Goal: Contribute content: Contribute content

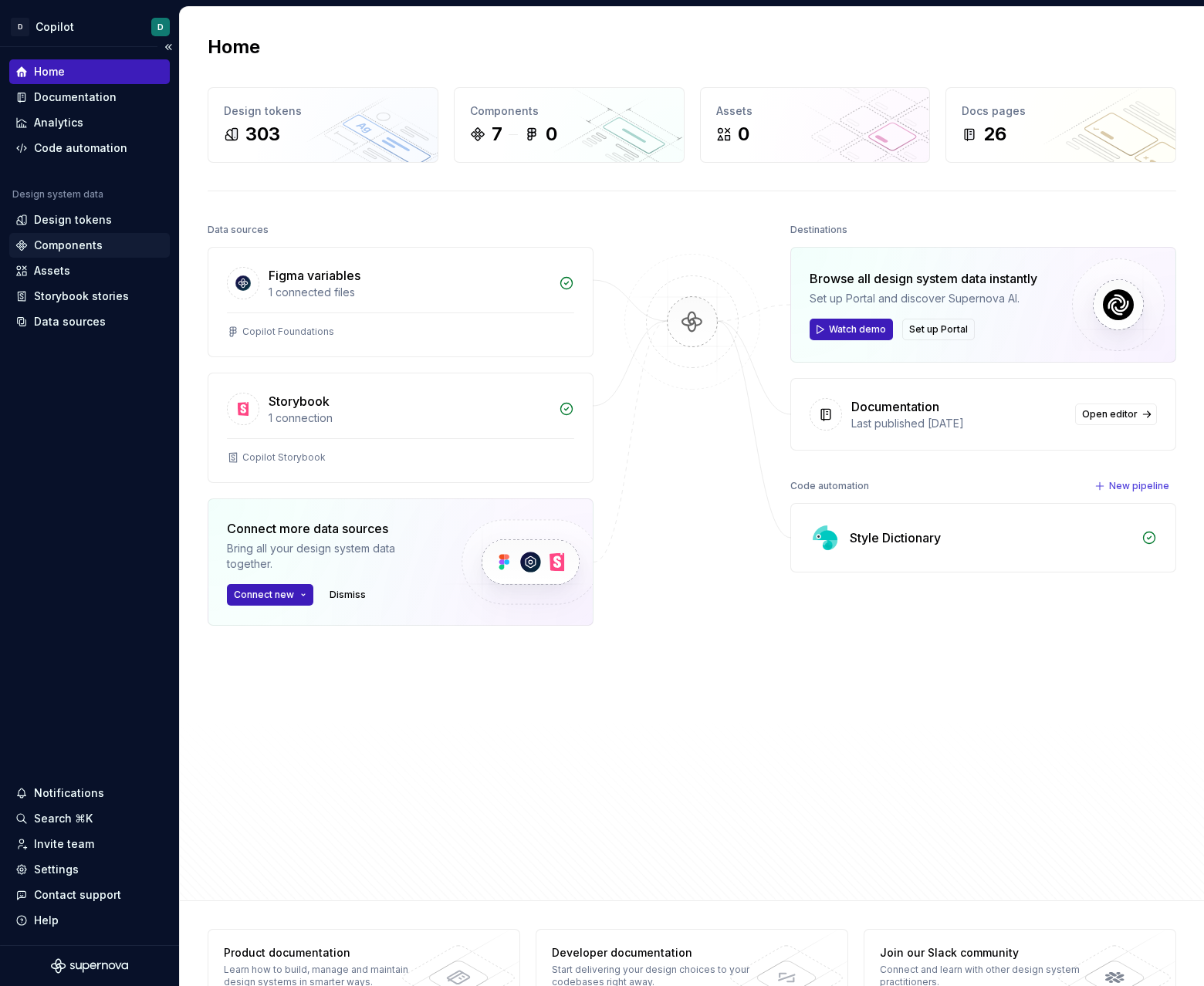
click at [62, 242] on div "Components" at bounding box center [68, 245] width 69 height 15
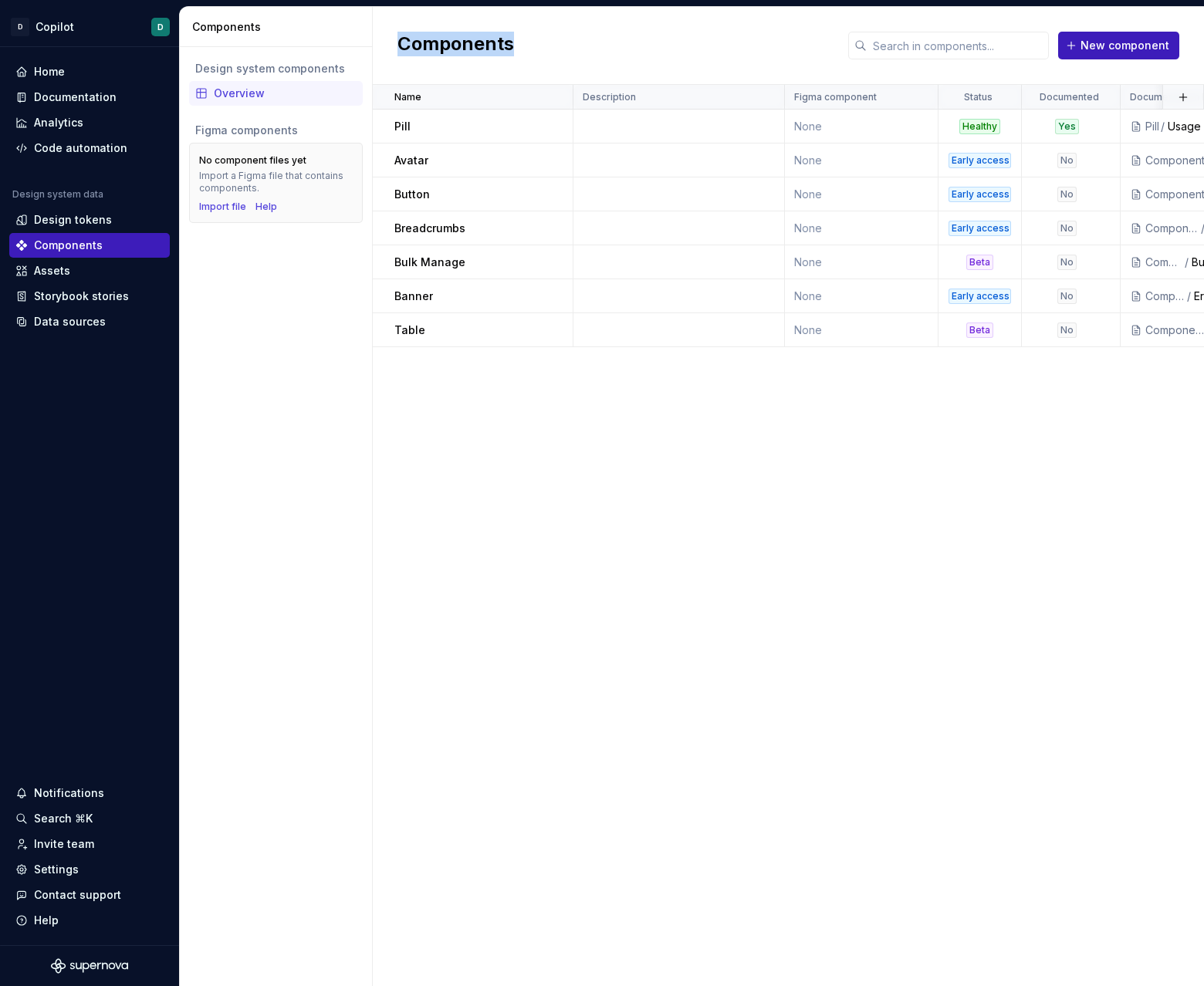
drag, startPoint x: 400, startPoint y: 50, endPoint x: 641, endPoint y: 53, distance: 241.0
click at [642, 55] on div "Components New component" at bounding box center [788, 46] width 831 height 78
click at [641, 53] on div "Components New component" at bounding box center [788, 46] width 831 height 78
drag, startPoint x: 402, startPoint y: 39, endPoint x: 555, endPoint y: 39, distance: 153.0
click at [555, 39] on div "Components New component" at bounding box center [788, 46] width 831 height 78
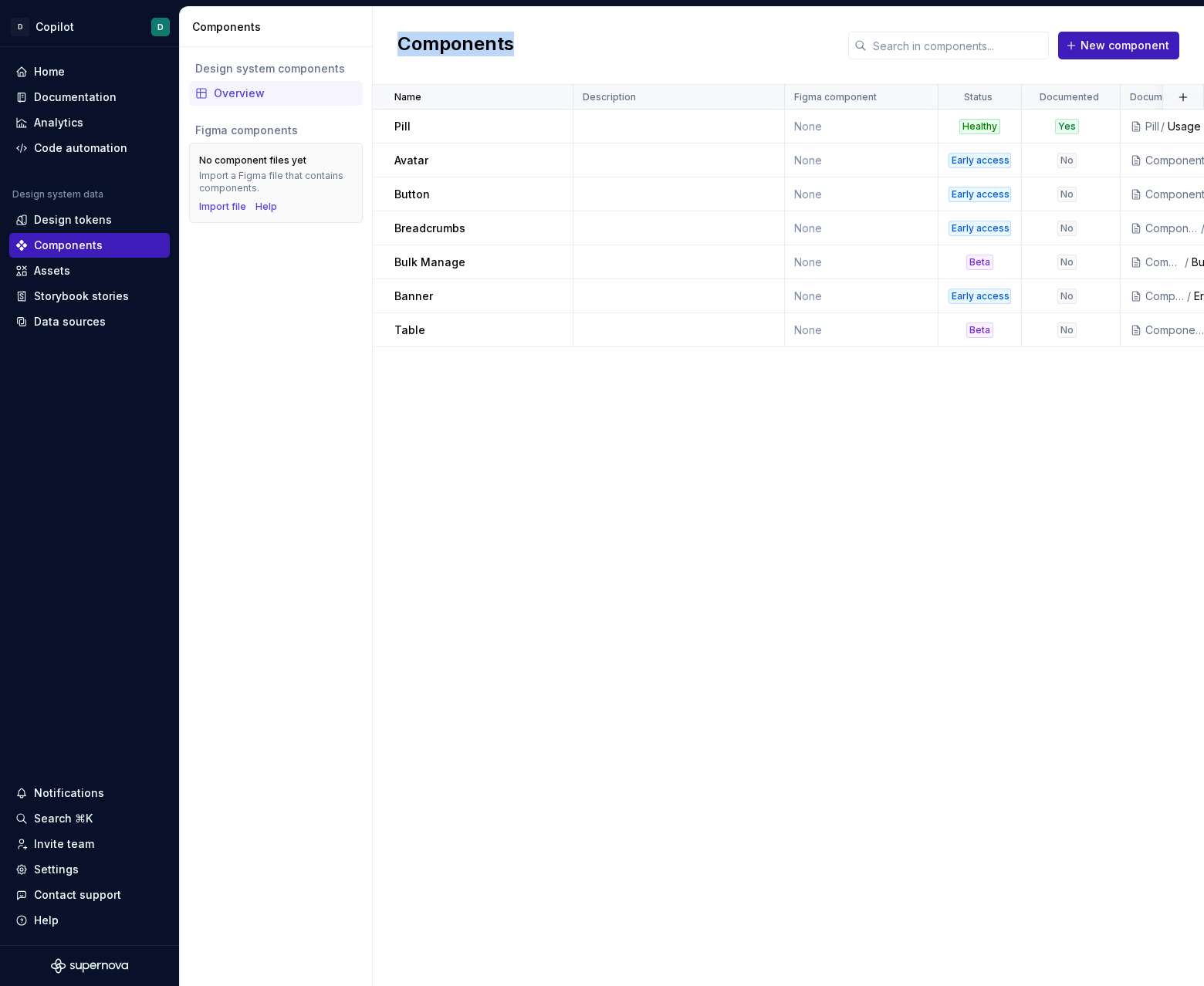
click at [501, 42] on h2 "Components" at bounding box center [455, 45] width 116 height 28
drag, startPoint x: 512, startPoint y: 45, endPoint x: 383, endPoint y: 45, distance: 129.0
click at [382, 45] on div "Components New component" at bounding box center [788, 46] width 831 height 78
click at [480, 34] on h2 "Components" at bounding box center [455, 45] width 116 height 28
drag, startPoint x: 399, startPoint y: 44, endPoint x: 531, endPoint y: 40, distance: 132.1
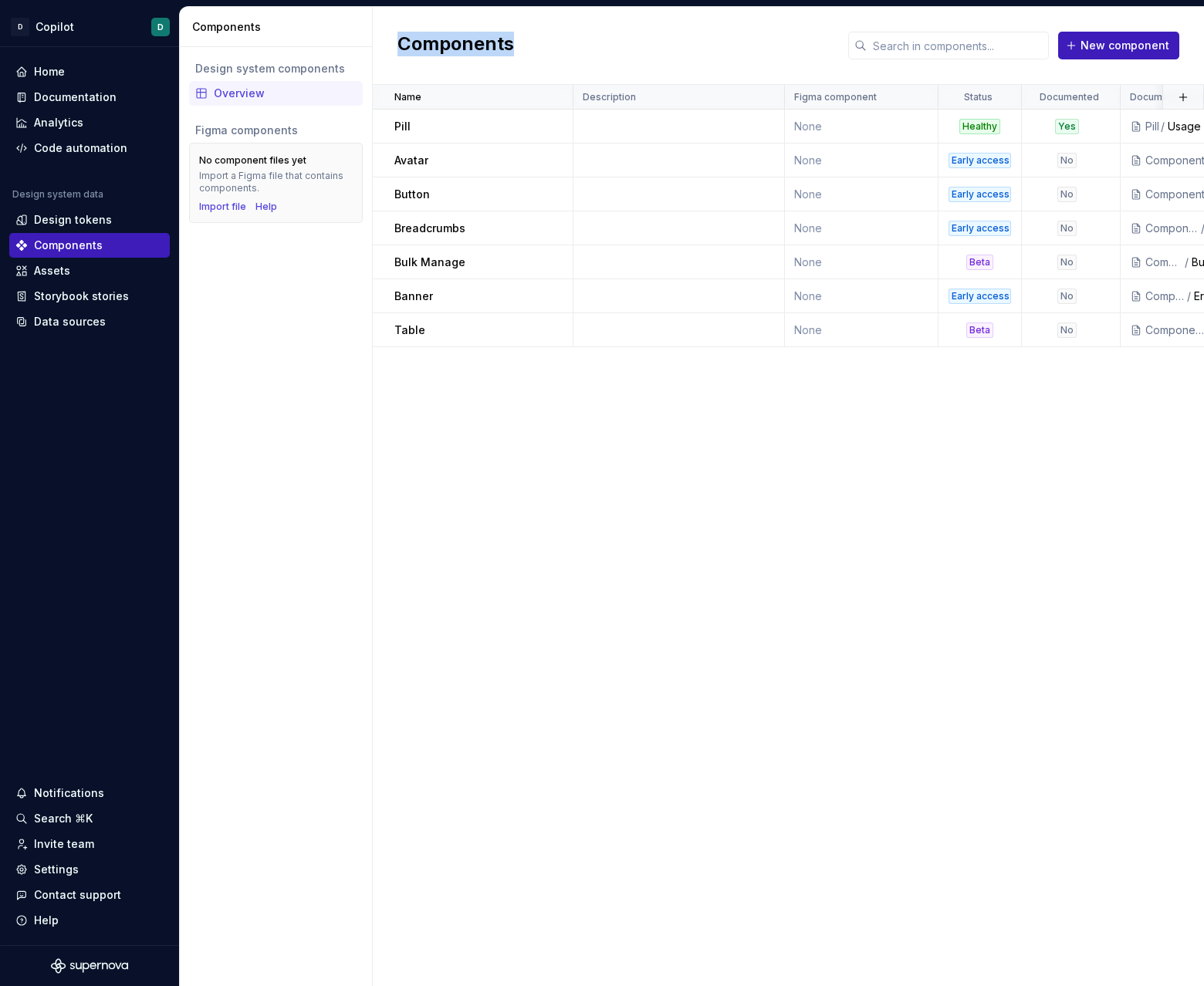
click at [532, 44] on div "Components New component" at bounding box center [788, 46] width 831 height 78
click at [505, 43] on h2 "Components" at bounding box center [455, 45] width 116 height 28
drag, startPoint x: 505, startPoint y: 43, endPoint x: 351, endPoint y: 37, distance: 154.1
click at [351, 37] on div "Components Design system components Overview Figma components No component file…" at bounding box center [691, 497] width 1024 height 980
click at [302, 426] on div "Design system components Overview Figma components No component files yet Impor…" at bounding box center [276, 517] width 193 height 939
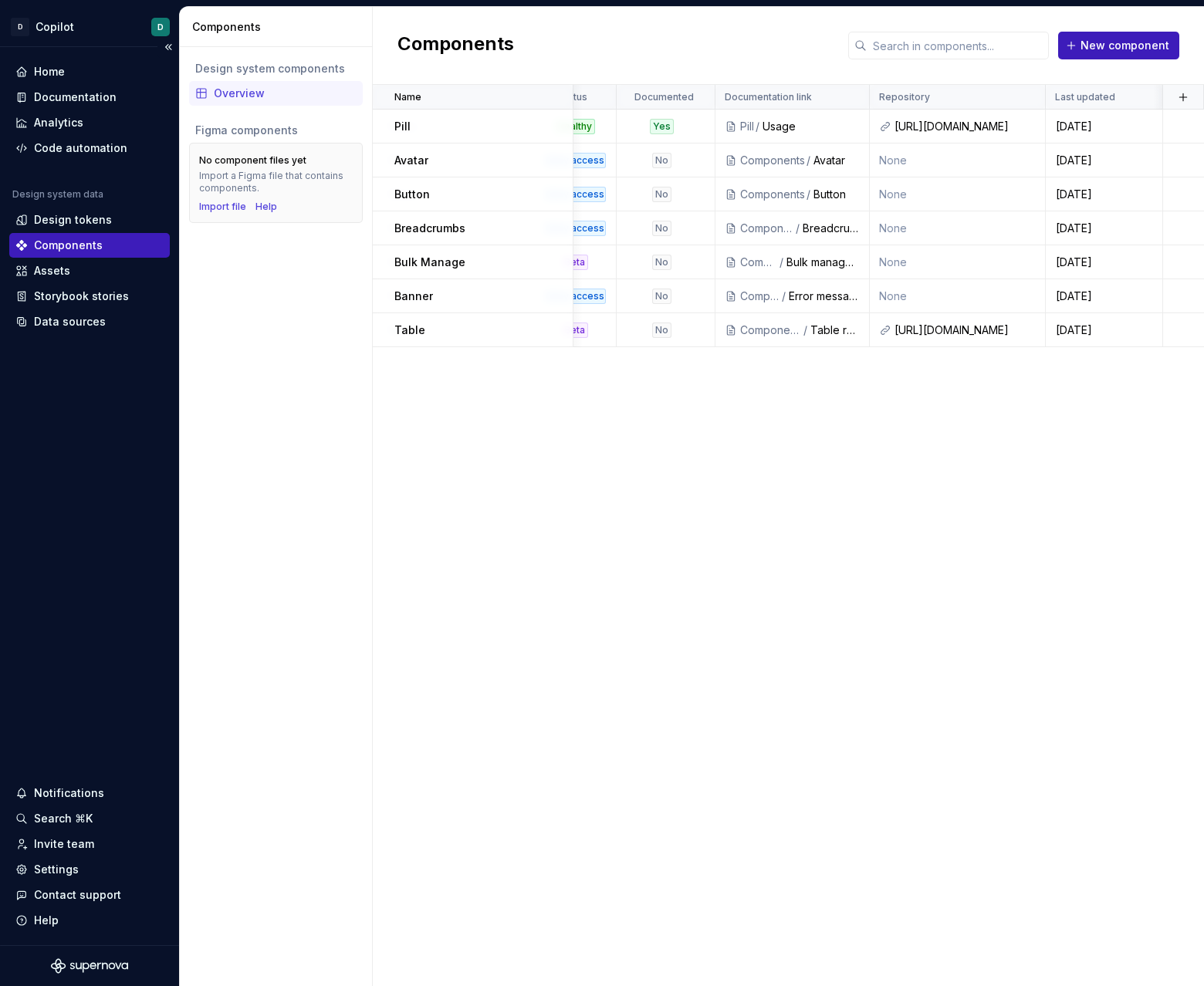
scroll to position [0, 405]
click at [78, 71] on div "Home" at bounding box center [89, 71] width 148 height 15
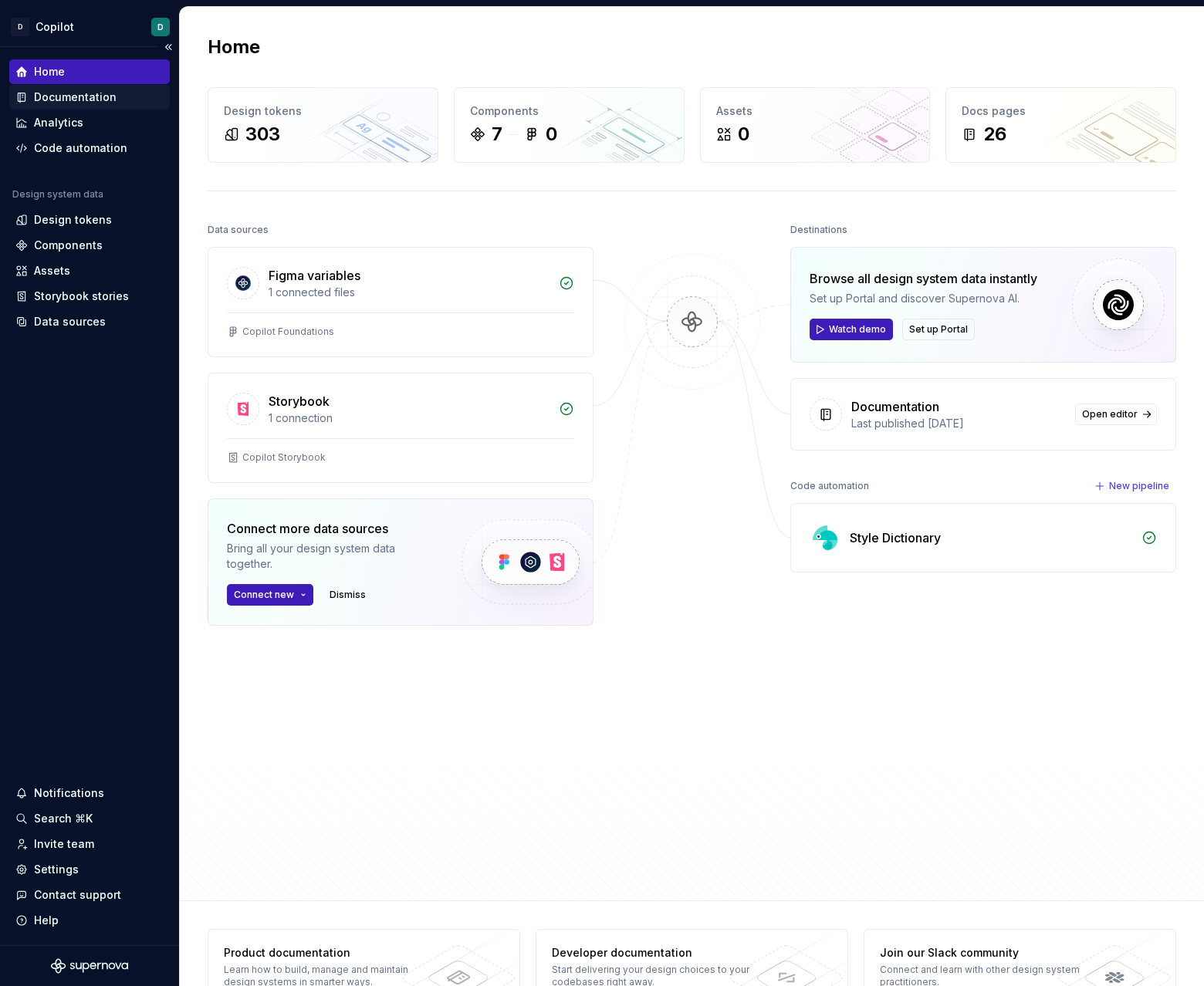
click at [83, 91] on div "Documentation" at bounding box center [75, 97] width 83 height 15
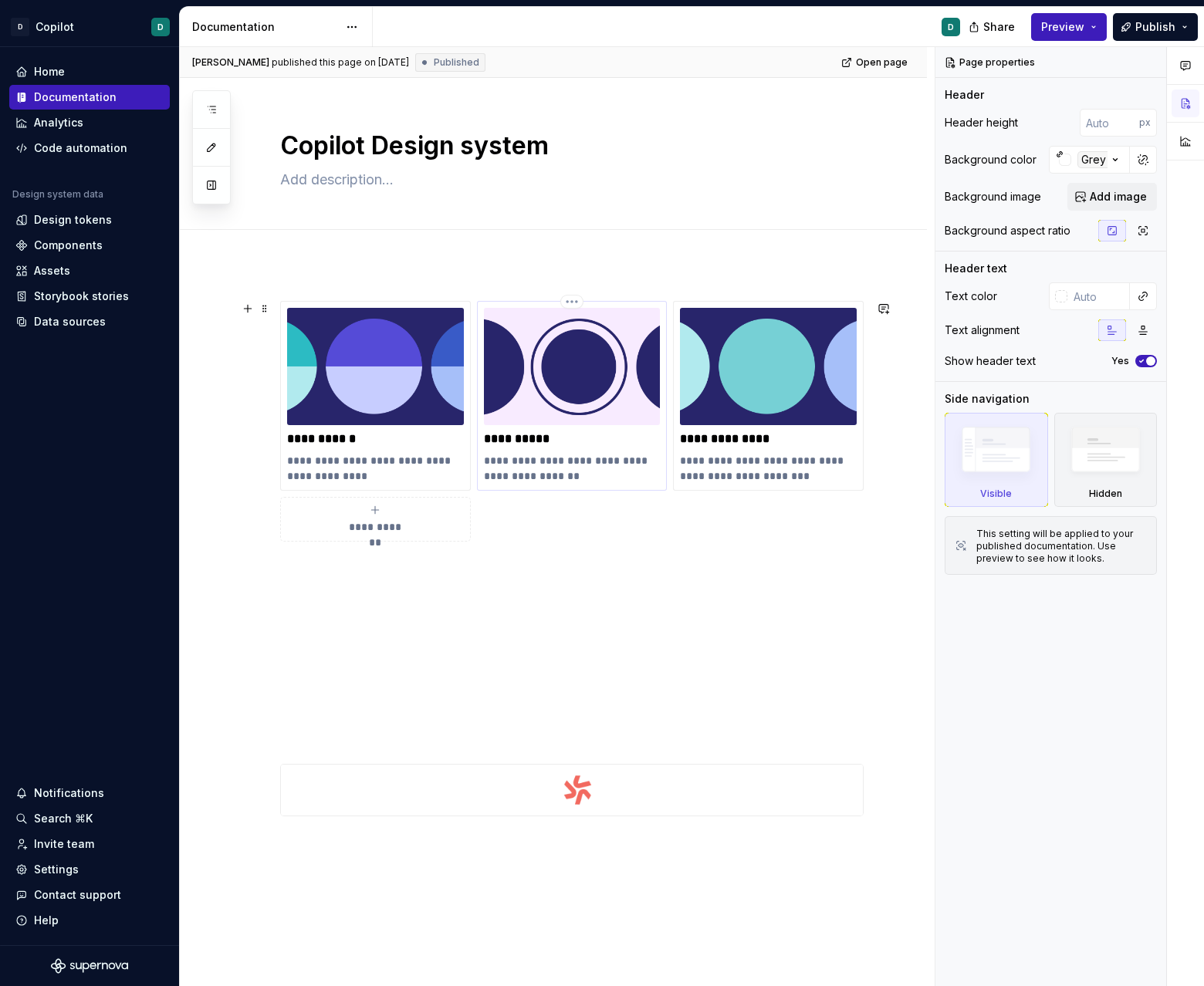
click at [536, 438] on p "**********" at bounding box center [572, 439] width 176 height 15
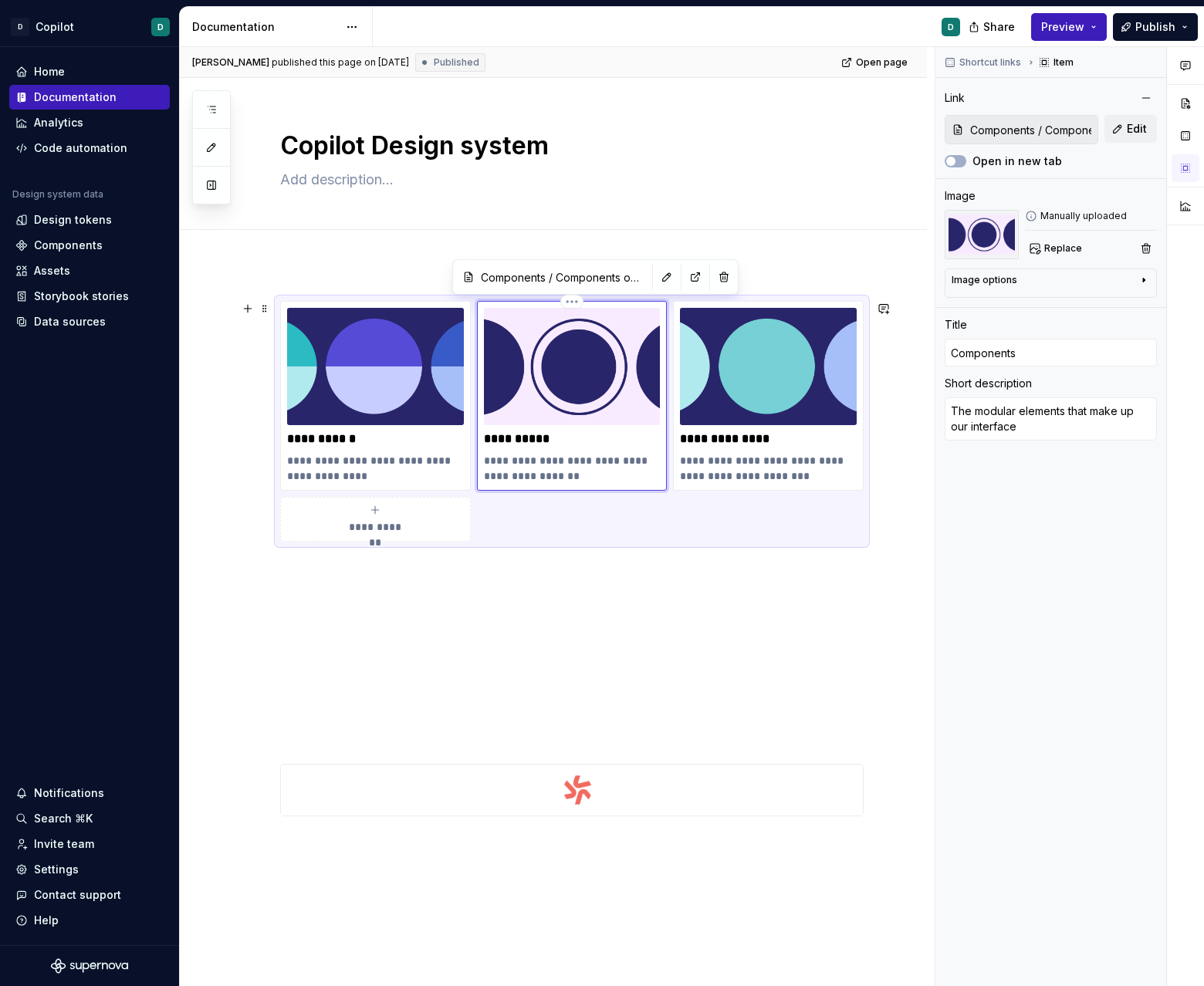
click at [574, 449] on div "**********" at bounding box center [572, 396] width 176 height 176
click at [85, 245] on div "Components" at bounding box center [68, 245] width 69 height 15
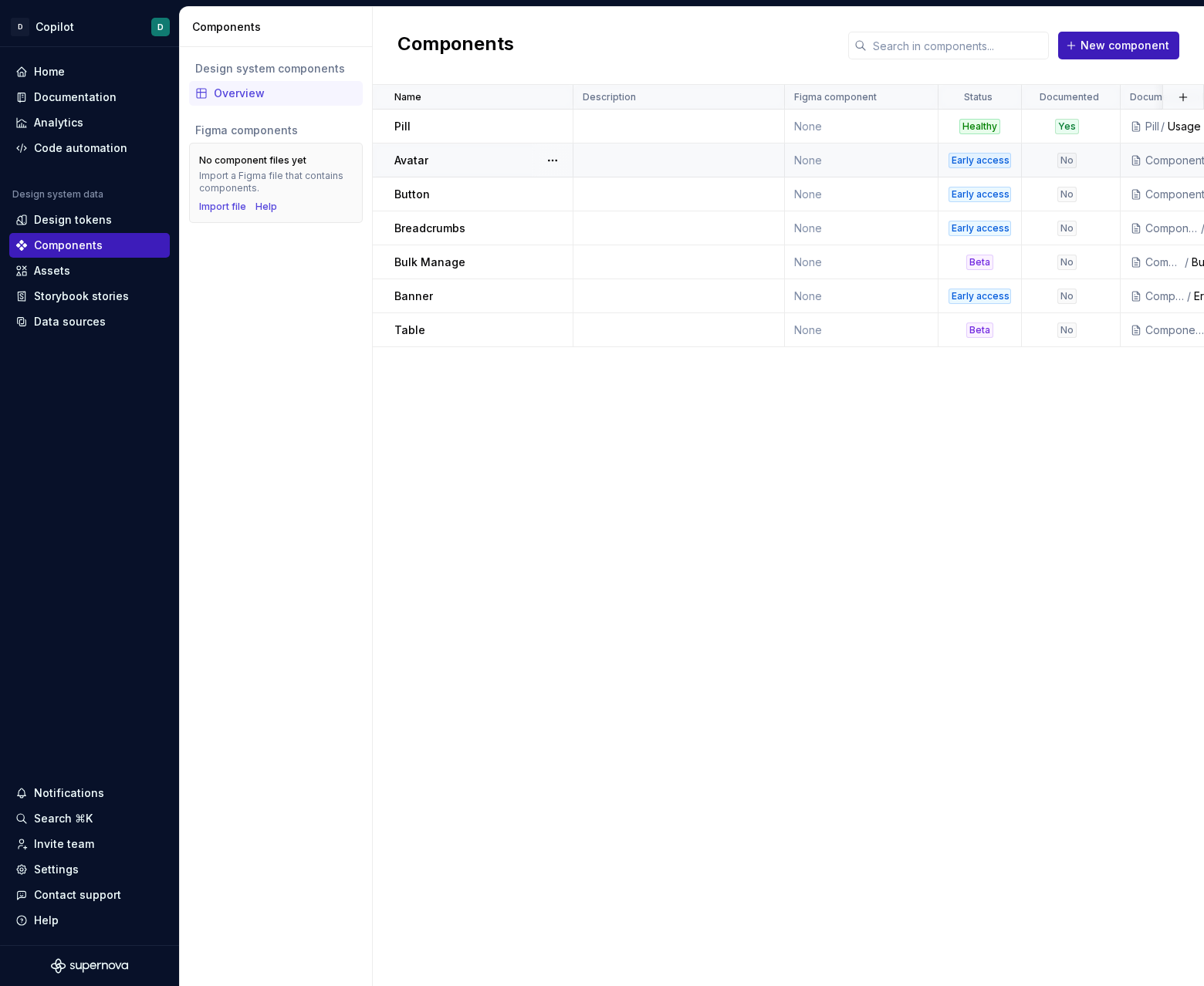
click at [473, 169] on td "Avatar" at bounding box center [473, 160] width 201 height 34
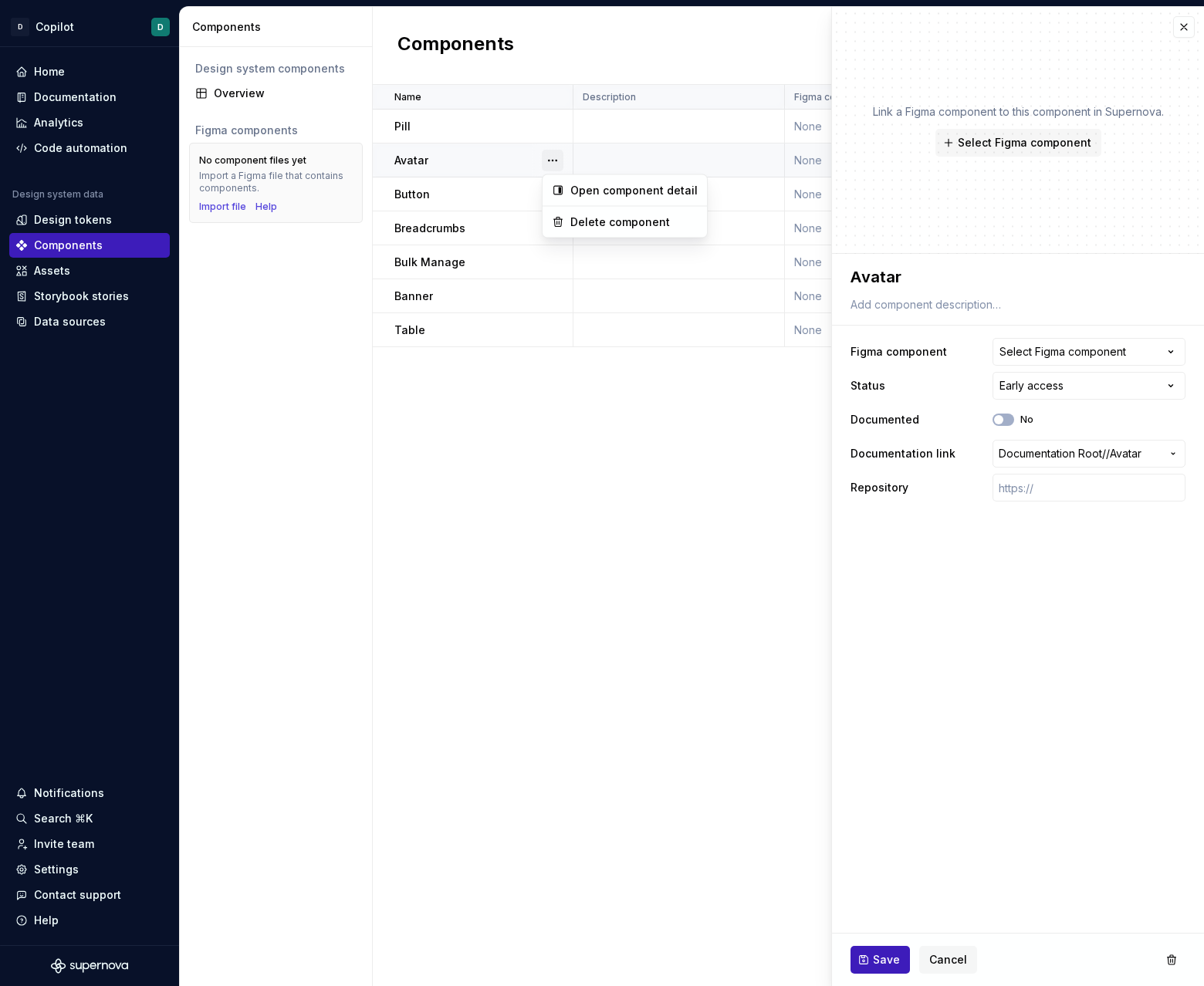
click at [557, 161] on button "button" at bounding box center [552, 160] width 22 height 22
click at [1186, 22] on button "button" at bounding box center [1183, 26] width 22 height 22
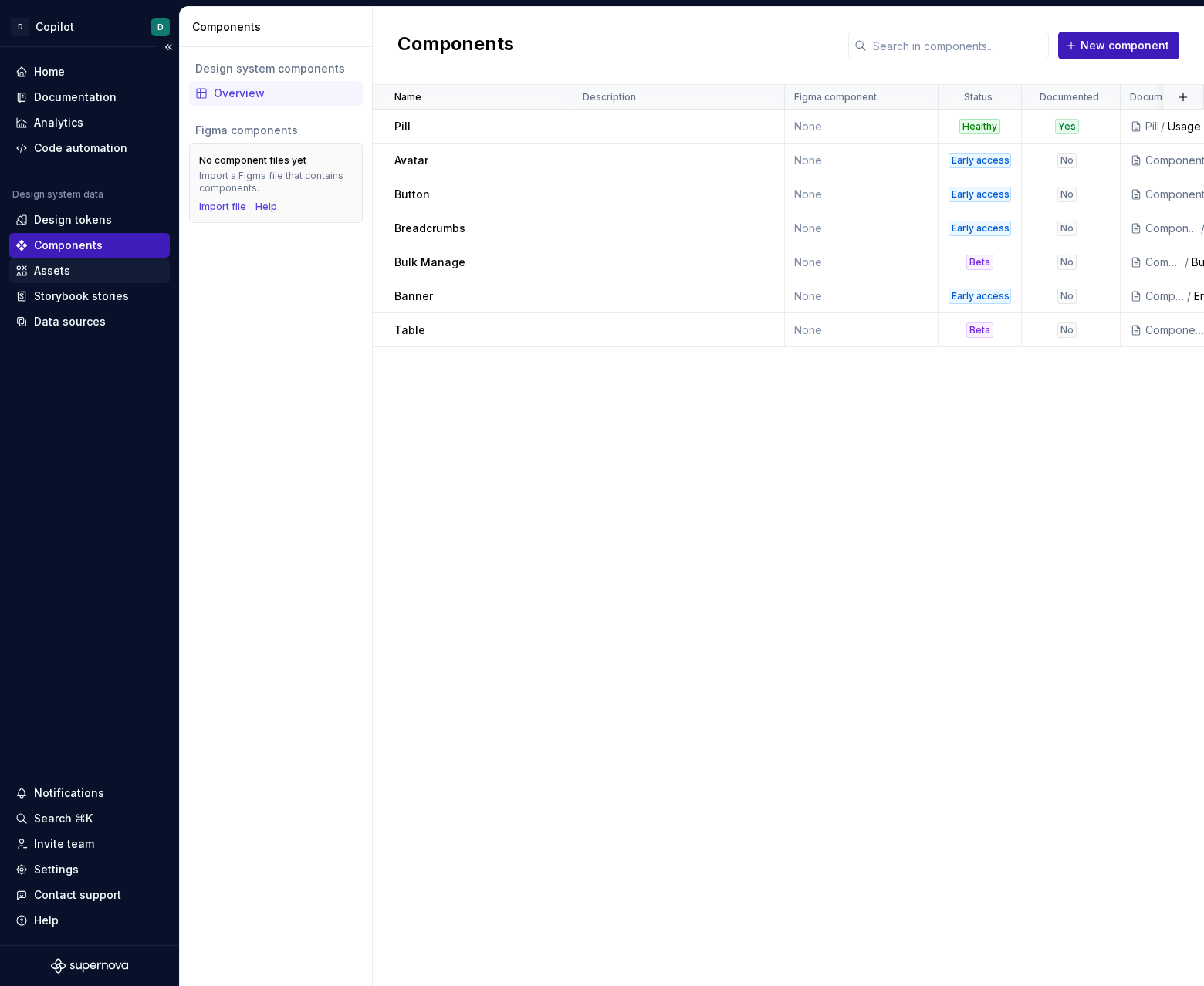
click at [84, 273] on div "Assets" at bounding box center [89, 270] width 148 height 15
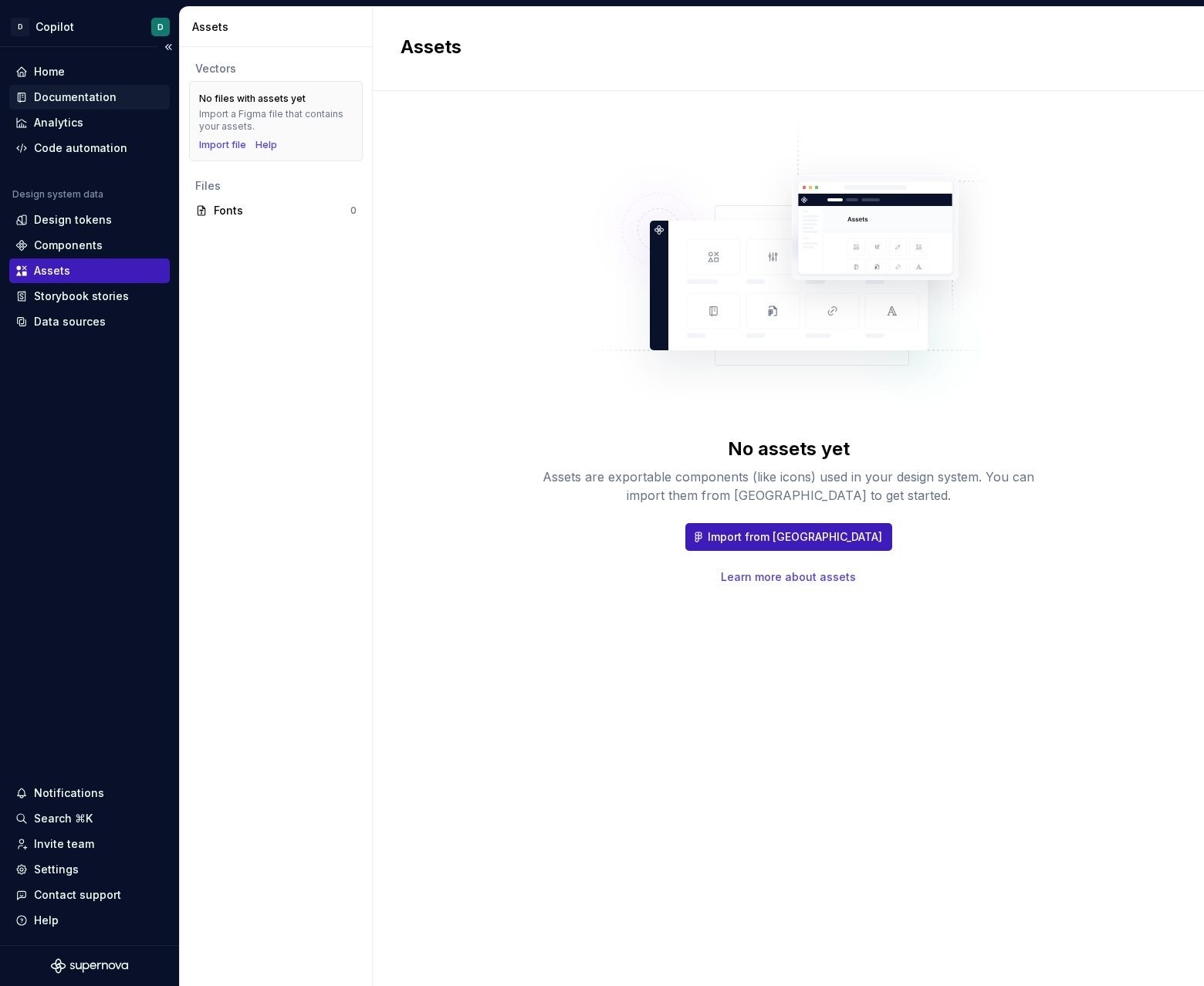
click at [74, 91] on div "Documentation" at bounding box center [75, 97] width 83 height 15
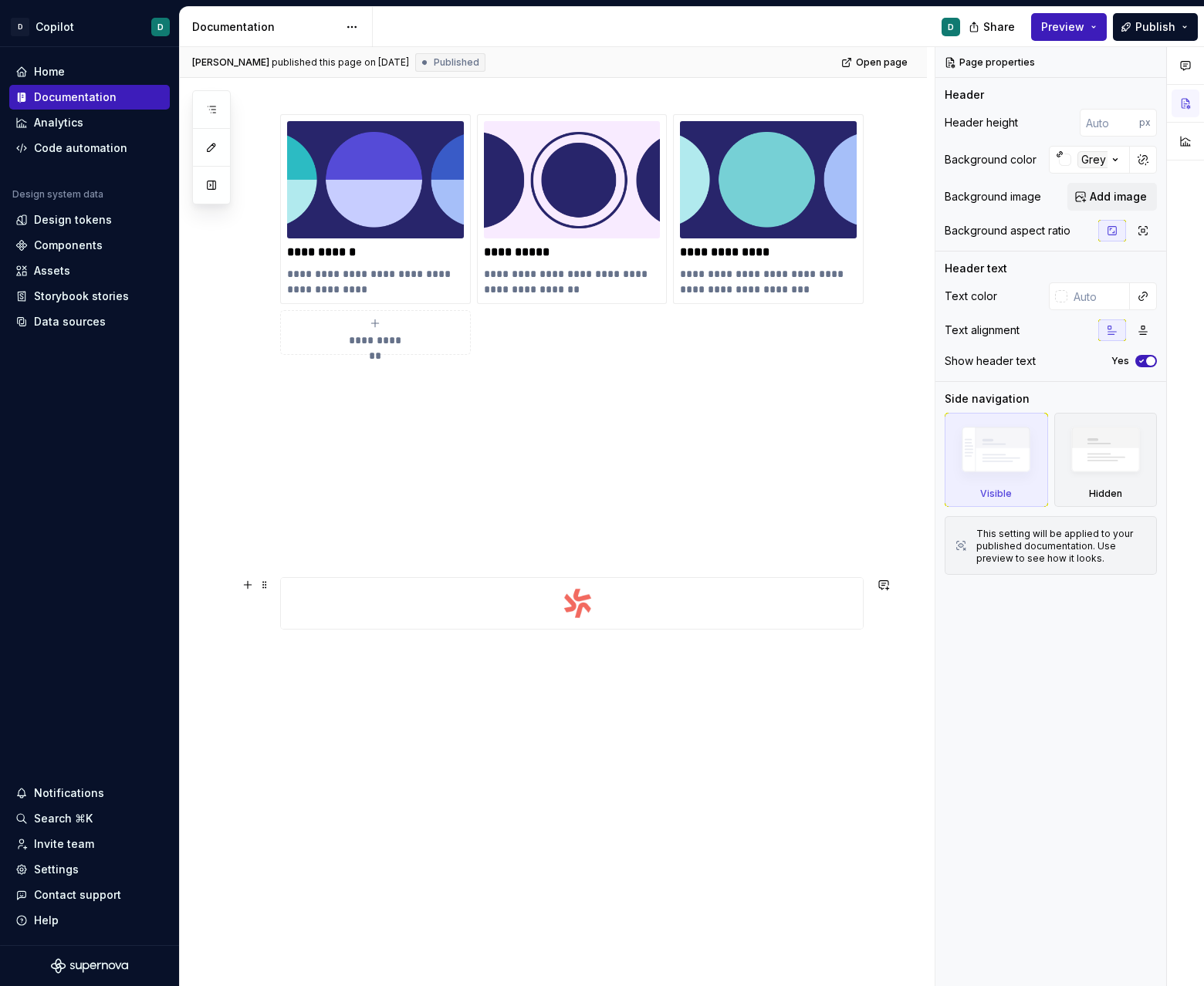
scroll to position [282, 0]
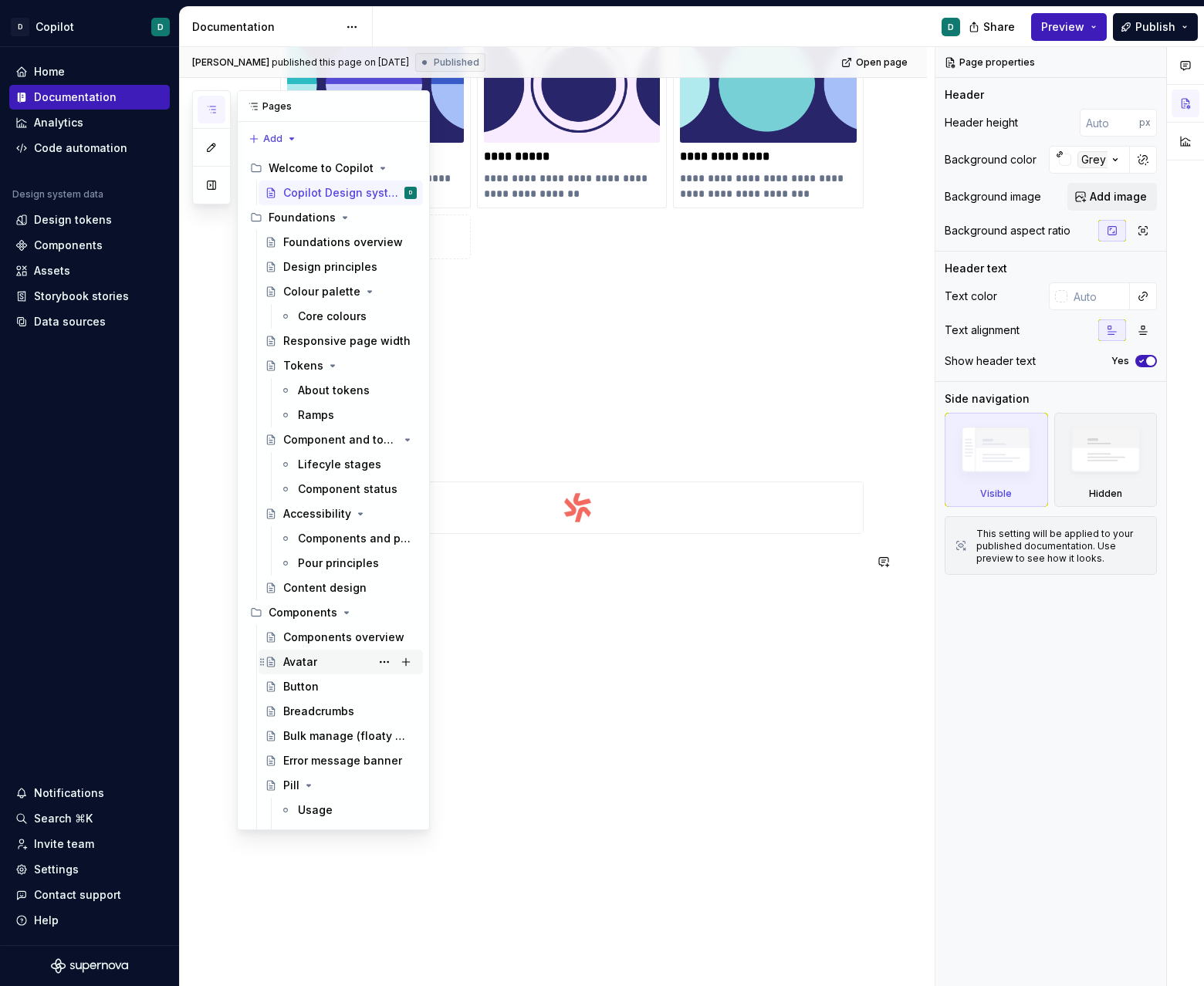
click at [302, 663] on div "Avatar" at bounding box center [300, 662] width 34 height 15
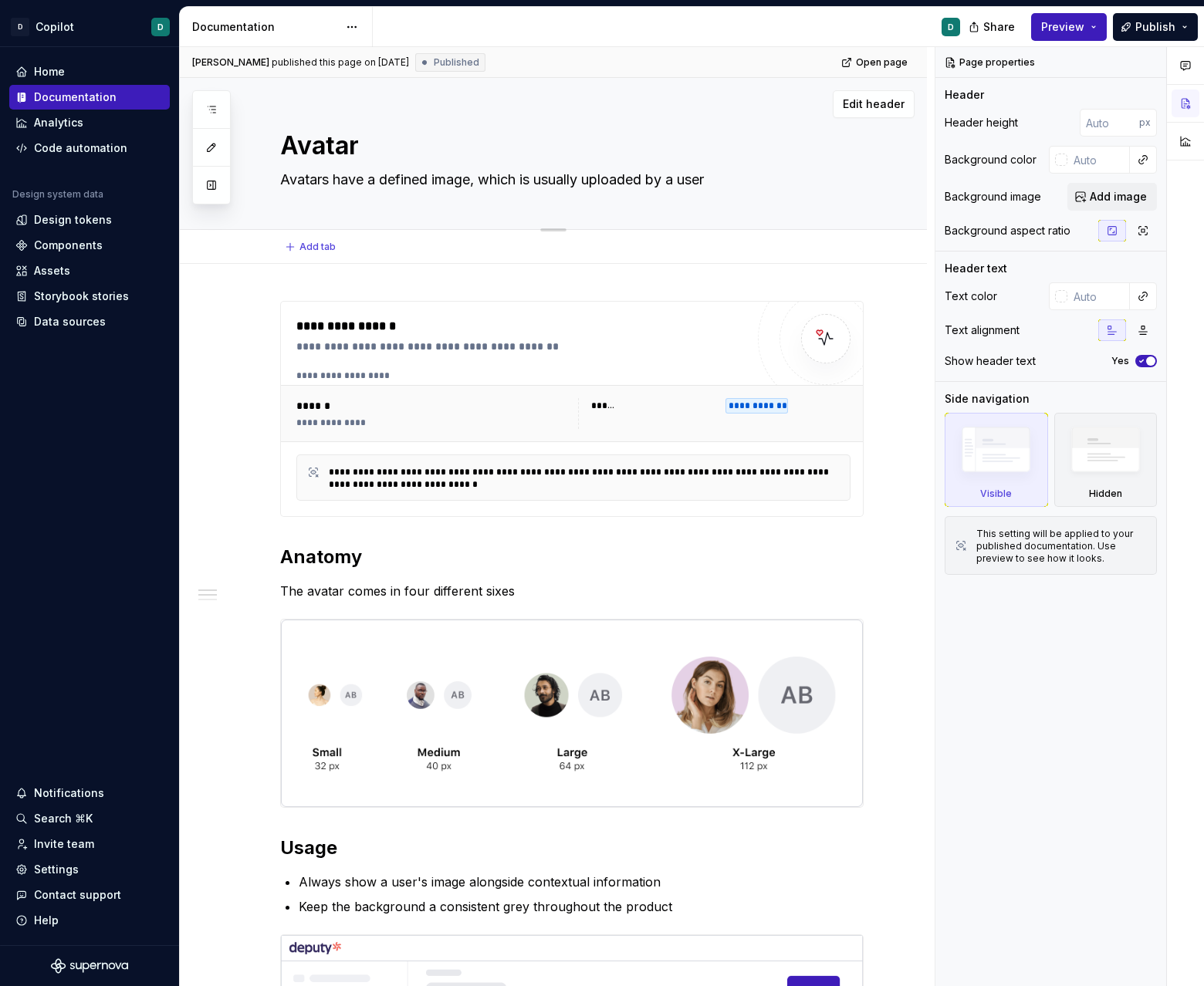
click at [490, 189] on textarea "Avatars have a defined image, which is usually uploaded by a user" at bounding box center [568, 180] width 583 height 25
paste textarea "The Avatar component represents a user or entity with a photo, initials, or pla…"
type textarea "*"
type textarea "The Avatar component represents a user or entity with a photo, initials, or pla…"
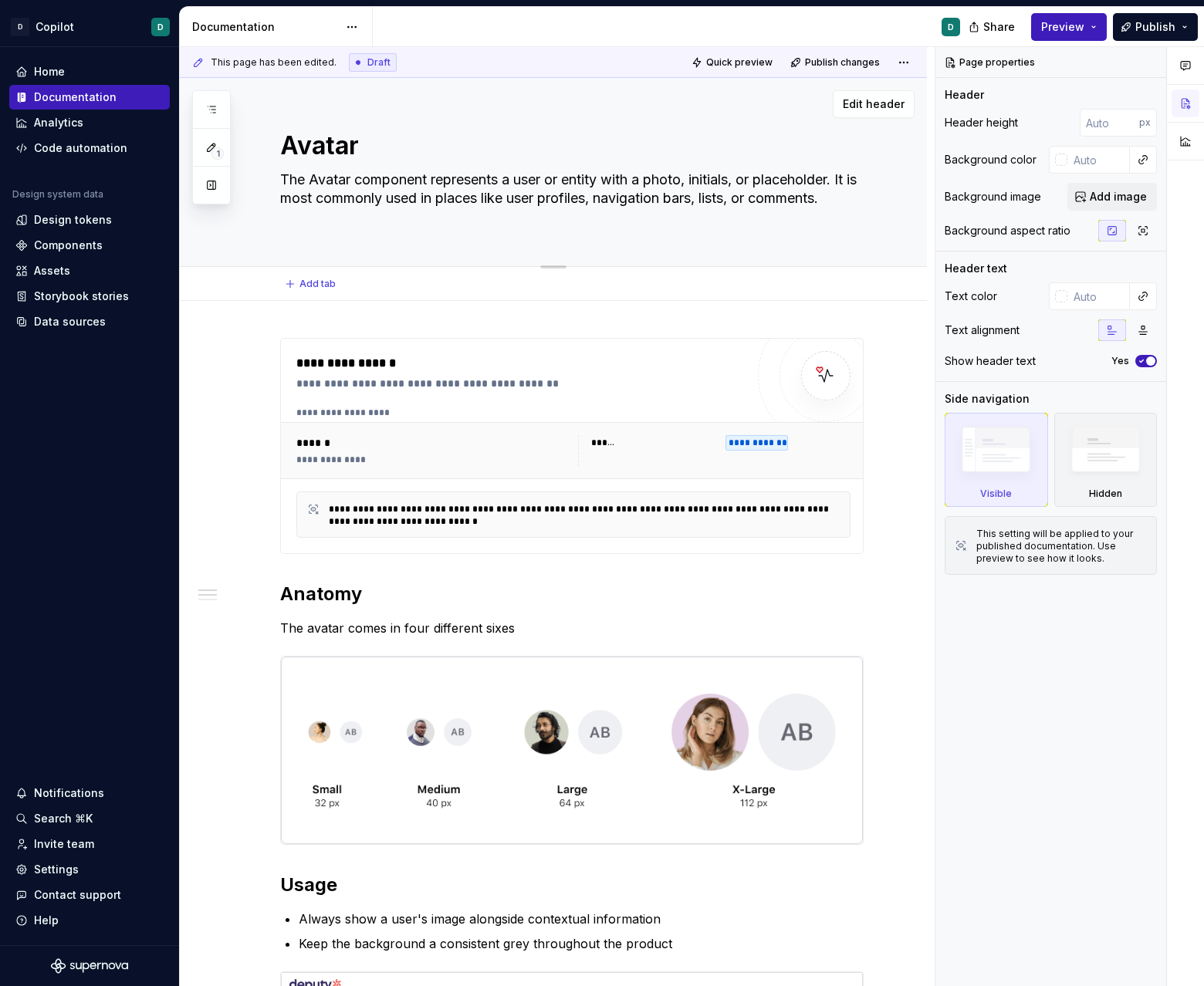
type textarea "*"
type textarea "Avatars have a defined image, which is usually uploaded by a user"
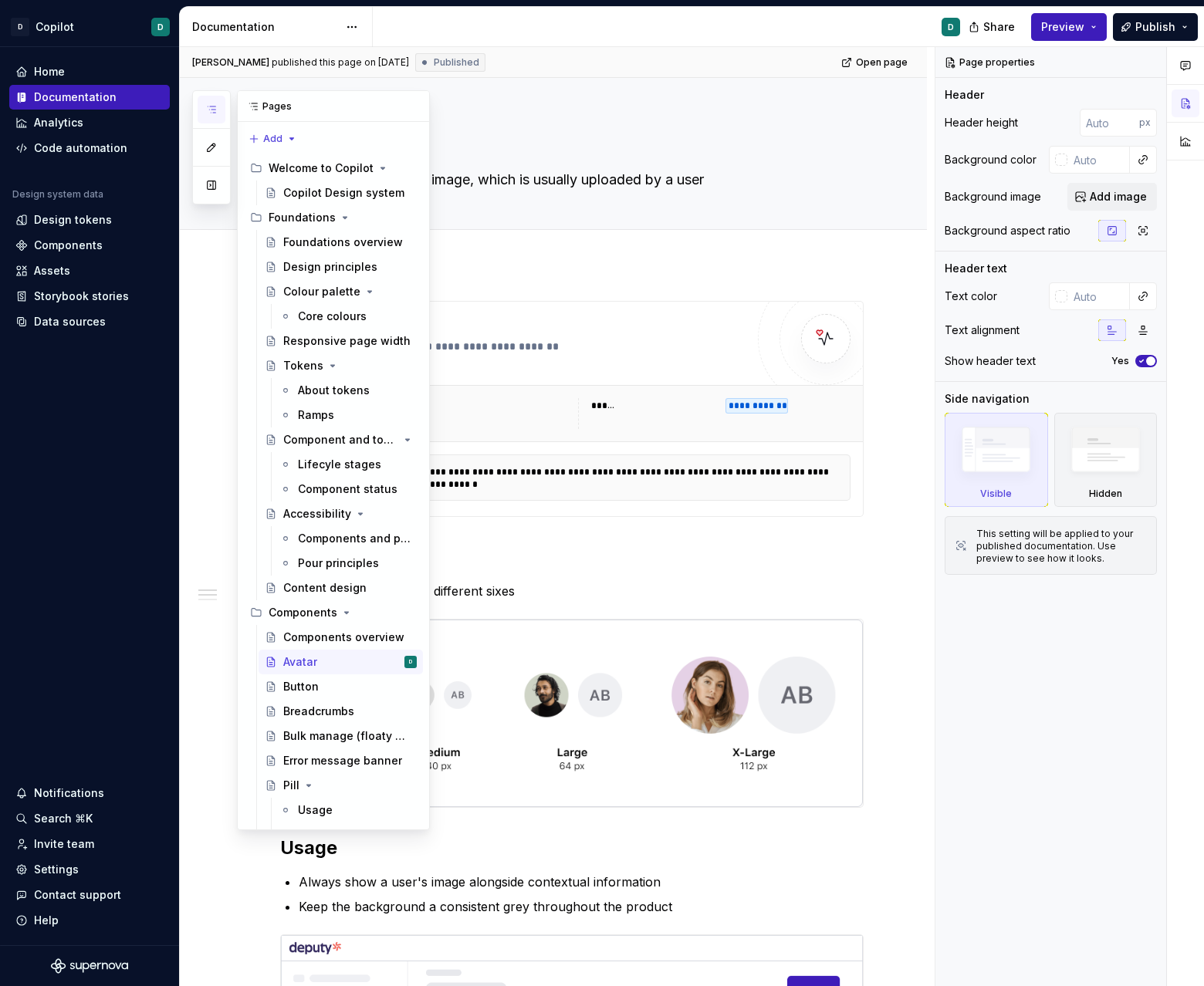
click at [209, 104] on icon "button" at bounding box center [211, 109] width 12 height 12
click at [412, 104] on button "button" at bounding box center [413, 106] width 22 height 22
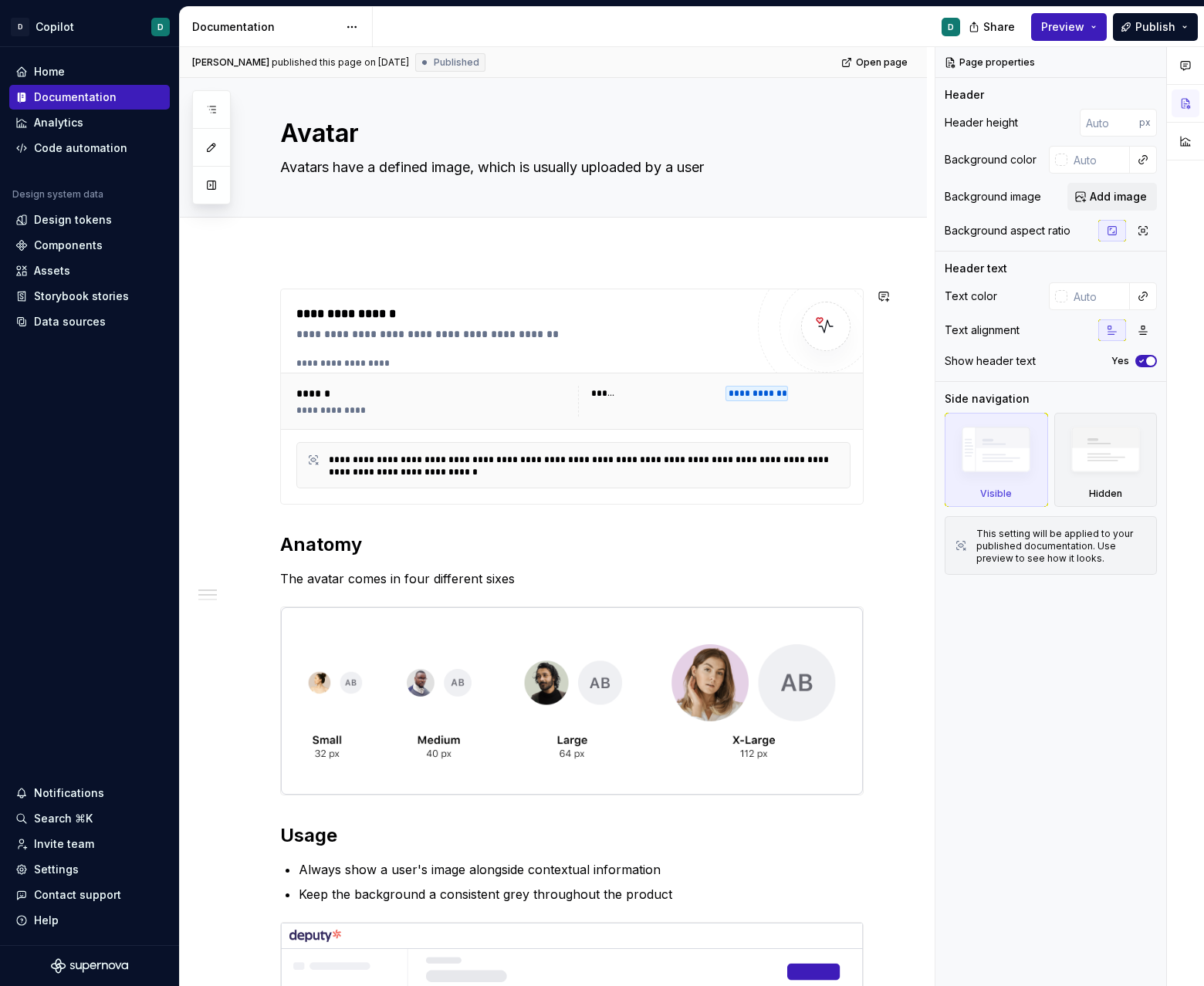
scroll to position [28, 0]
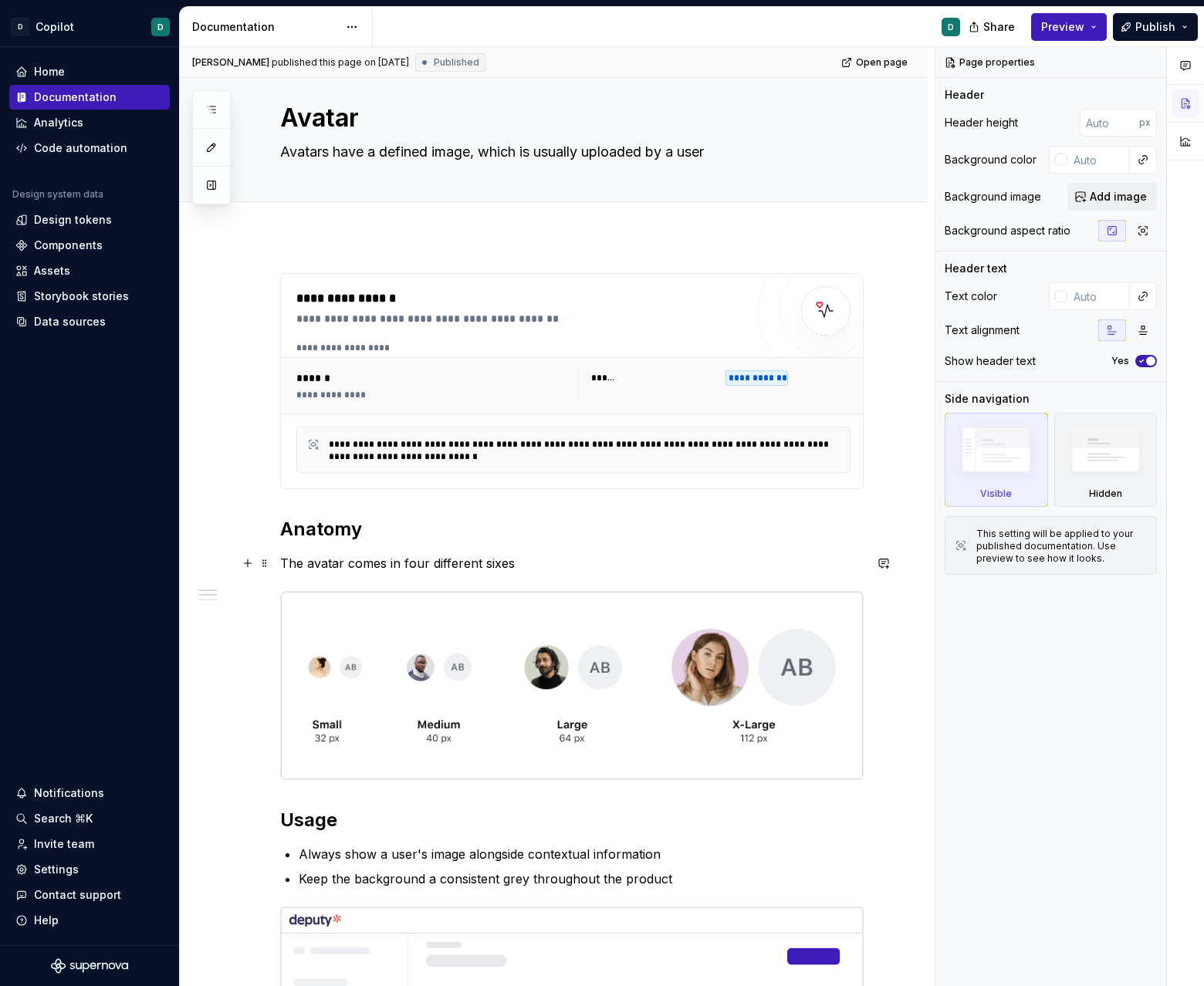
click at [481, 564] on p "The avatar comes in four different sixes" at bounding box center [571, 563] width 583 height 18
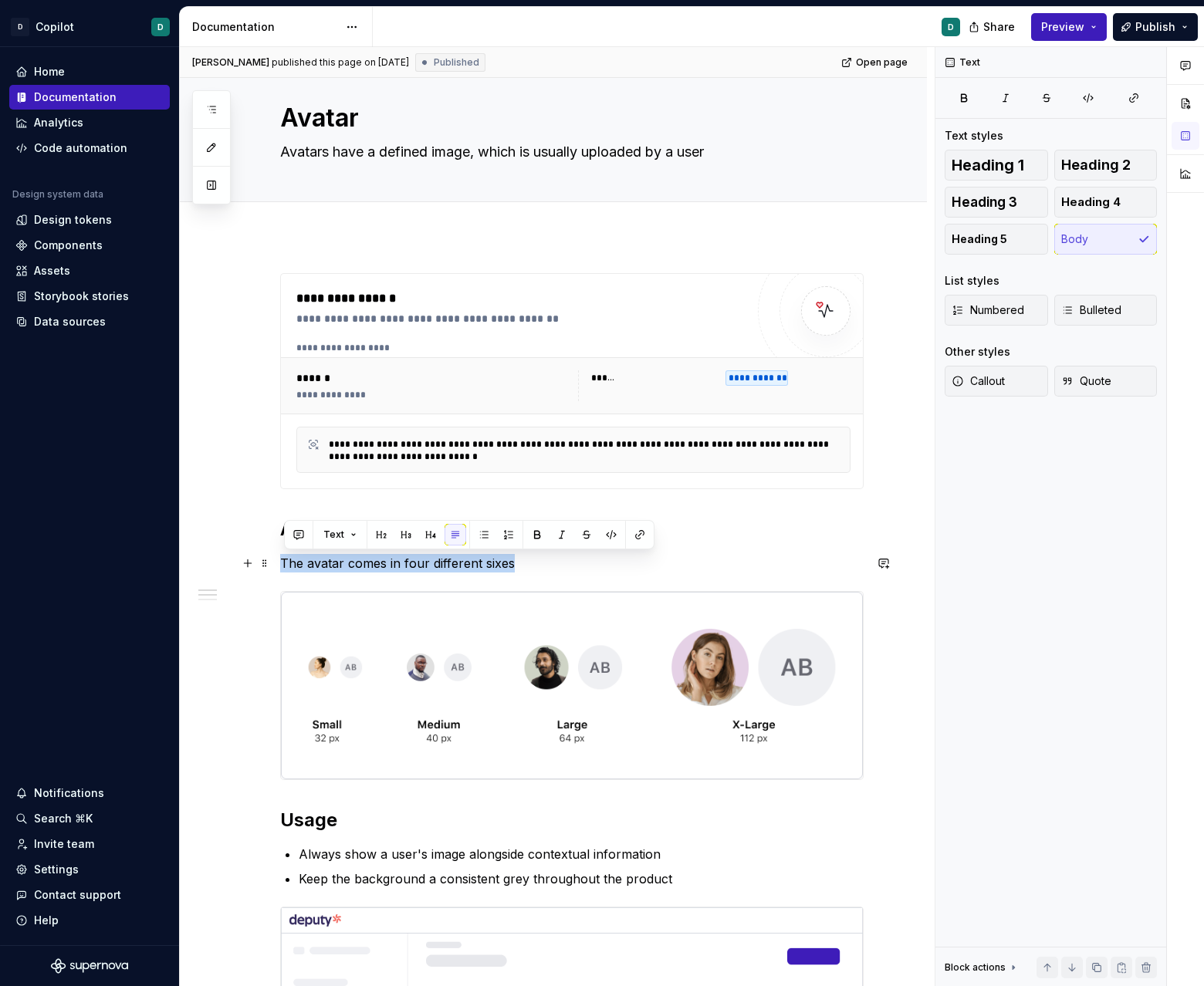
drag, startPoint x: 516, startPoint y: 566, endPoint x: 286, endPoint y: 566, distance: 230.0
click at [286, 566] on p "The avatar comes in four different sixes" at bounding box center [571, 563] width 583 height 18
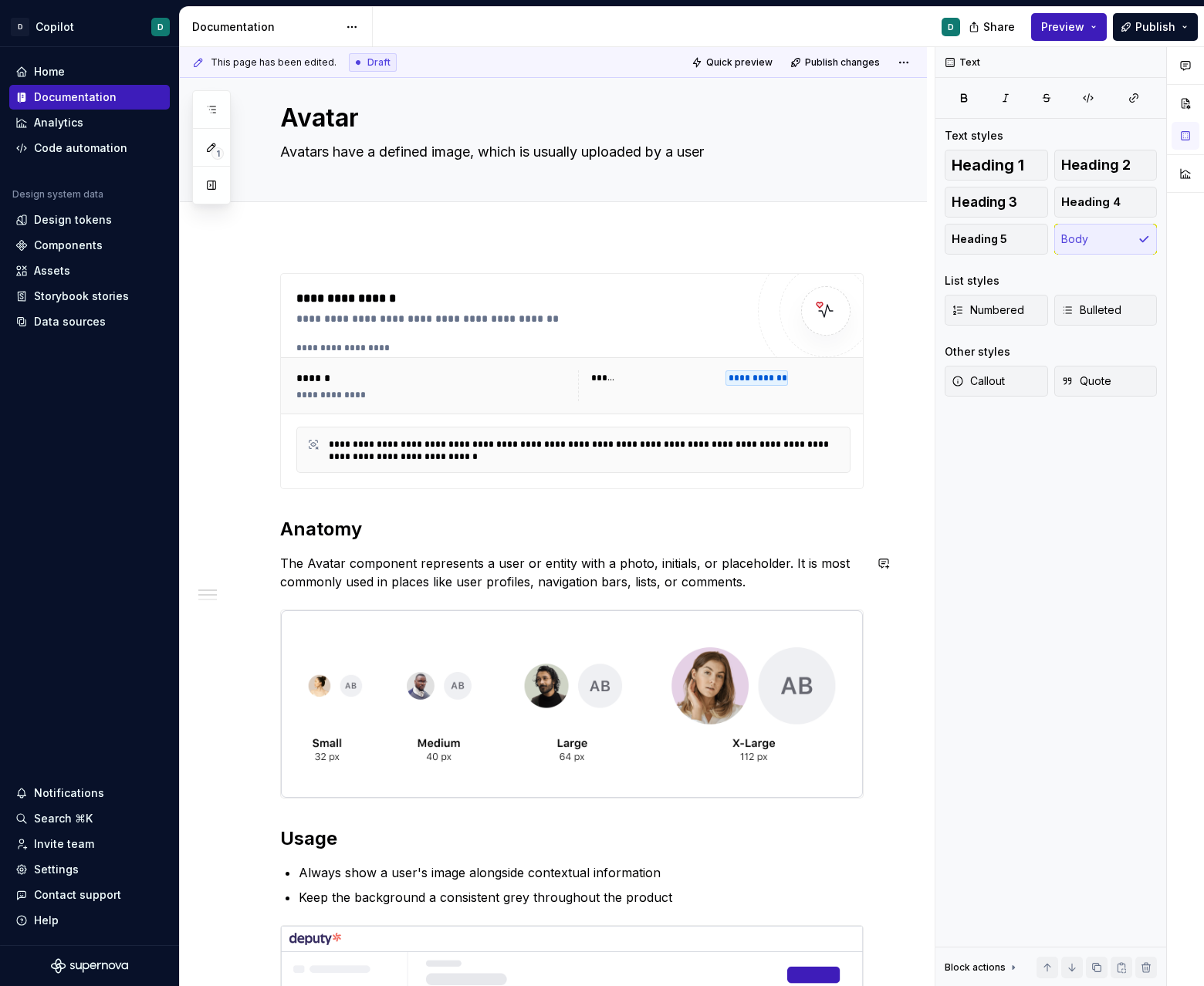
type textarea "*"
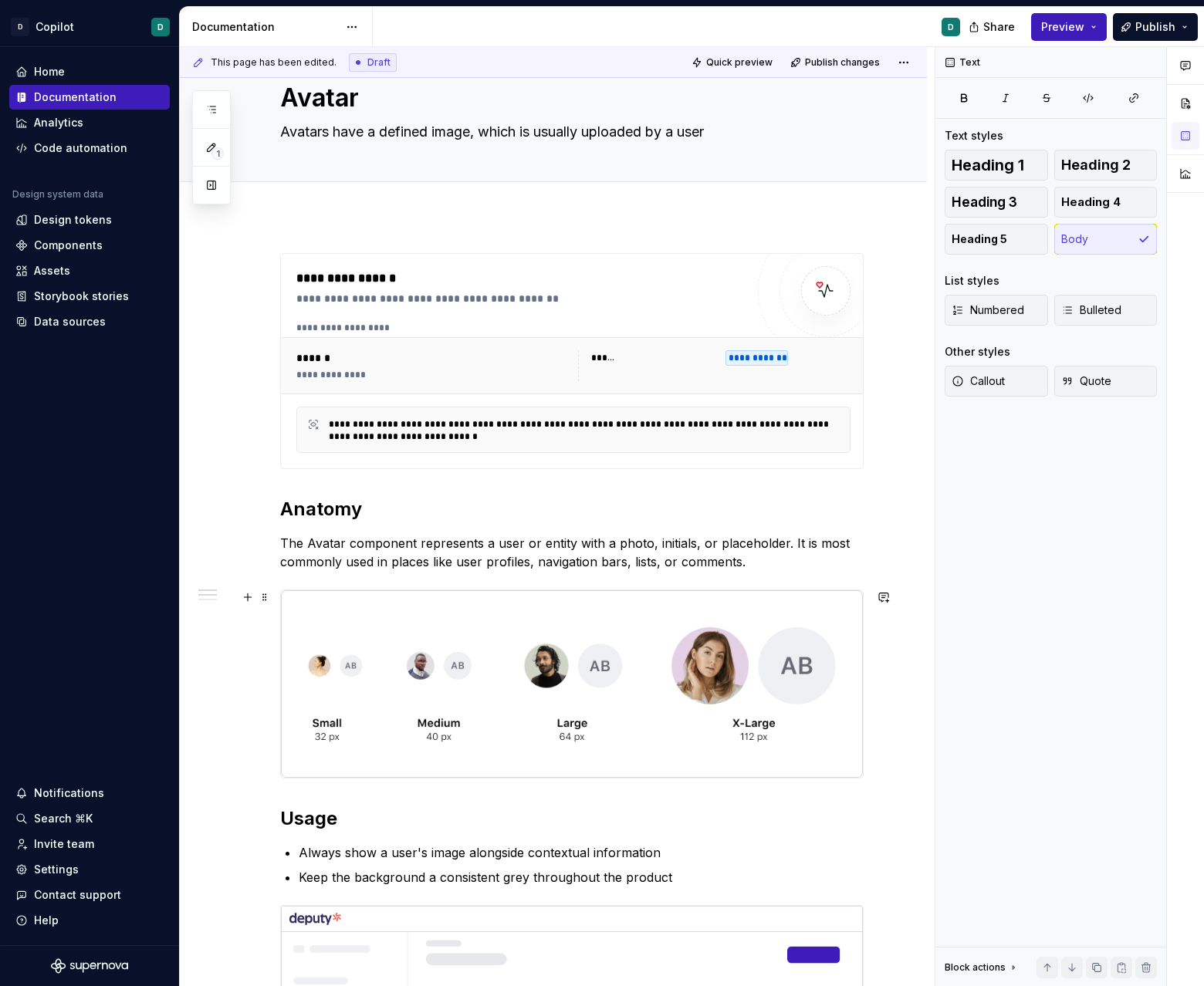
scroll to position [51, 0]
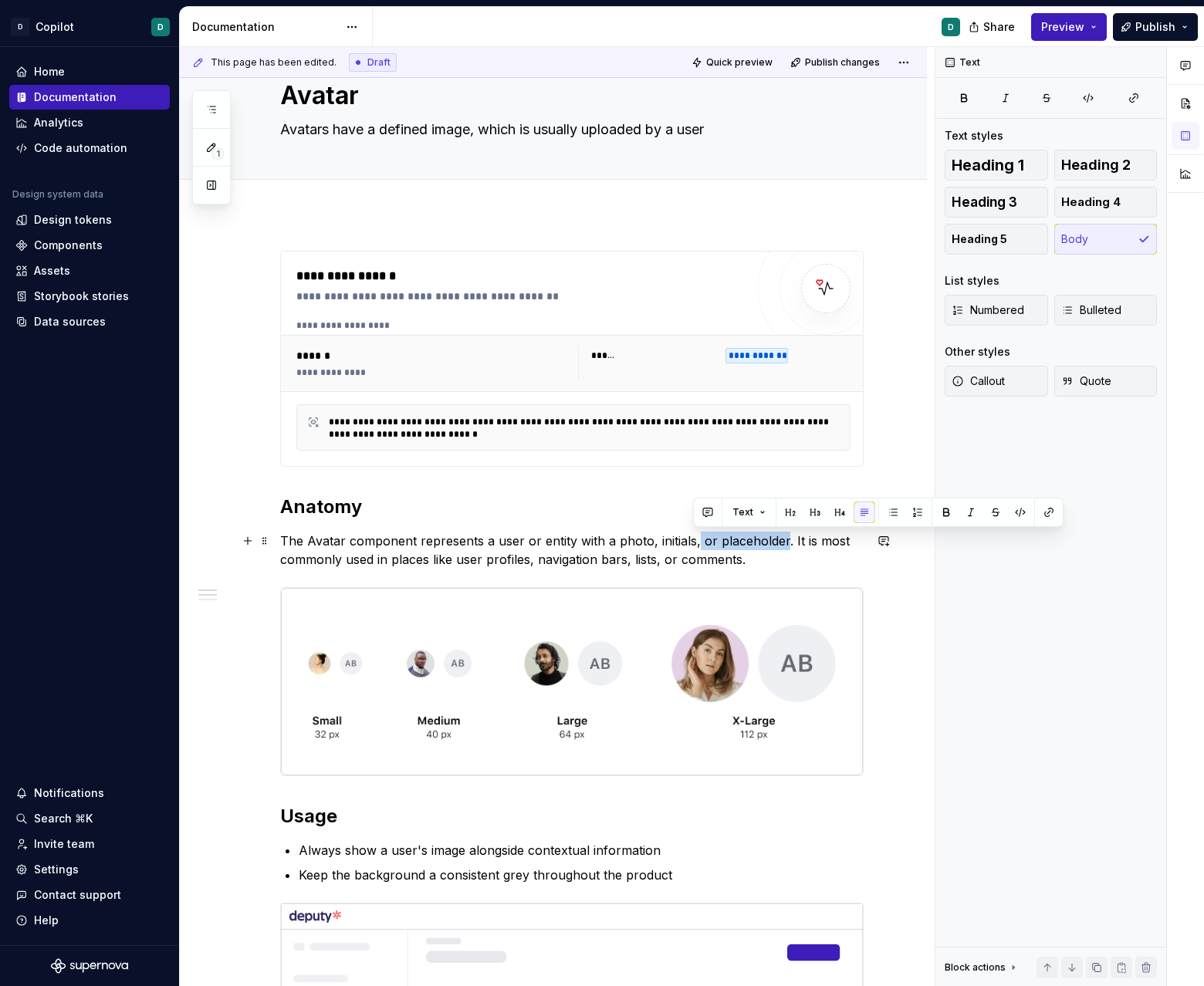
drag, startPoint x: 782, startPoint y: 542, endPoint x: 695, endPoint y: 542, distance: 87.0
click at [695, 542] on p "The Avatar component represents a user or entity with a photo, initials, or pla…" at bounding box center [571, 550] width 583 height 37
click at [648, 542] on p "The Avatar component represents a user or entity with a photo, initials. It is …" at bounding box center [571, 550] width 583 height 37
click at [765, 566] on p "The Avatar component represents a user or entity with a photo or initials. It i…" at bounding box center [571, 550] width 583 height 37
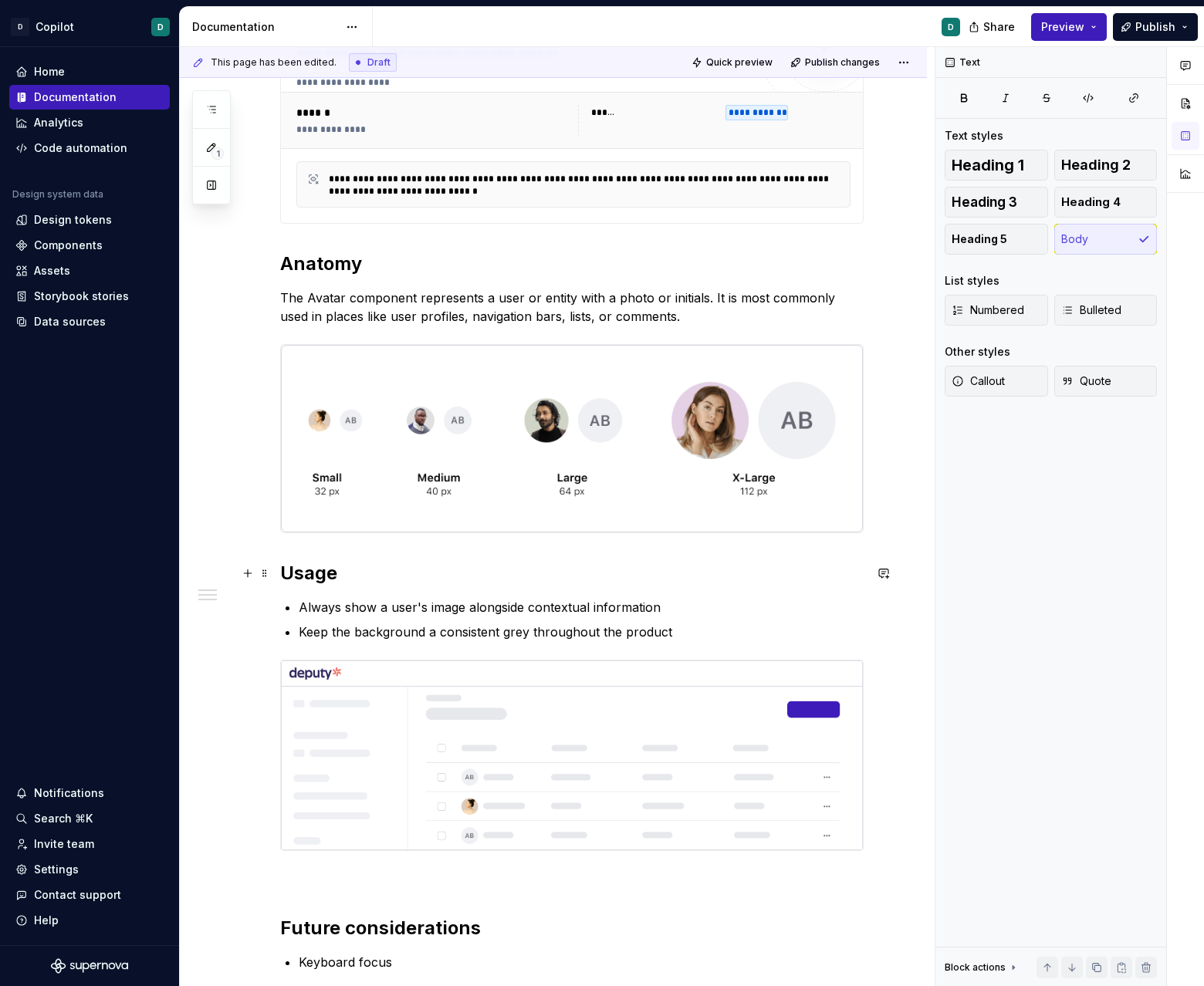
scroll to position [332, 0]
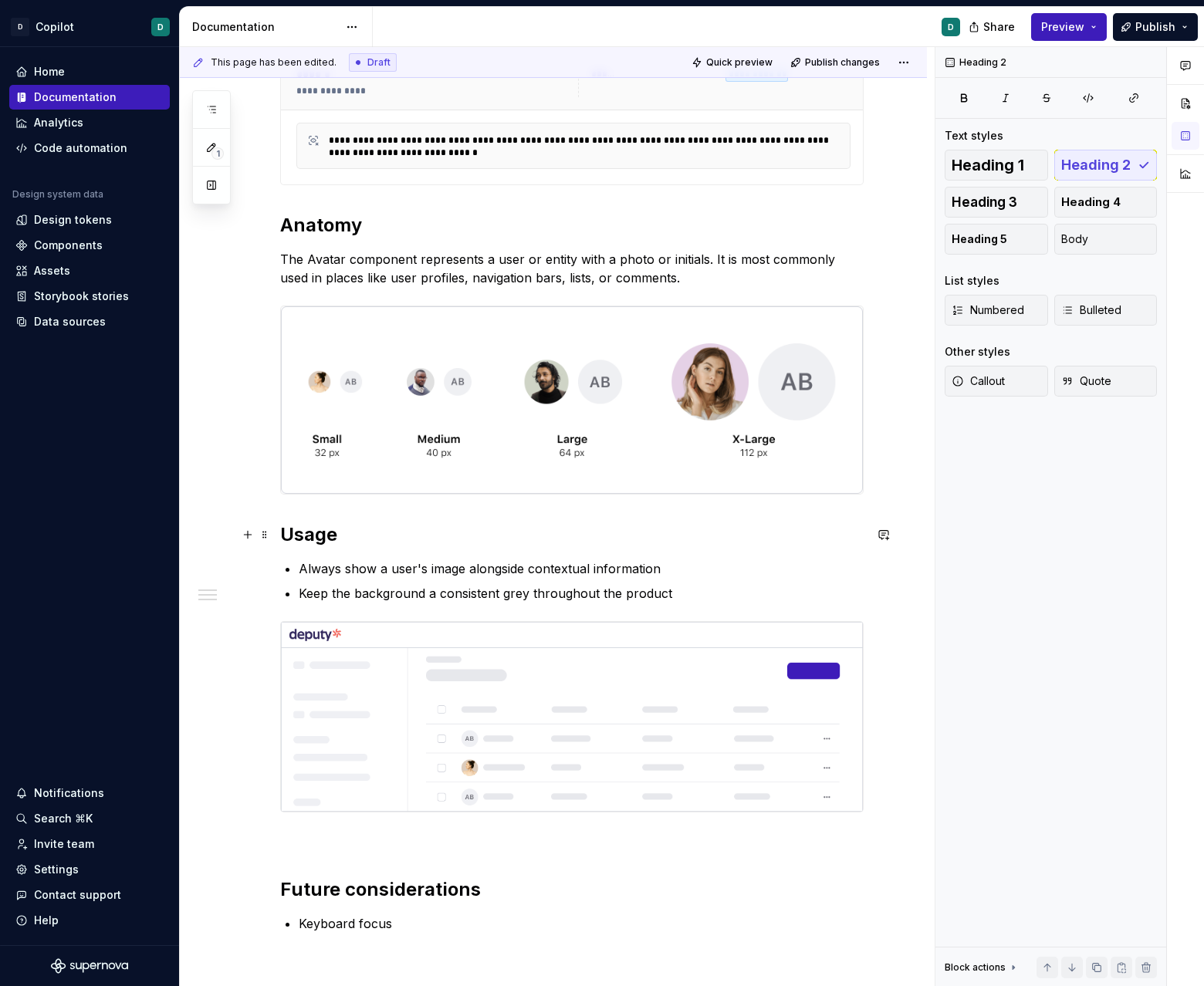
click at [679, 529] on h2 "Usage" at bounding box center [571, 534] width 583 height 25
click at [285, 538] on h2 "Usage" at bounding box center [571, 534] width 583 height 25
click at [312, 221] on h2 "Anatomy" at bounding box center [571, 225] width 583 height 25
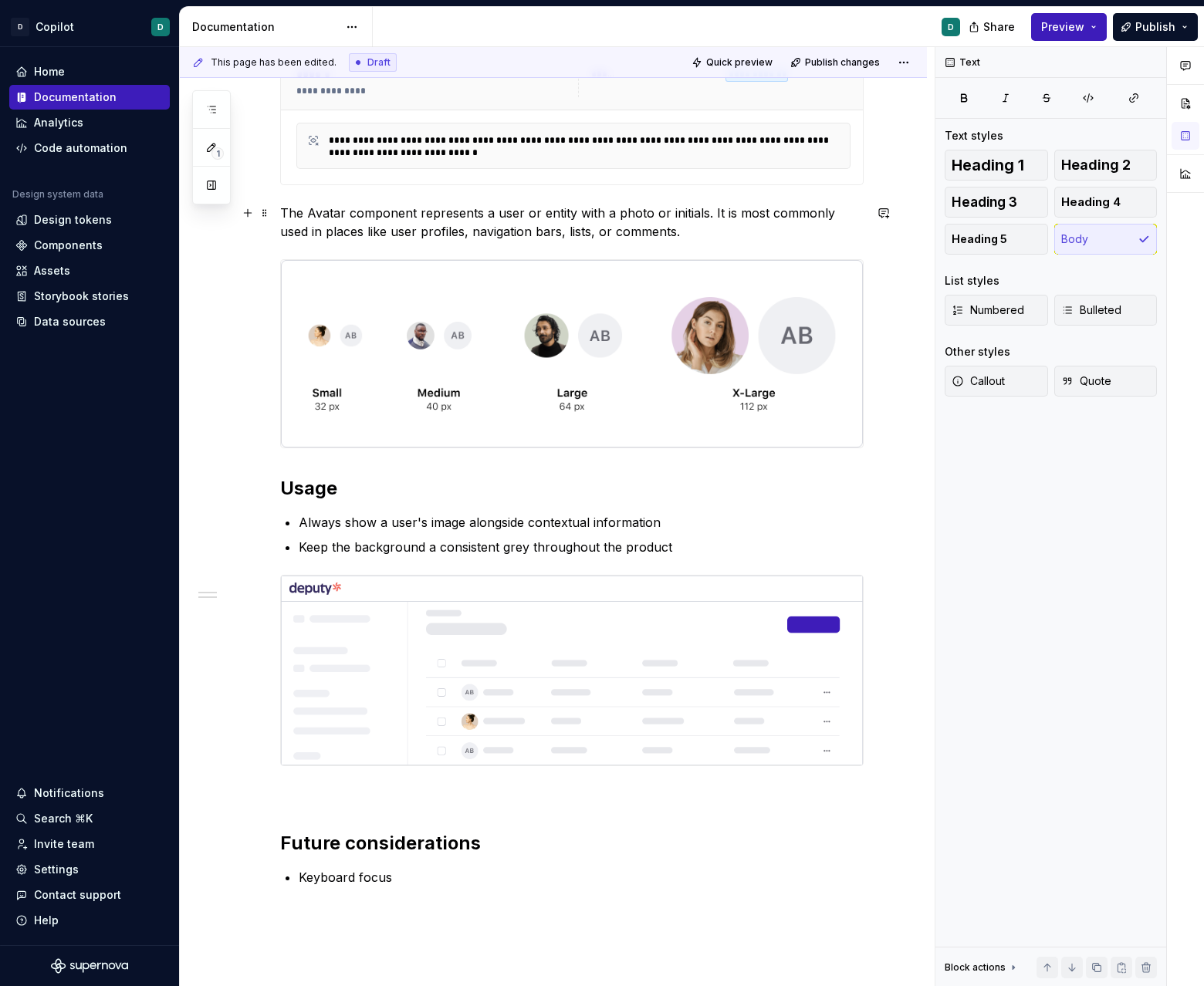
click at [727, 230] on p "The Avatar component represents a user or entity with a photo or initials. It i…" at bounding box center [571, 222] width 583 height 37
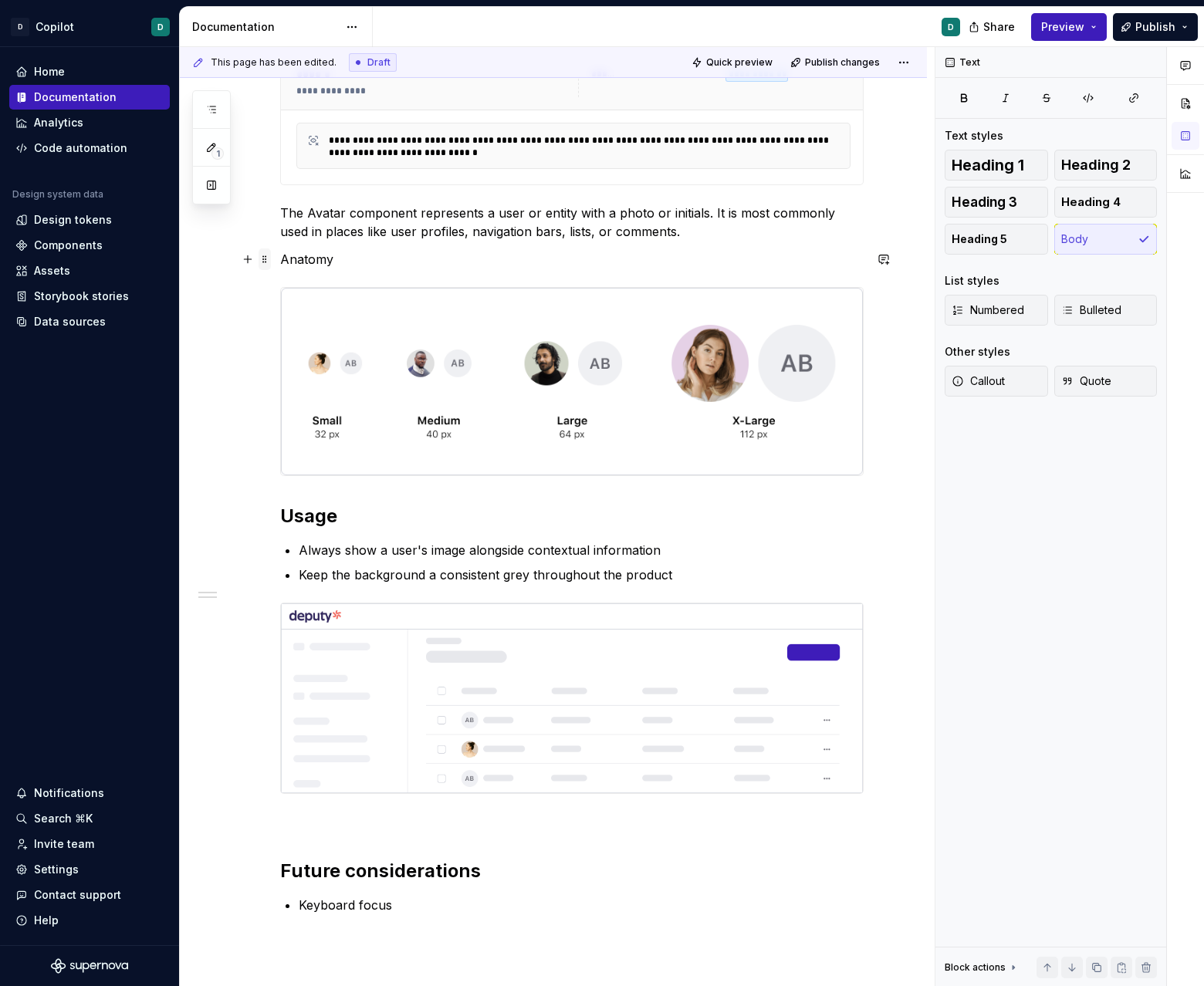
click at [269, 262] on span at bounding box center [264, 259] width 12 height 22
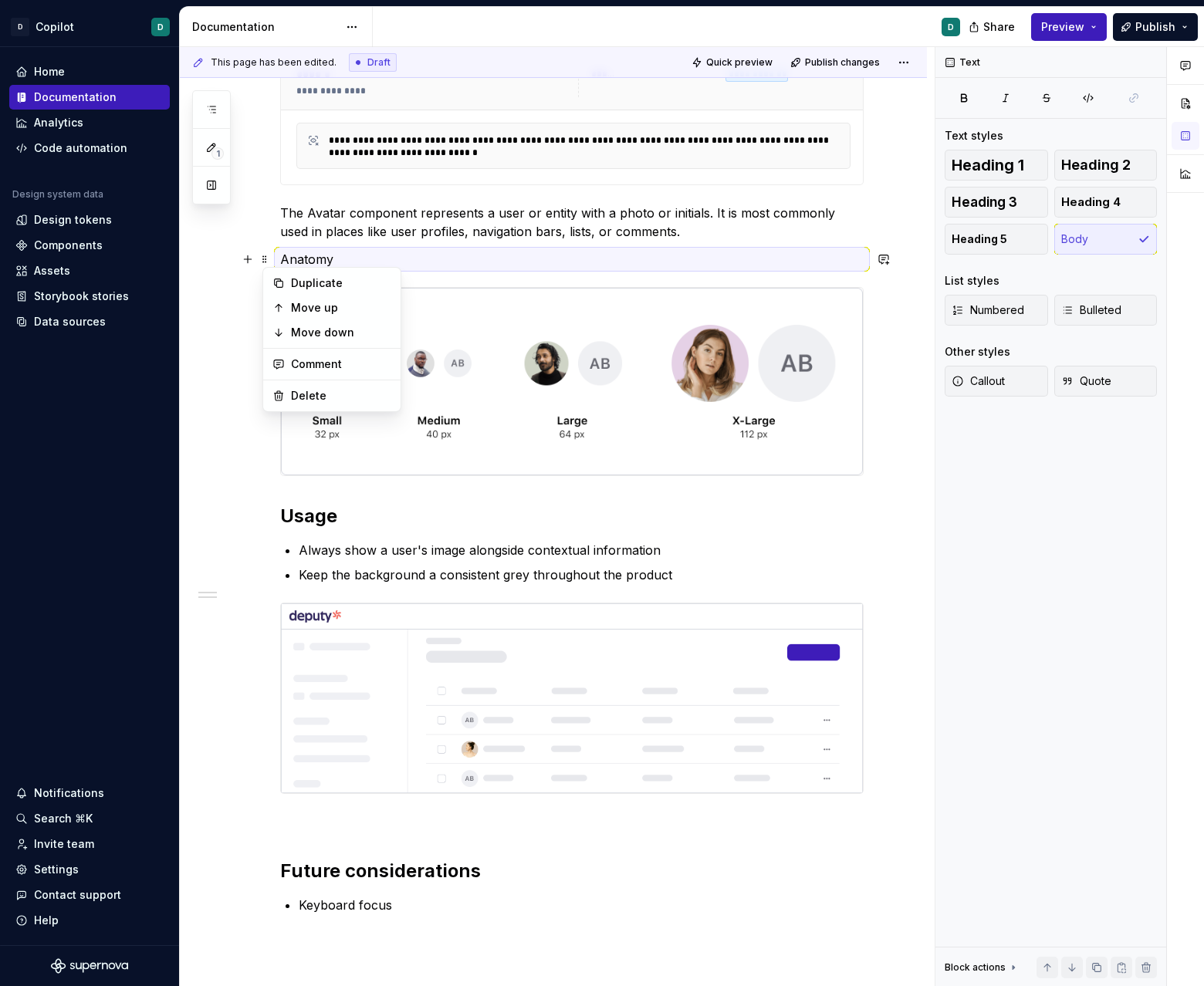
click at [337, 263] on p "Anatomy" at bounding box center [571, 259] width 583 height 18
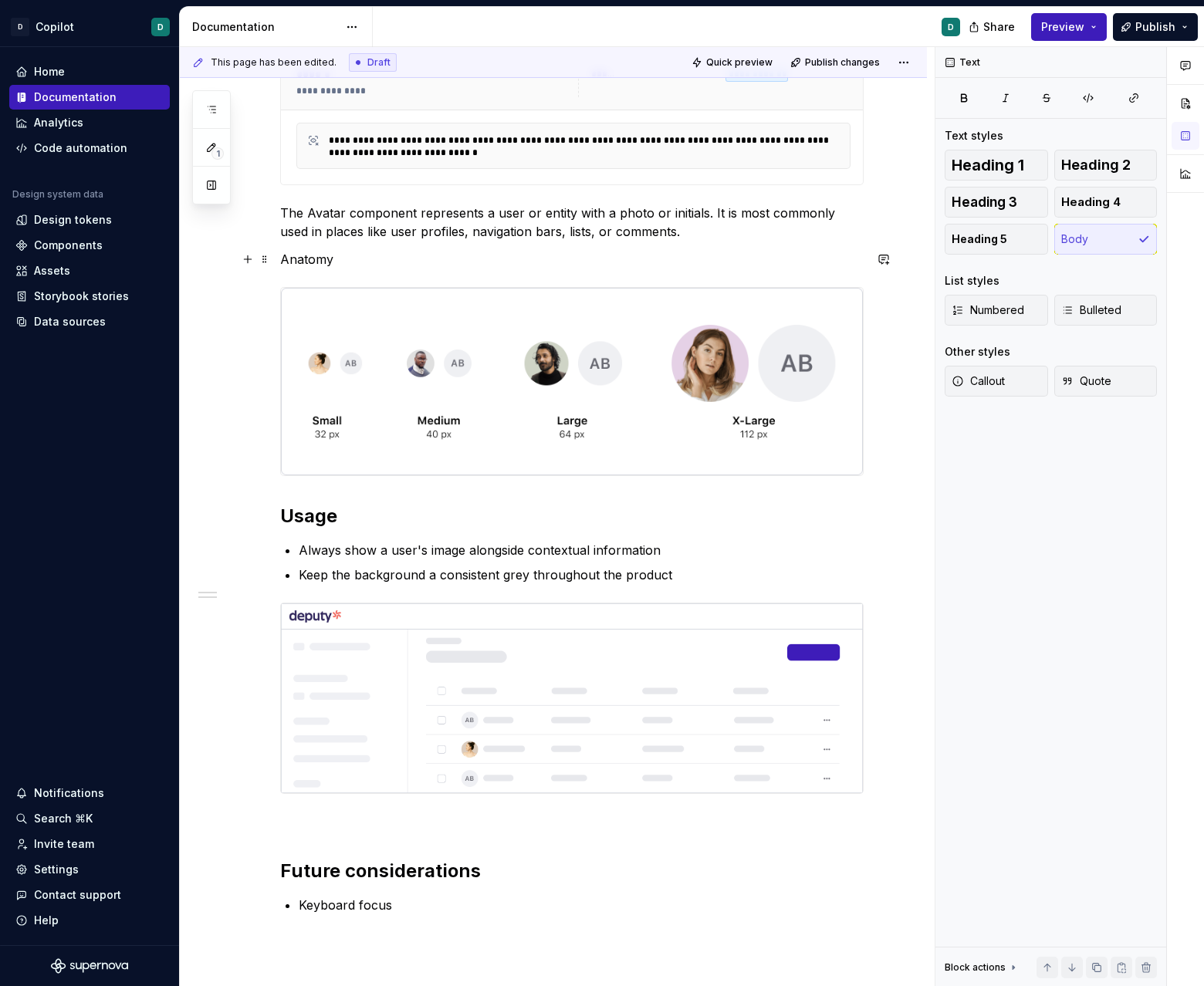
click at [325, 258] on p "Anatomy" at bounding box center [571, 259] width 583 height 18
click at [383, 229] on button "button" at bounding box center [381, 230] width 22 height 22
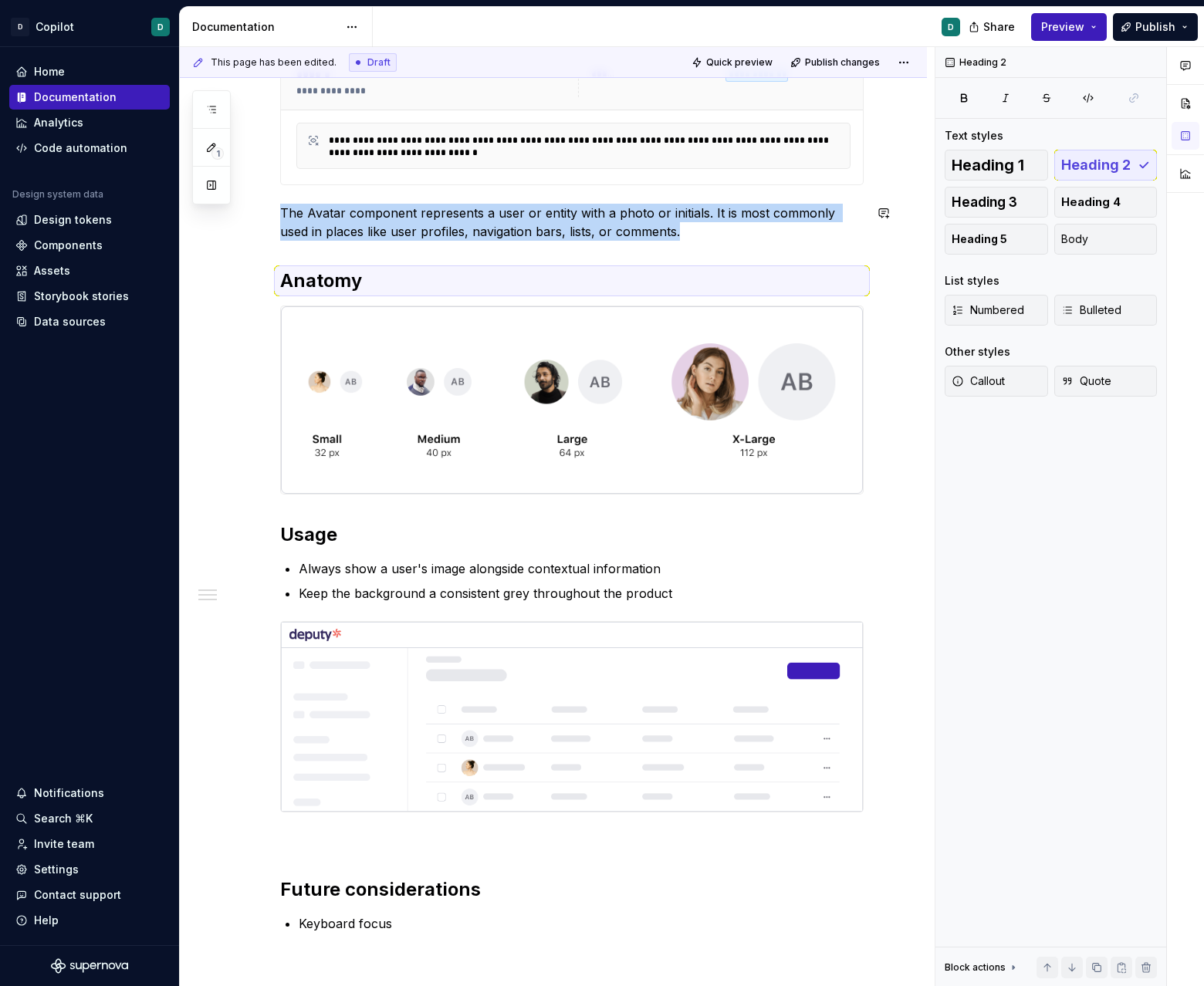
click at [373, 254] on div "**********" at bounding box center [571, 451] width 583 height 964
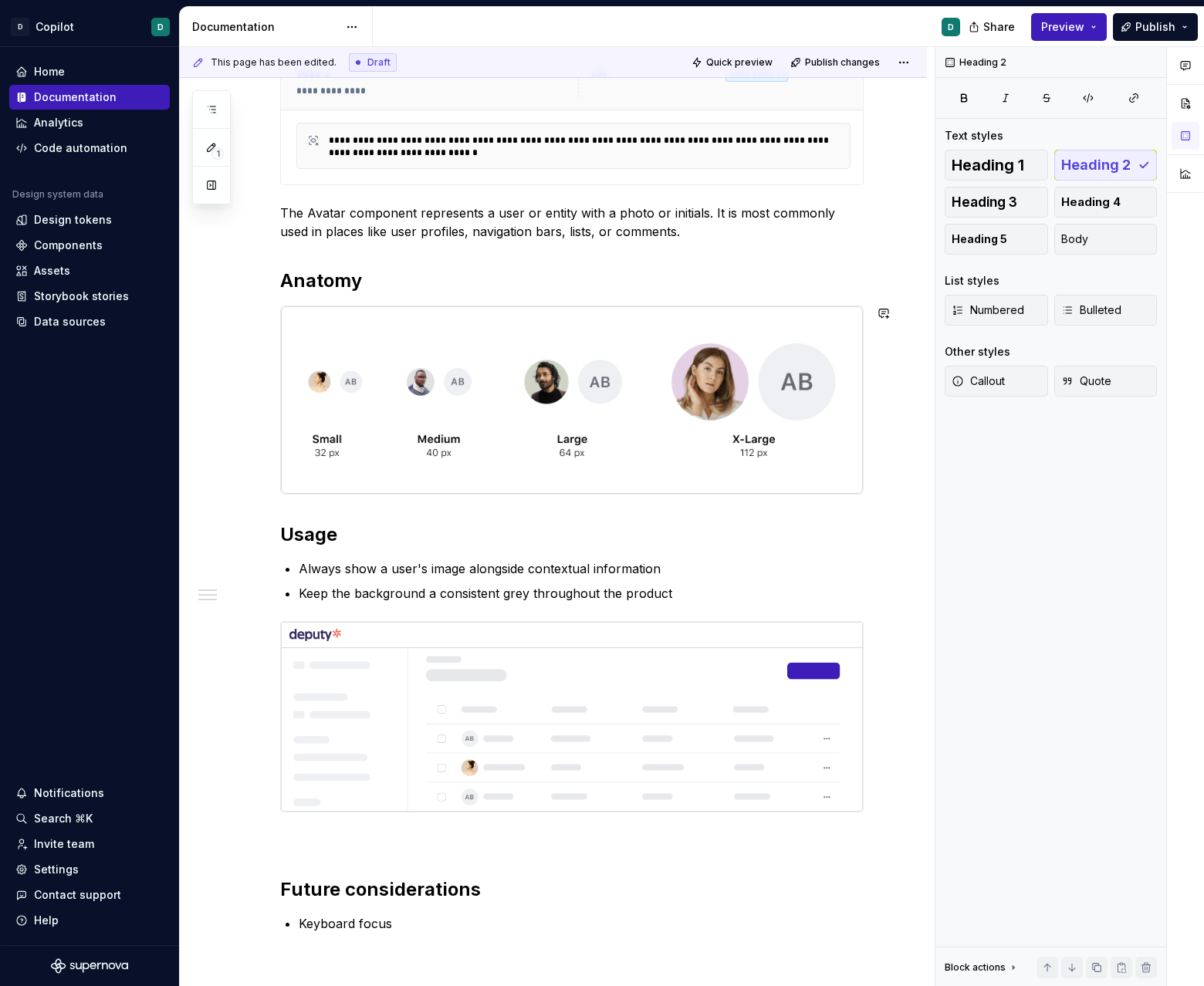
click at [259, 514] on div "**********" at bounding box center [553, 590] width 747 height 1316
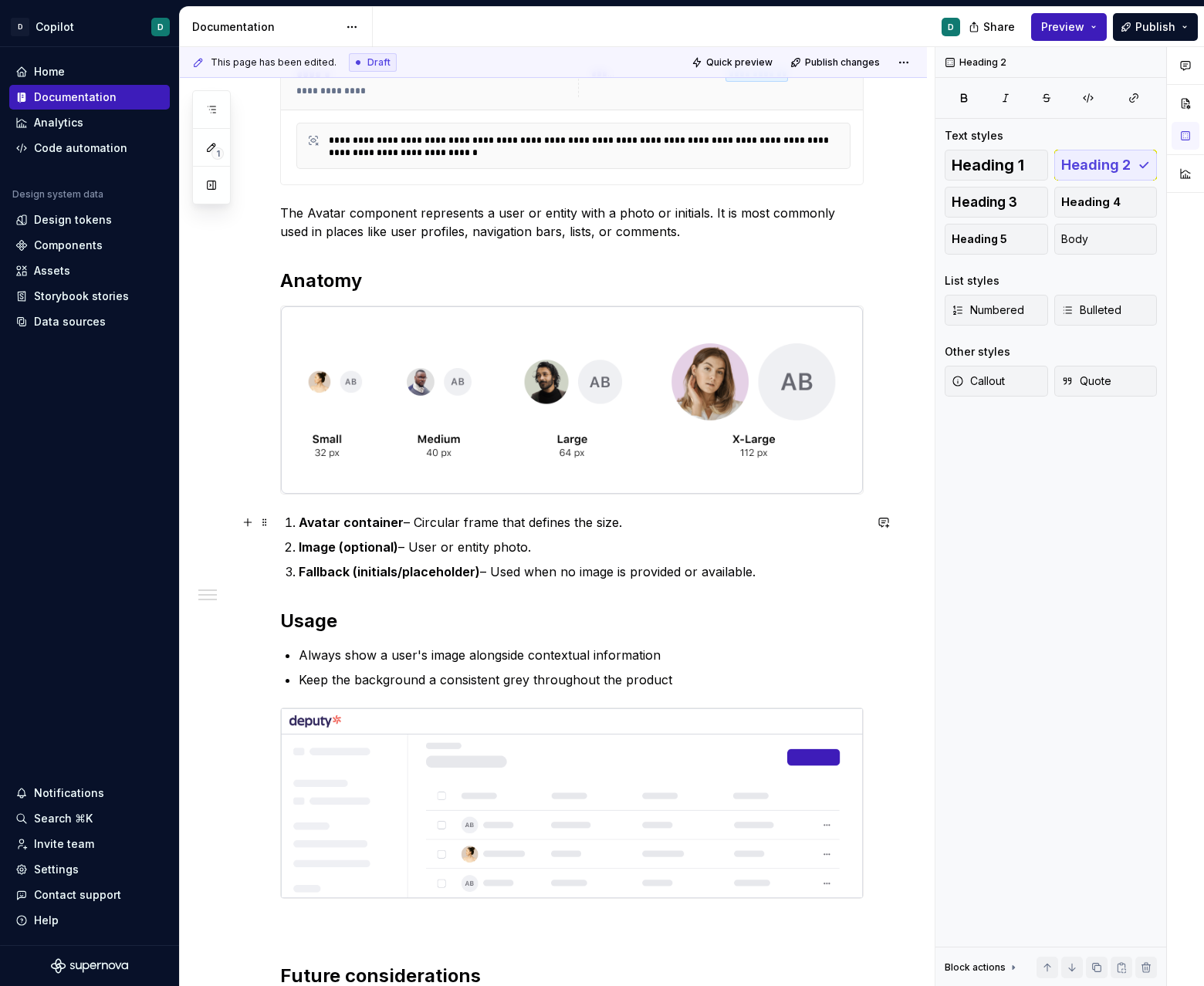
click at [303, 527] on strong "Avatar container" at bounding box center [351, 522] width 105 height 15
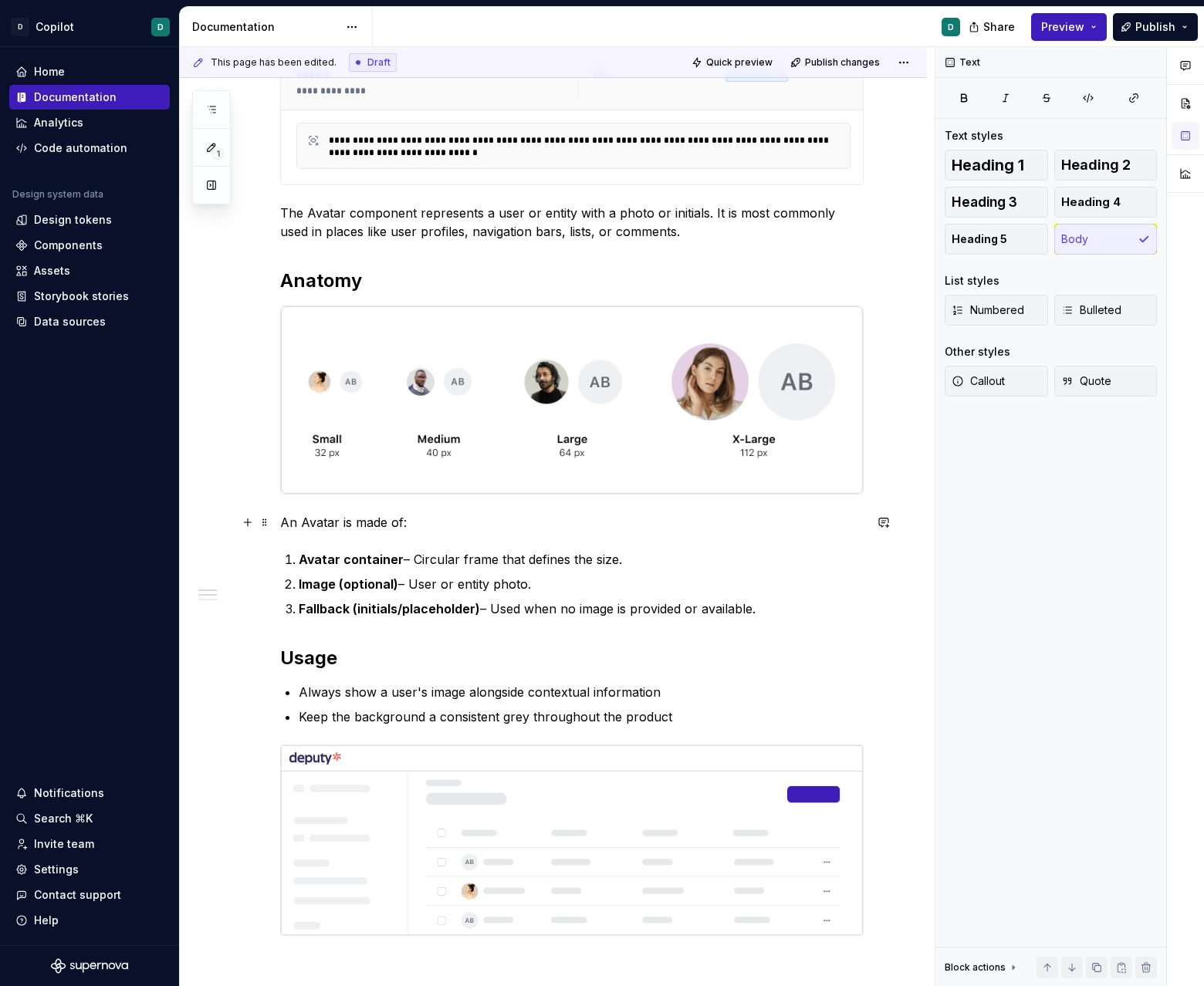
click at [295, 518] on p "An Avatar is made of:" at bounding box center [571, 522] width 583 height 18
click at [408, 520] on p "A single Avatar is made of:" at bounding box center [571, 522] width 583 height 18
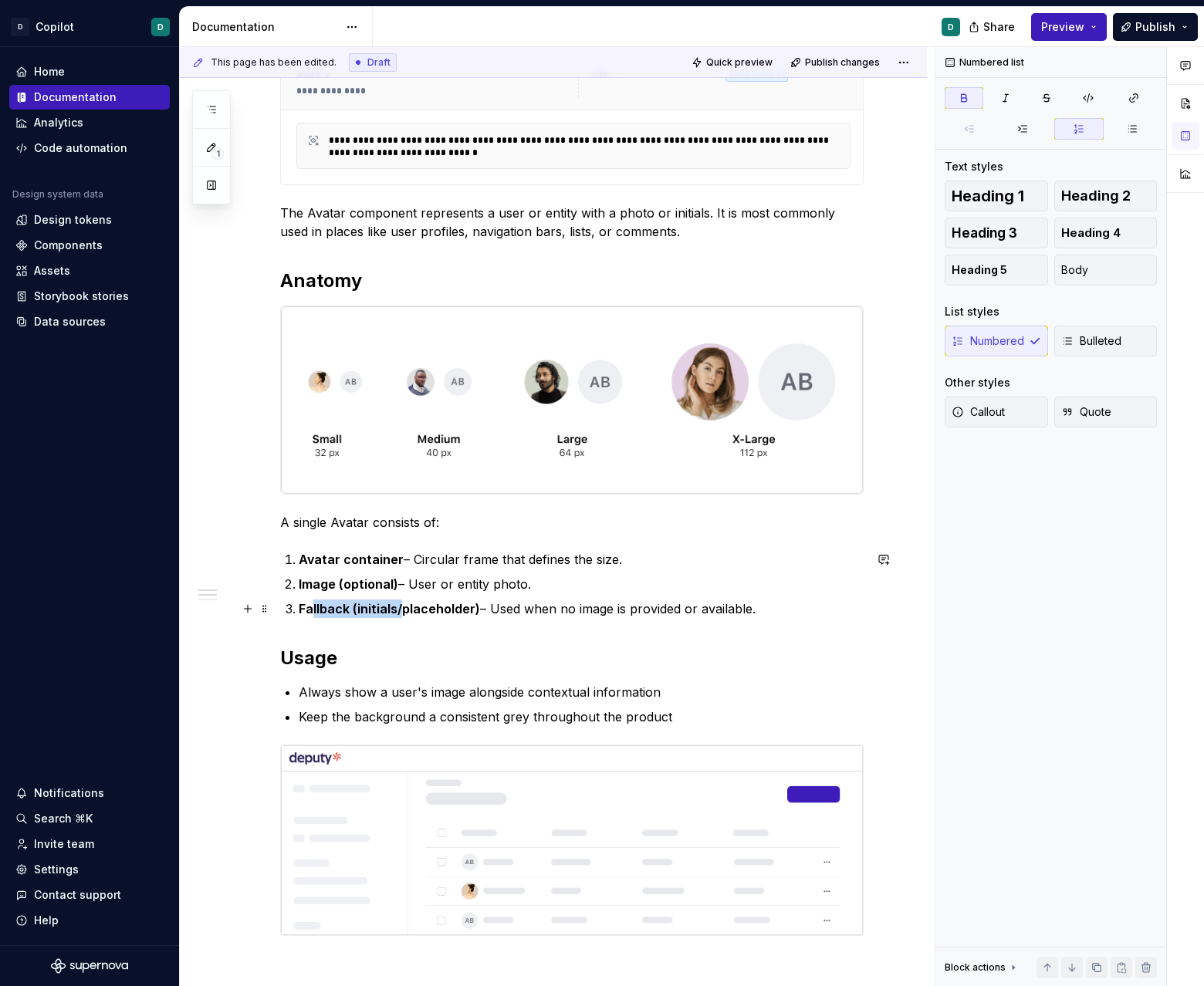
drag, startPoint x: 314, startPoint y: 604, endPoint x: 506, endPoint y: 605, distance: 192.0
click at [501, 604] on p "Fallback (initials/placeholder) – Used when no image is provided or available." at bounding box center [581, 608] width 565 height 18
click at [486, 607] on p "Fallback (initials/placeholder) – Used when no image is provided or available." at bounding box center [581, 608] width 565 height 18
drag, startPoint x: 474, startPoint y: 608, endPoint x: 479, endPoint y: 662, distance: 54.2
click at [474, 609] on strong "Fallback (initials/placeholder)" at bounding box center [389, 608] width 181 height 15
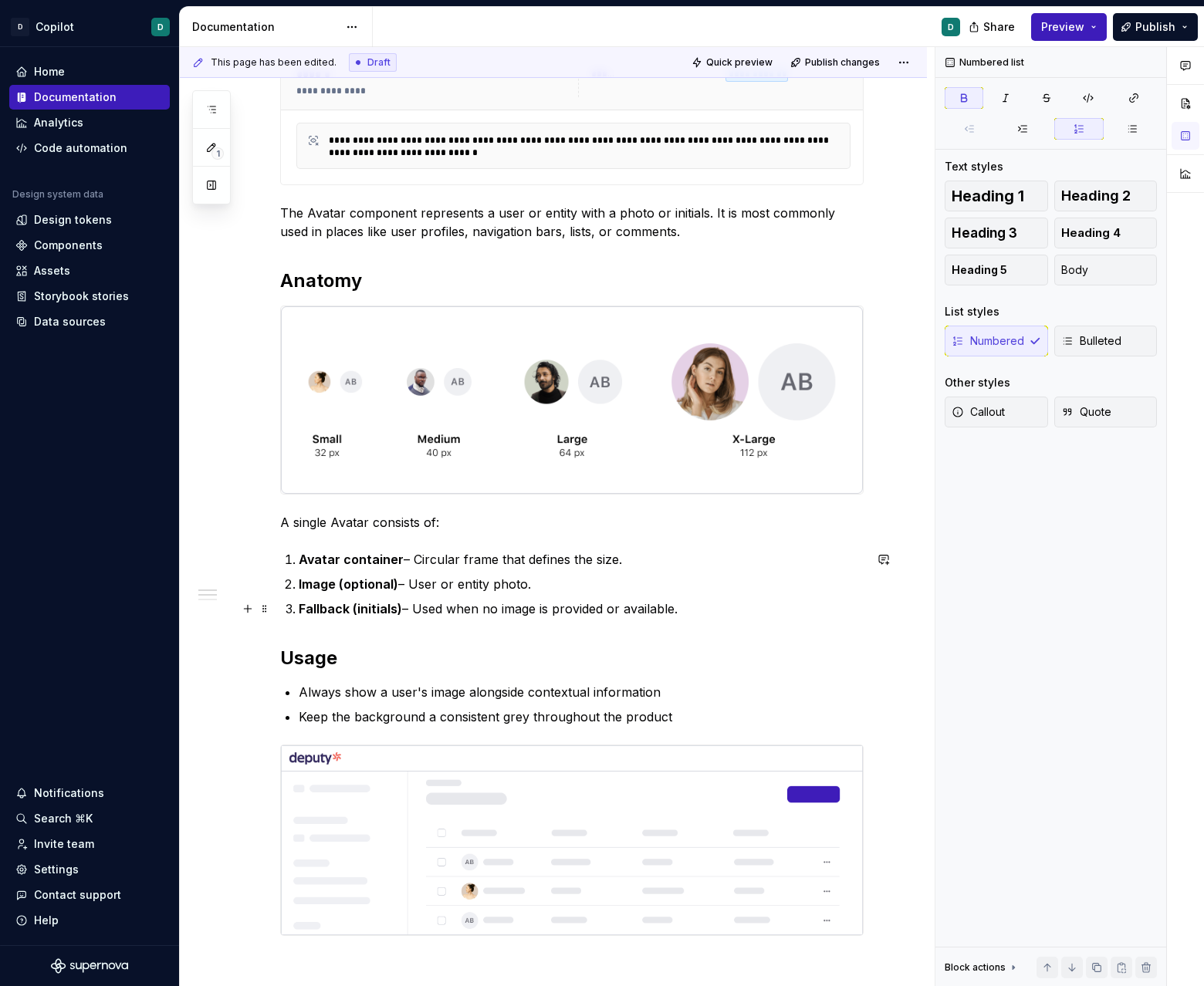
click at [326, 610] on strong "Fallback (initials)" at bounding box center [350, 608] width 103 height 15
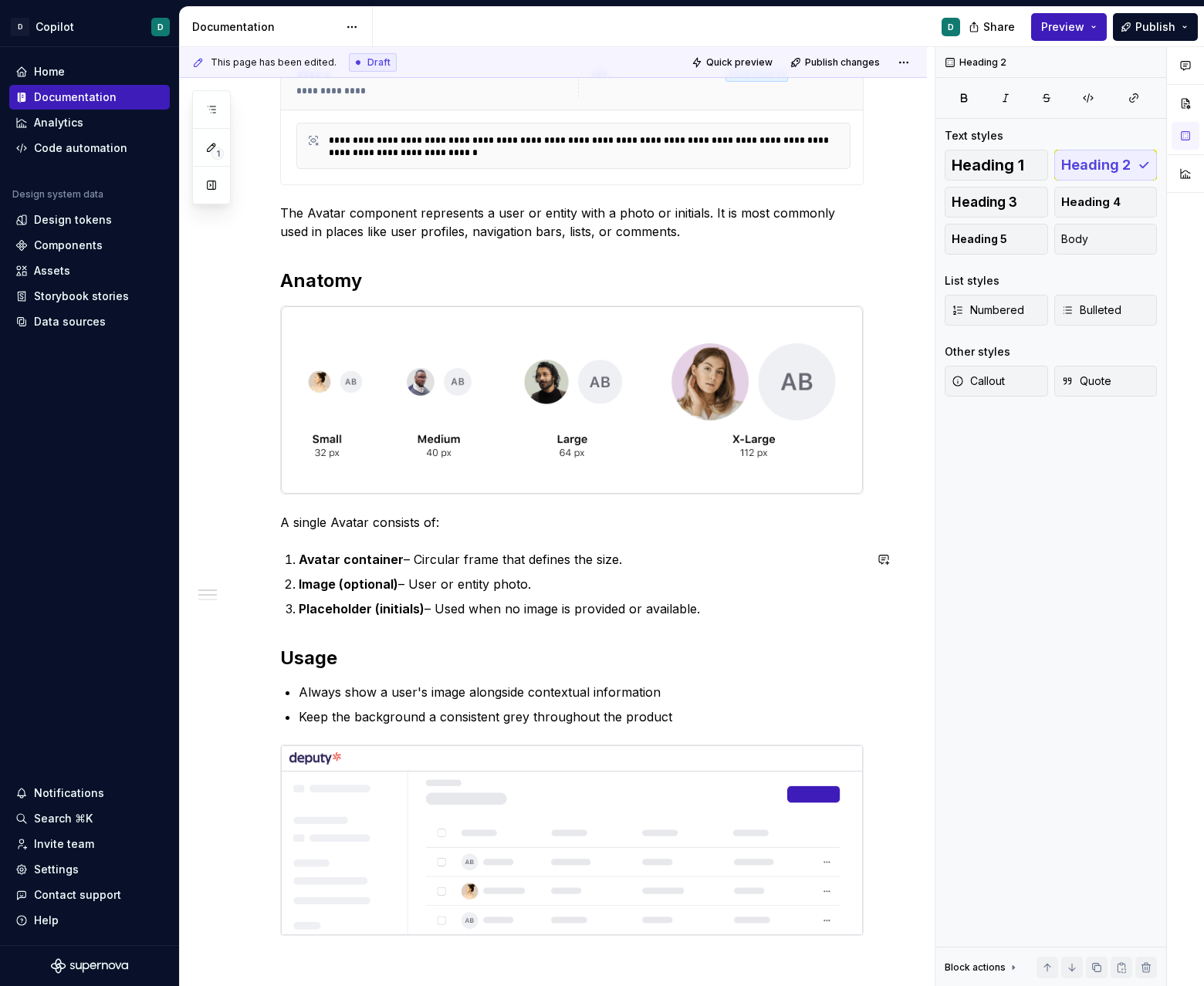
click at [615, 619] on div "**********" at bounding box center [571, 513] width 583 height 1087
click at [715, 620] on div "**********" at bounding box center [571, 513] width 583 height 1087
click at [732, 607] on p "Placeholder (initials) – Used when no image is provided or available." at bounding box center [581, 608] width 565 height 18
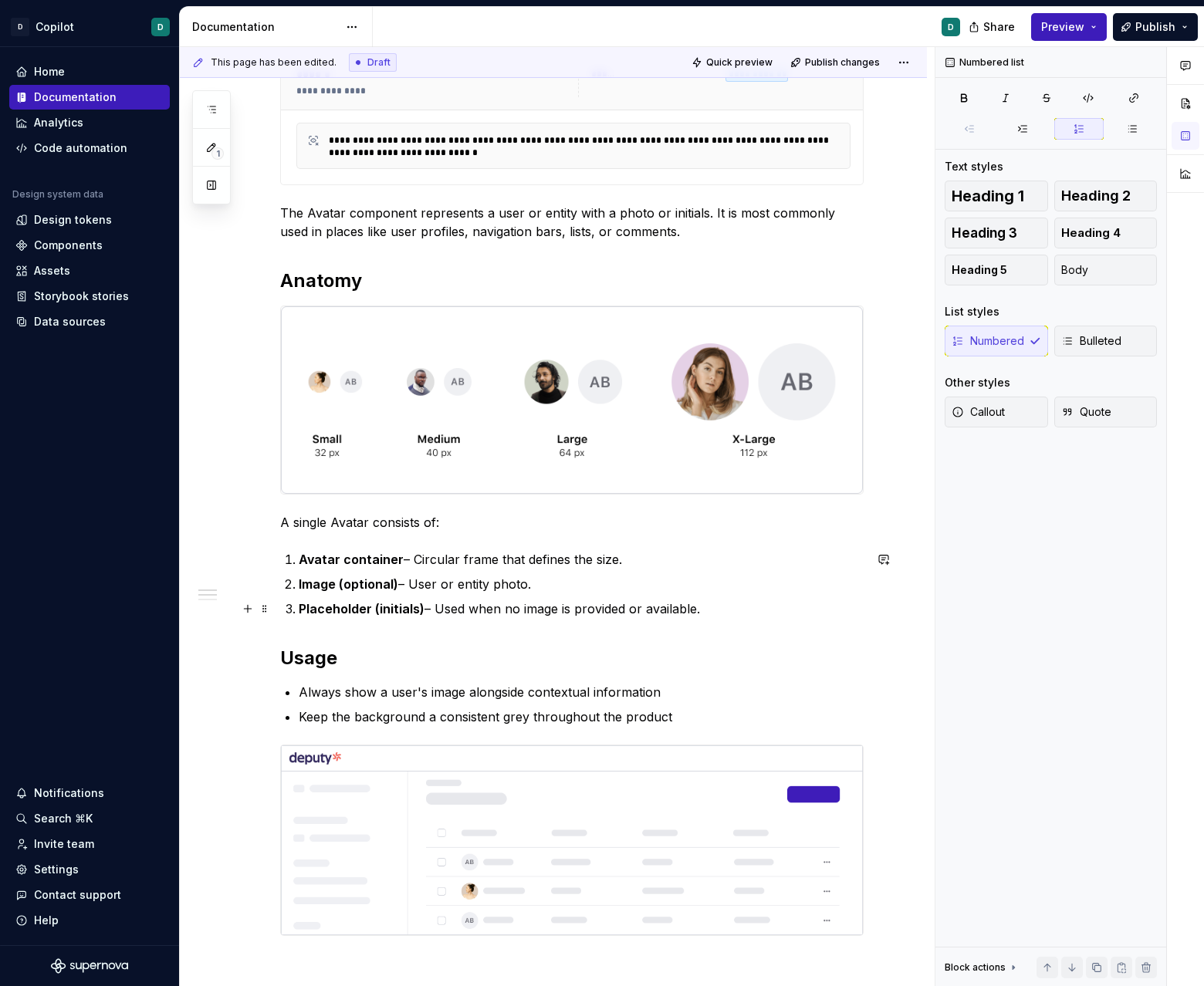
click at [713, 579] on p "Image (optional) – User or entity photo." at bounding box center [581, 584] width 565 height 18
click at [713, 558] on p "Avatar container – Circular frame that defines the size." at bounding box center [581, 559] width 565 height 18
click at [654, 581] on p "Image (optional) – User or entity photo." at bounding box center [581, 584] width 565 height 18
click at [747, 607] on p "Placeholder (initials) – Used when no image is provided or available." at bounding box center [581, 608] width 565 height 18
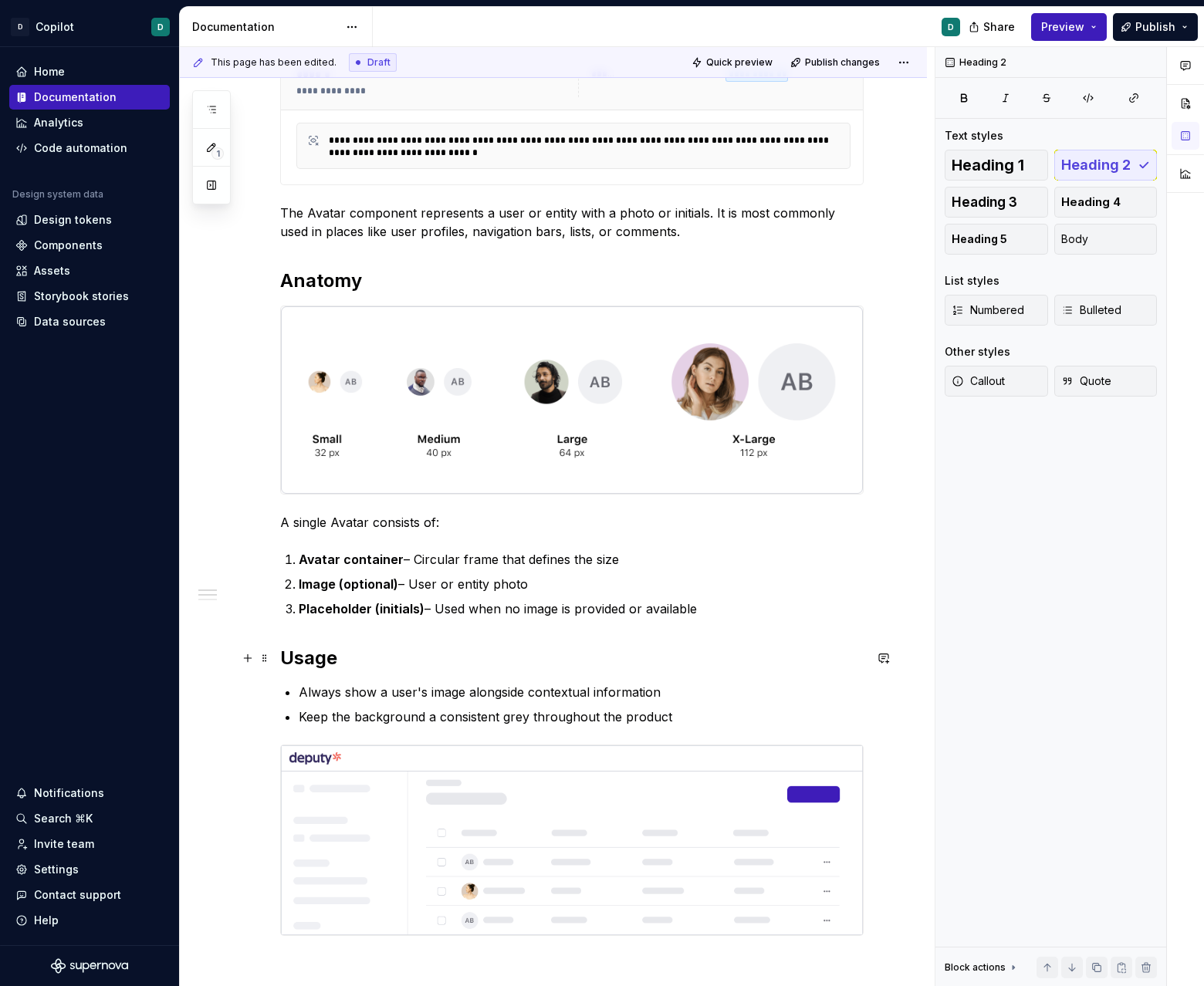
click at [321, 668] on h2 "Usage" at bounding box center [571, 658] width 583 height 25
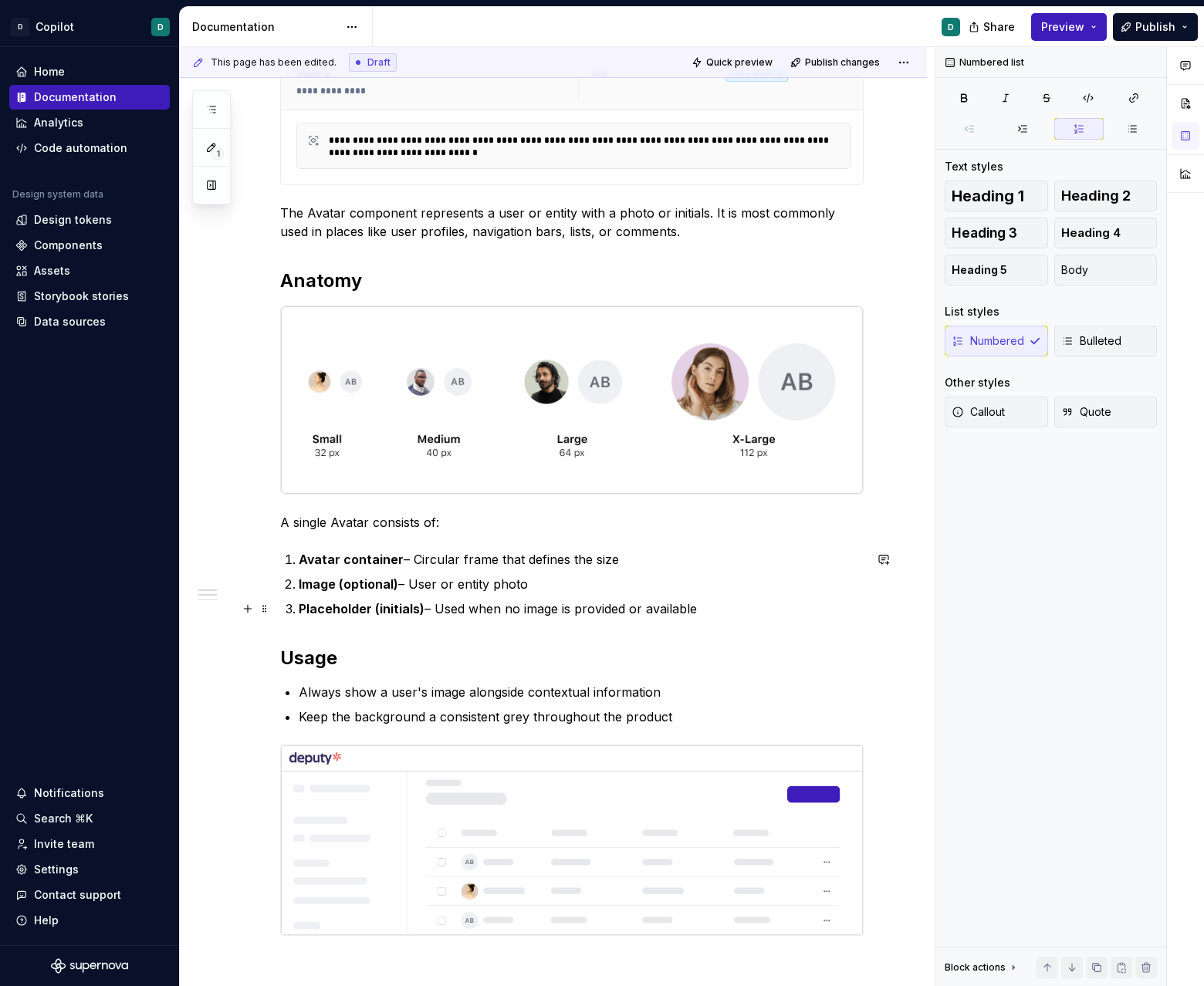
click at [703, 608] on p "Placeholder (initials) – Used when no image is provided or available" at bounding box center [581, 608] width 565 height 18
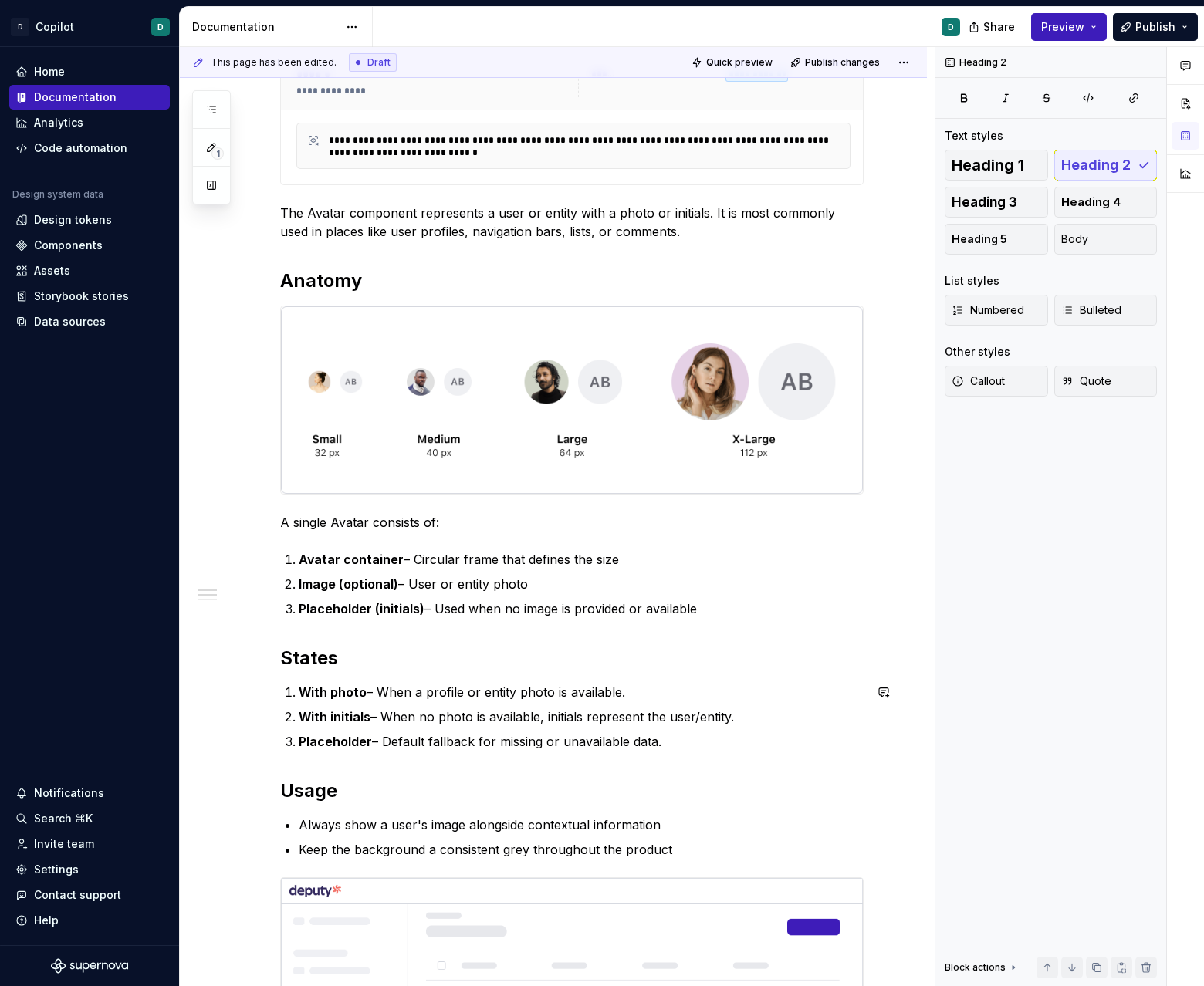
click at [383, 669] on h2 "States" at bounding box center [571, 658] width 583 height 25
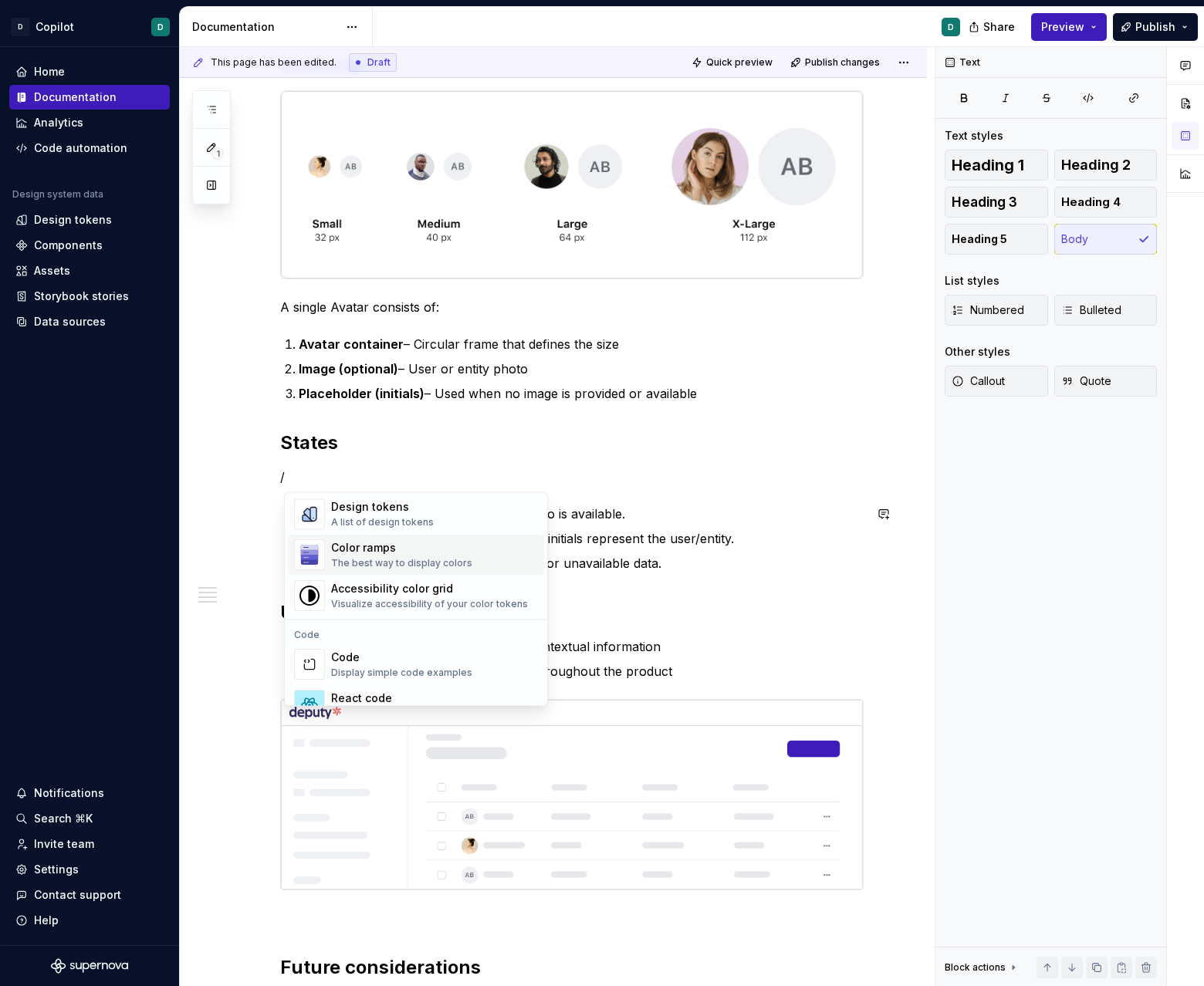
scroll to position [0, 0]
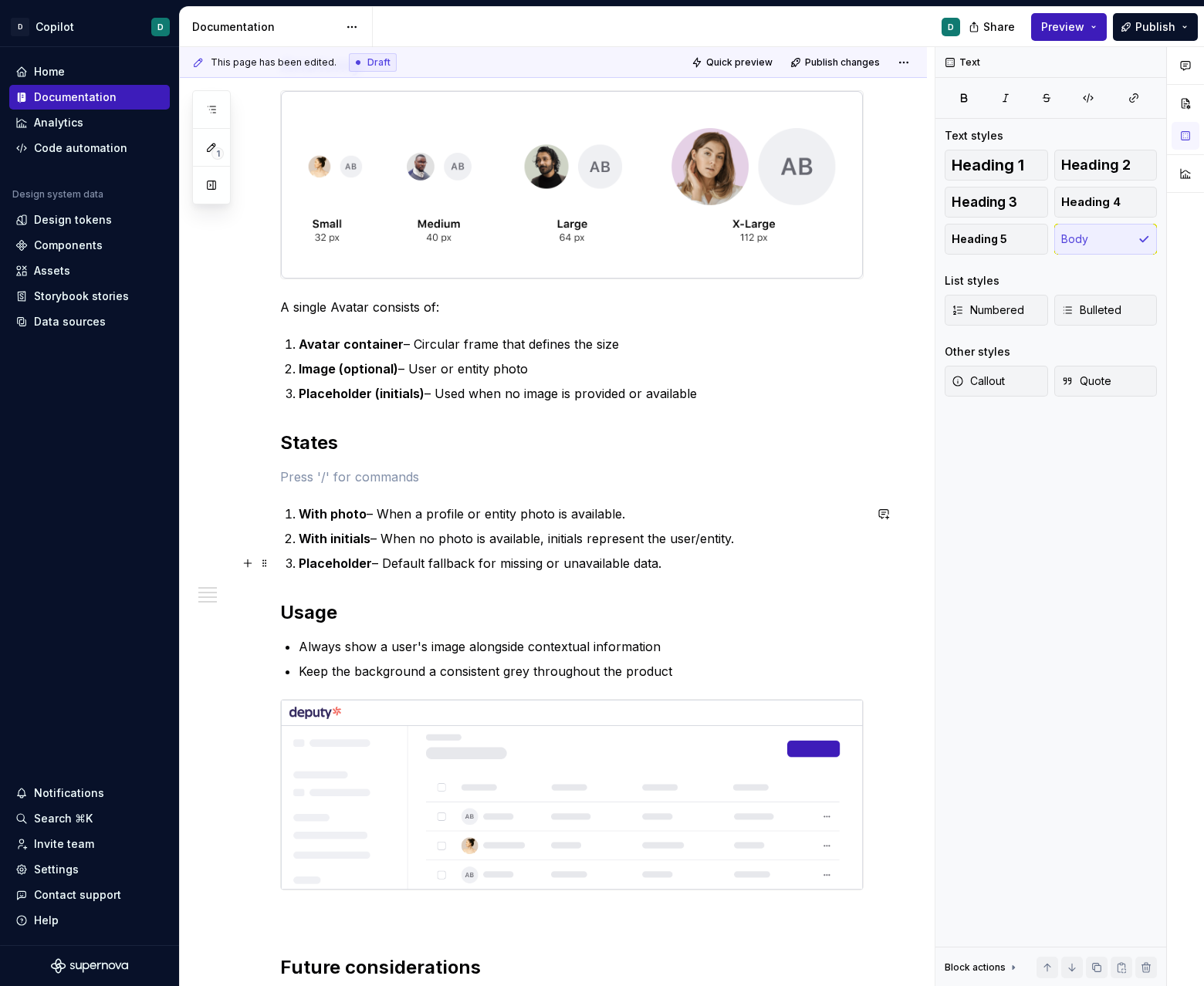
click at [708, 548] on ol "With photo – When a profile or entity photo is available. With initials – When …" at bounding box center [581, 538] width 565 height 68
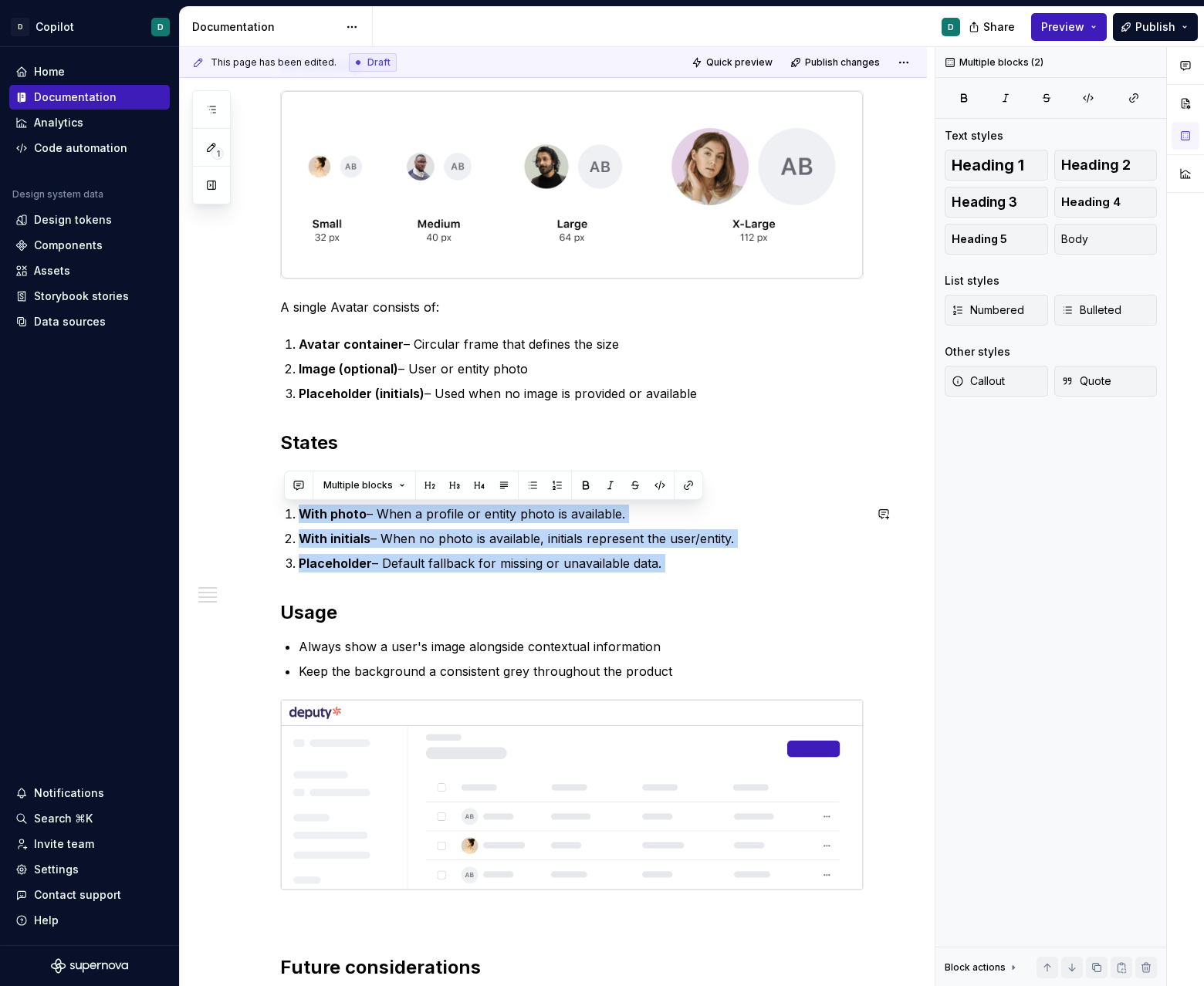
drag, startPoint x: 703, startPoint y: 581, endPoint x: 284, endPoint y: 487, distance: 429.4
click at [284, 487] on div "**********" at bounding box center [571, 382] width 583 height 1257
click at [1189, 103] on button "button" at bounding box center [1185, 103] width 28 height 28
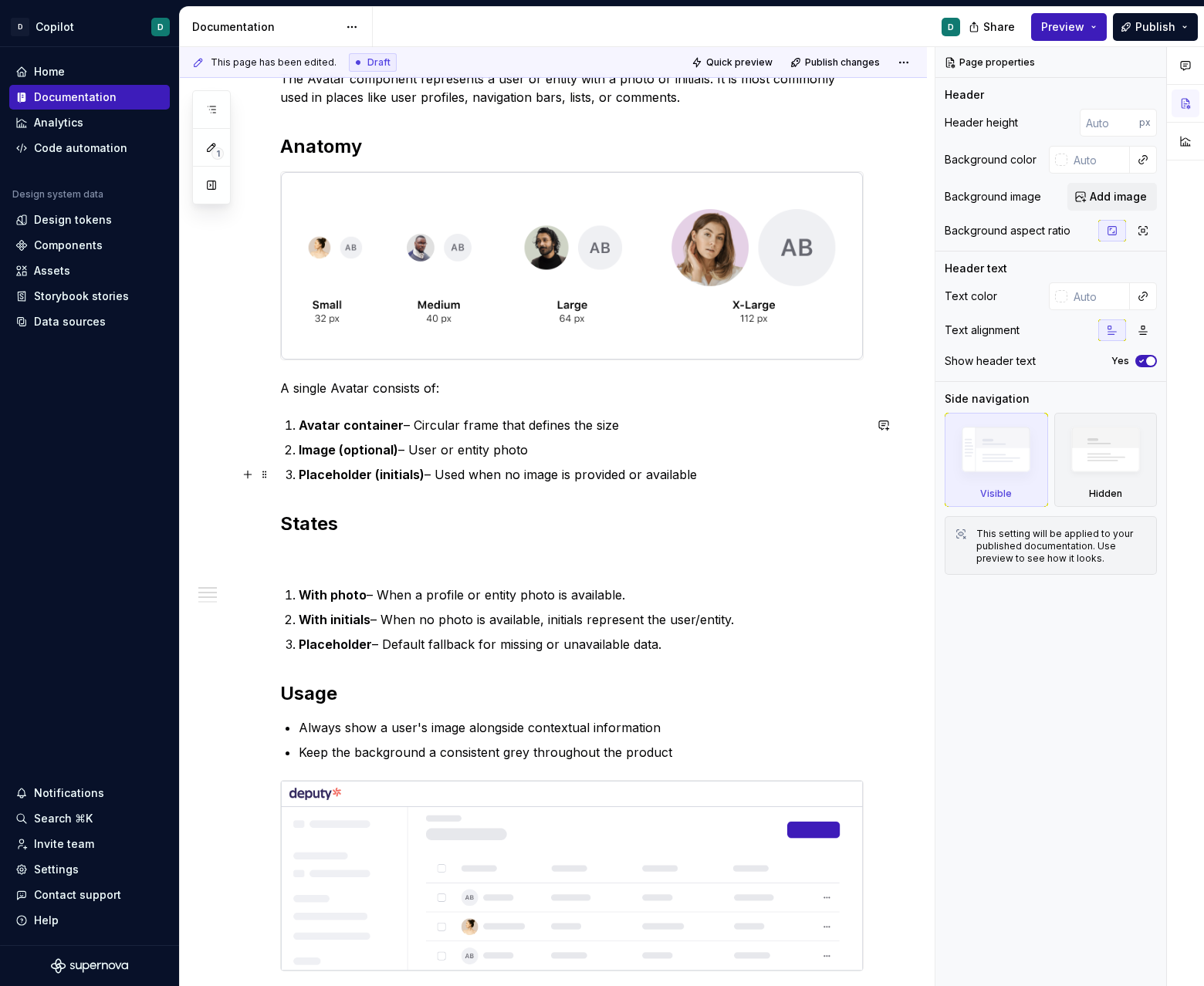
scroll to position [438, 0]
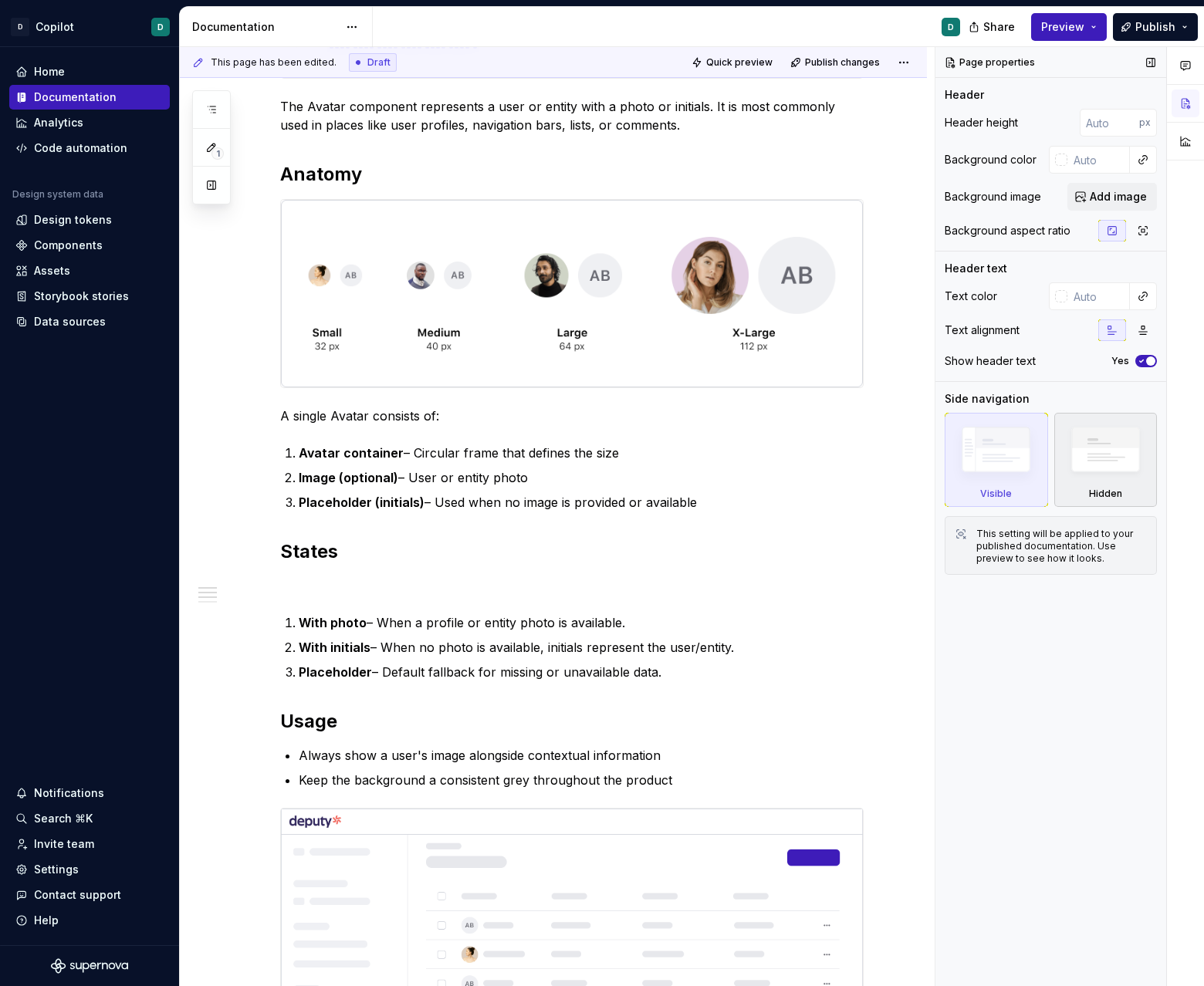
click at [1105, 487] on img at bounding box center [1105, 453] width 89 height 68
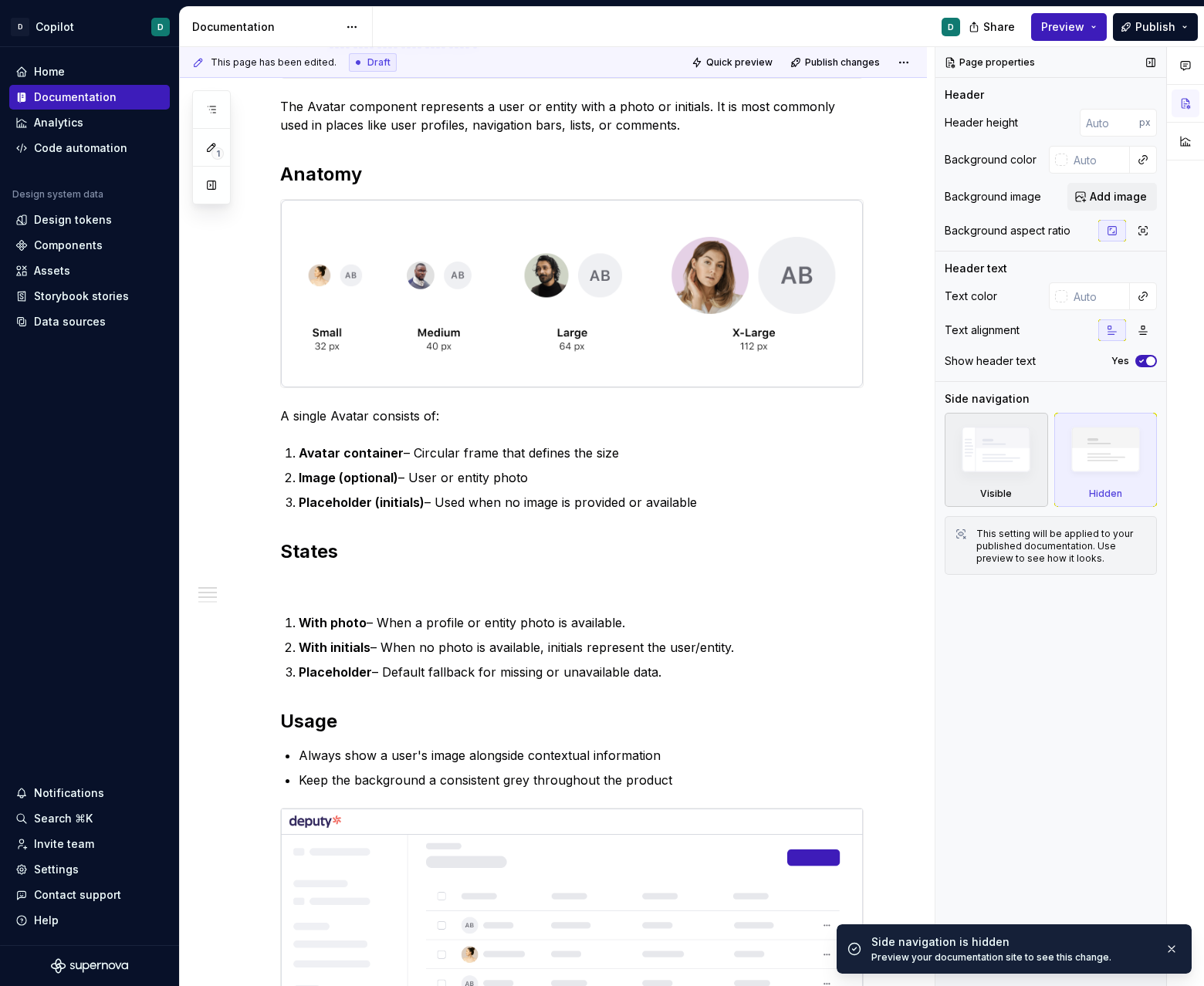
click at [1015, 487] on img at bounding box center [995, 453] width 89 height 67
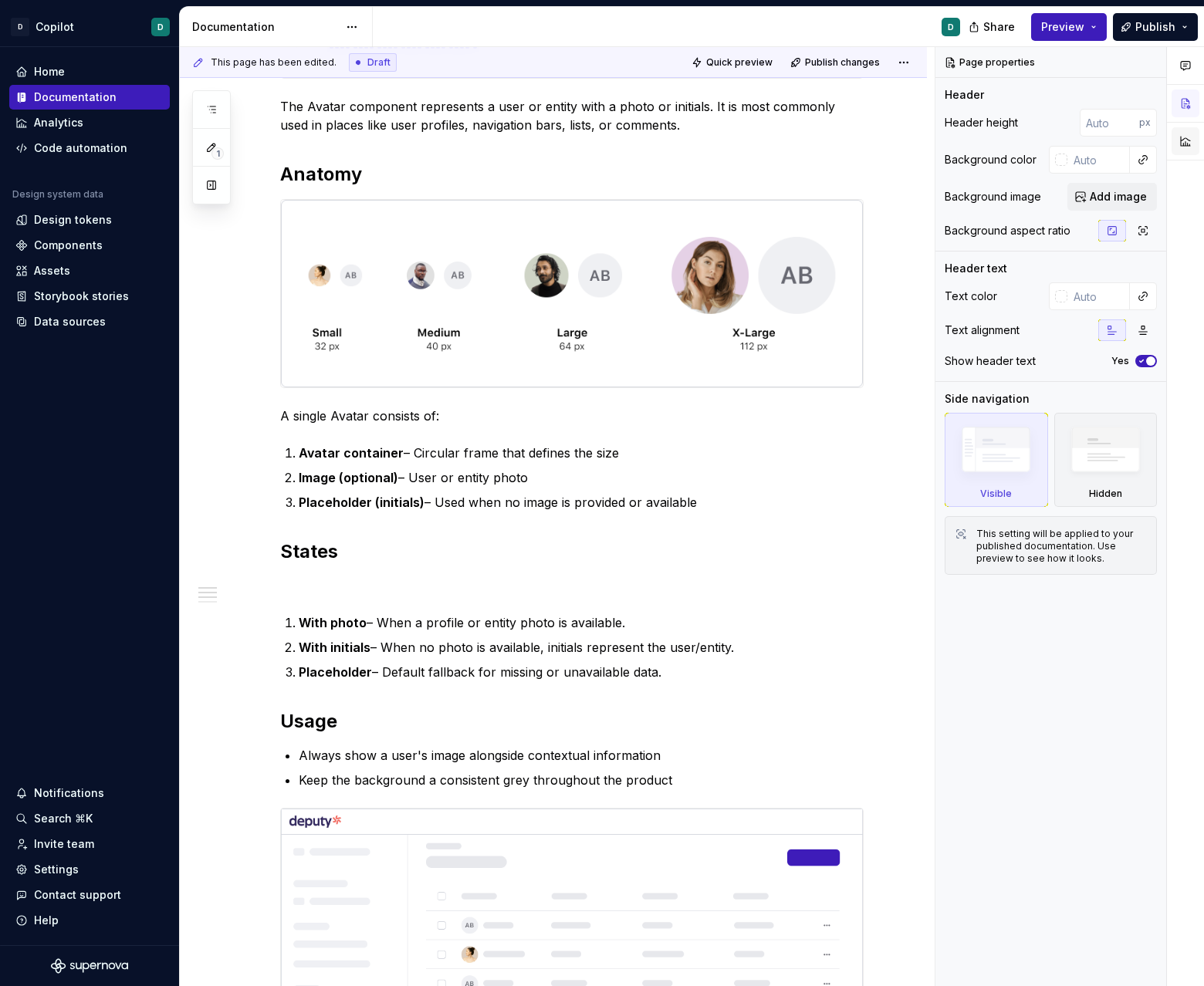
click at [1180, 142] on button "button" at bounding box center [1185, 141] width 28 height 28
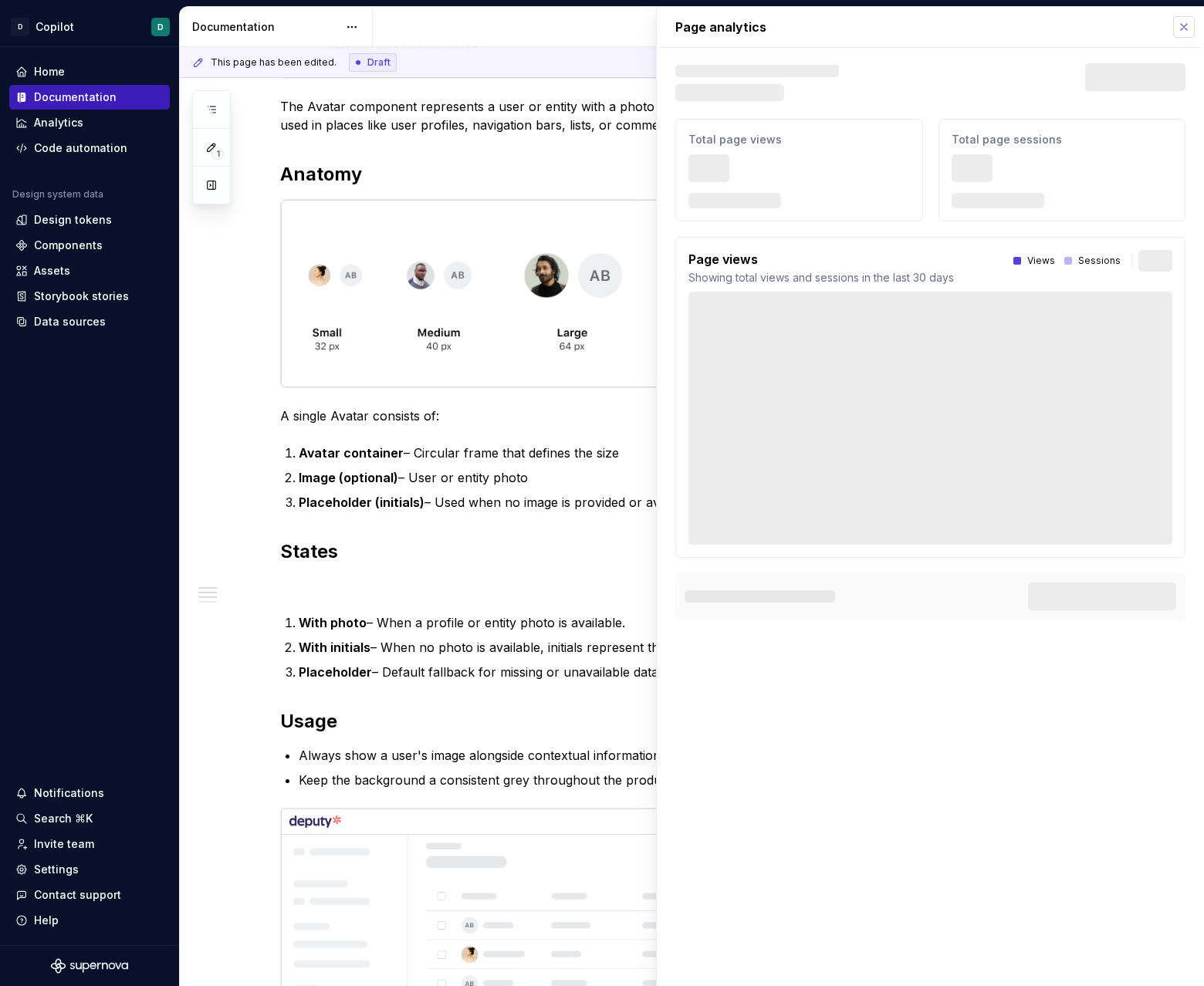
click at [1186, 24] on button "button" at bounding box center [1183, 26] width 22 height 22
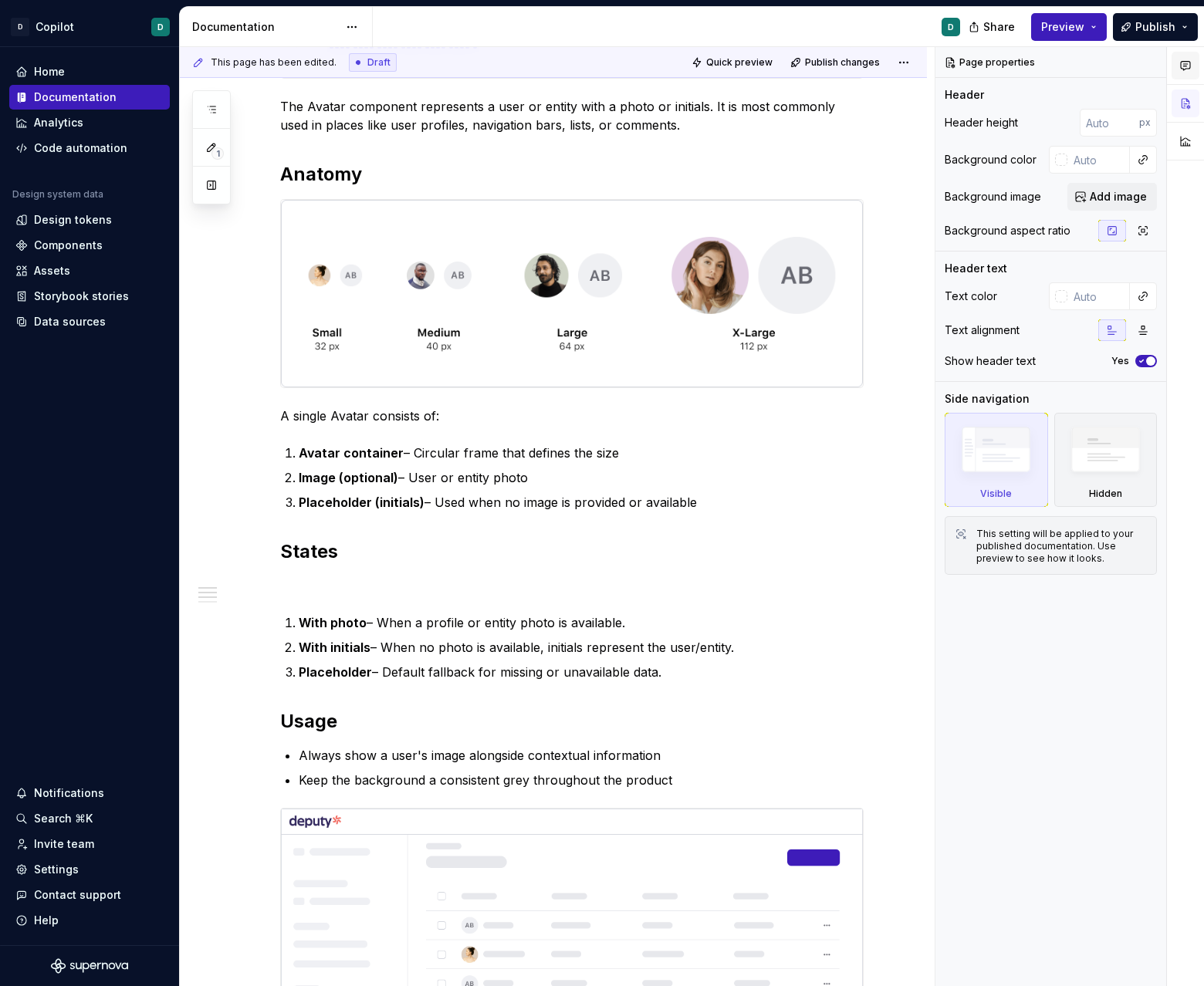
click at [1192, 63] on button "button" at bounding box center [1185, 65] width 28 height 28
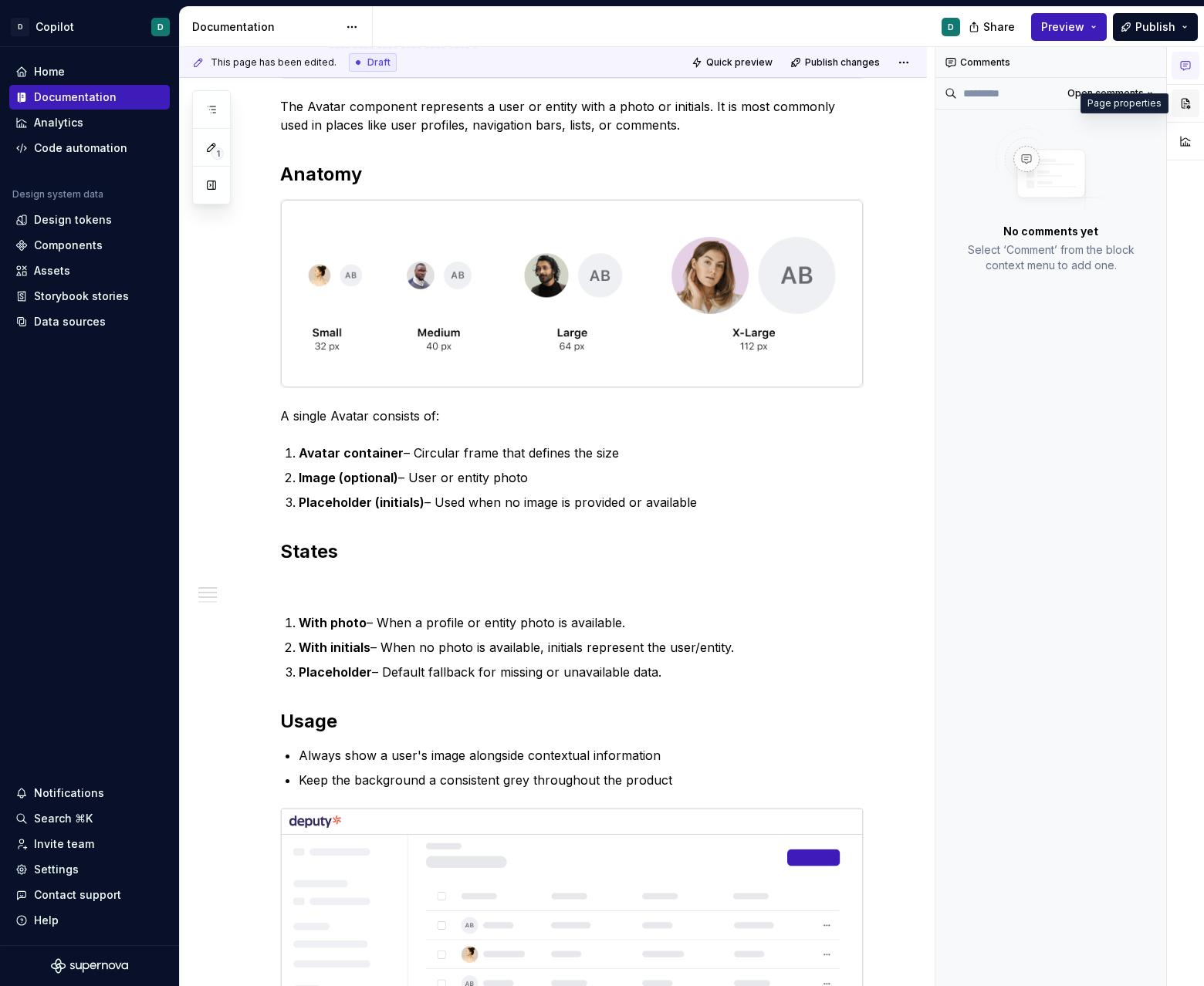
click at [1190, 103] on button "button" at bounding box center [1185, 103] width 28 height 28
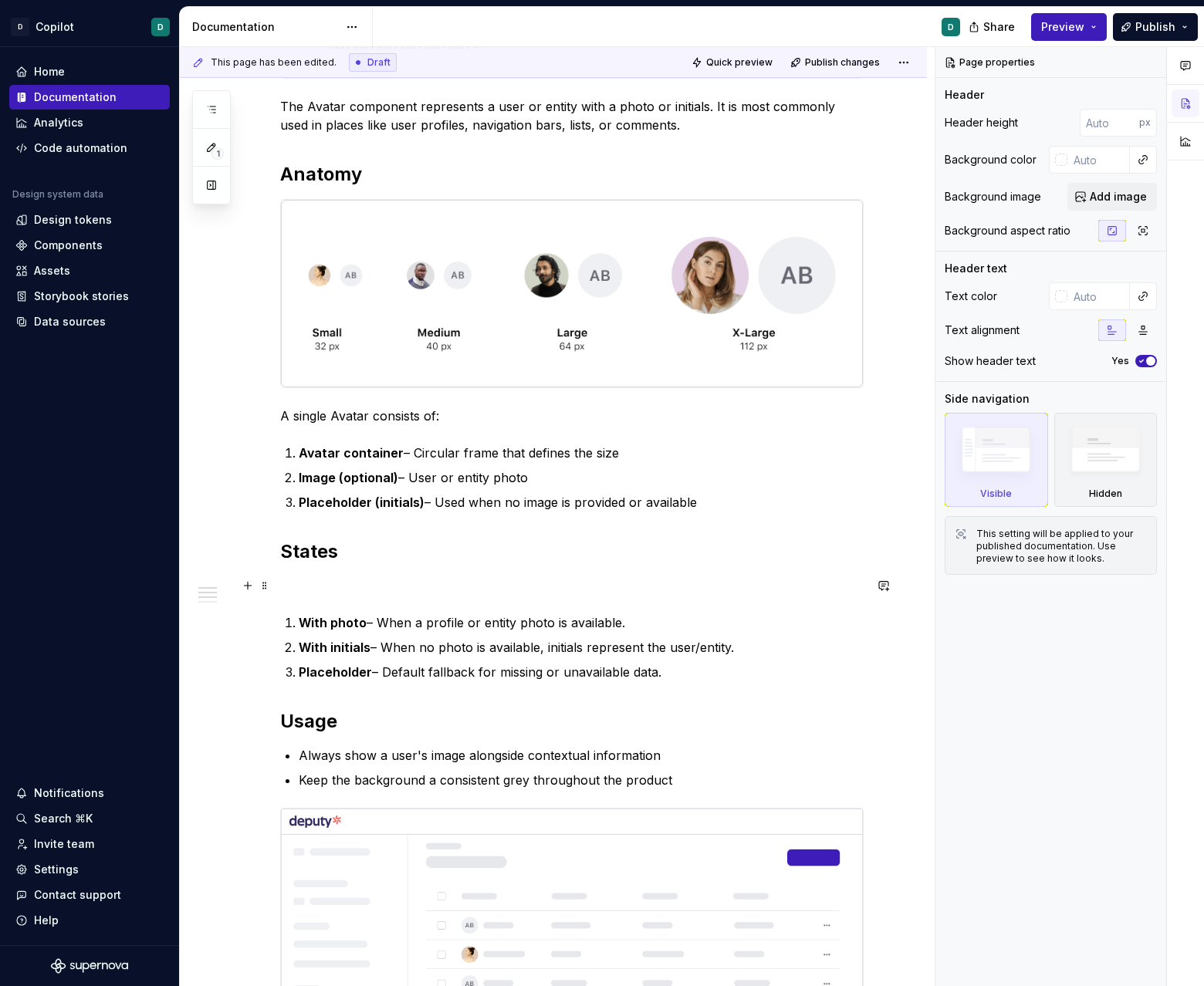
click at [370, 588] on p at bounding box center [571, 586] width 583 height 18
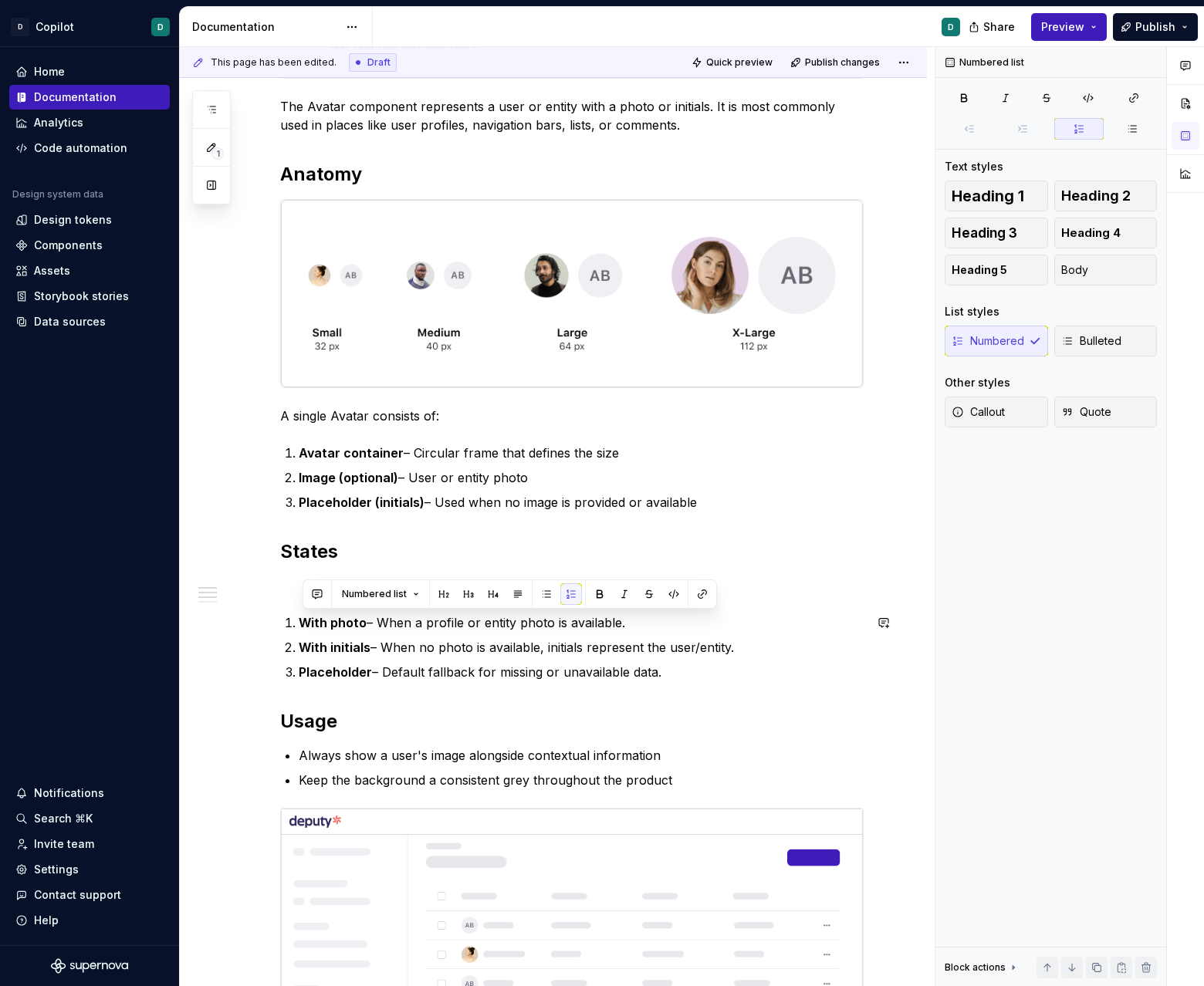
drag, startPoint x: 681, startPoint y: 674, endPoint x: 279, endPoint y: 612, distance: 406.8
click at [279, 612] on div "**********" at bounding box center [553, 631] width 747 height 1609
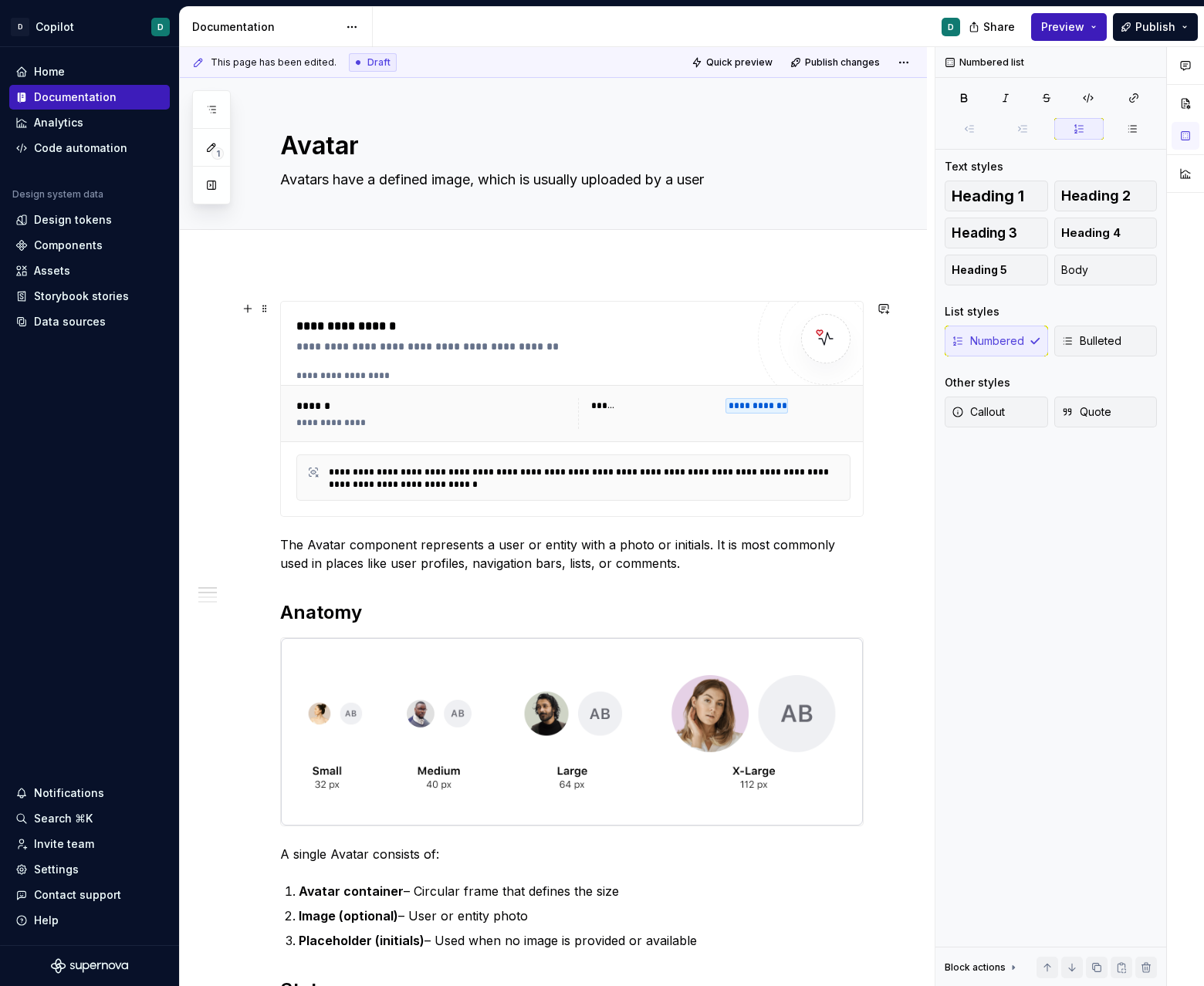
type textarea "*"
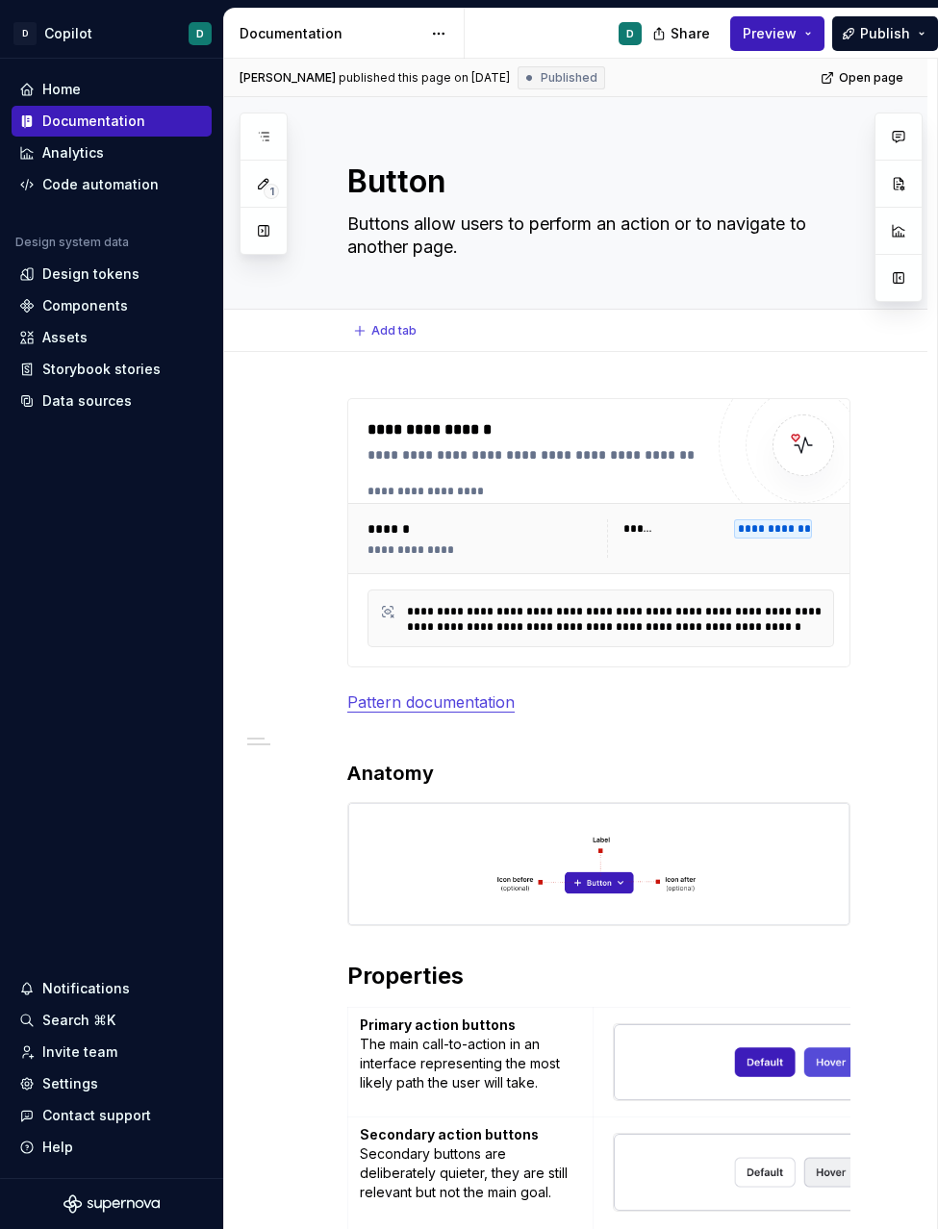
type textarea "*"
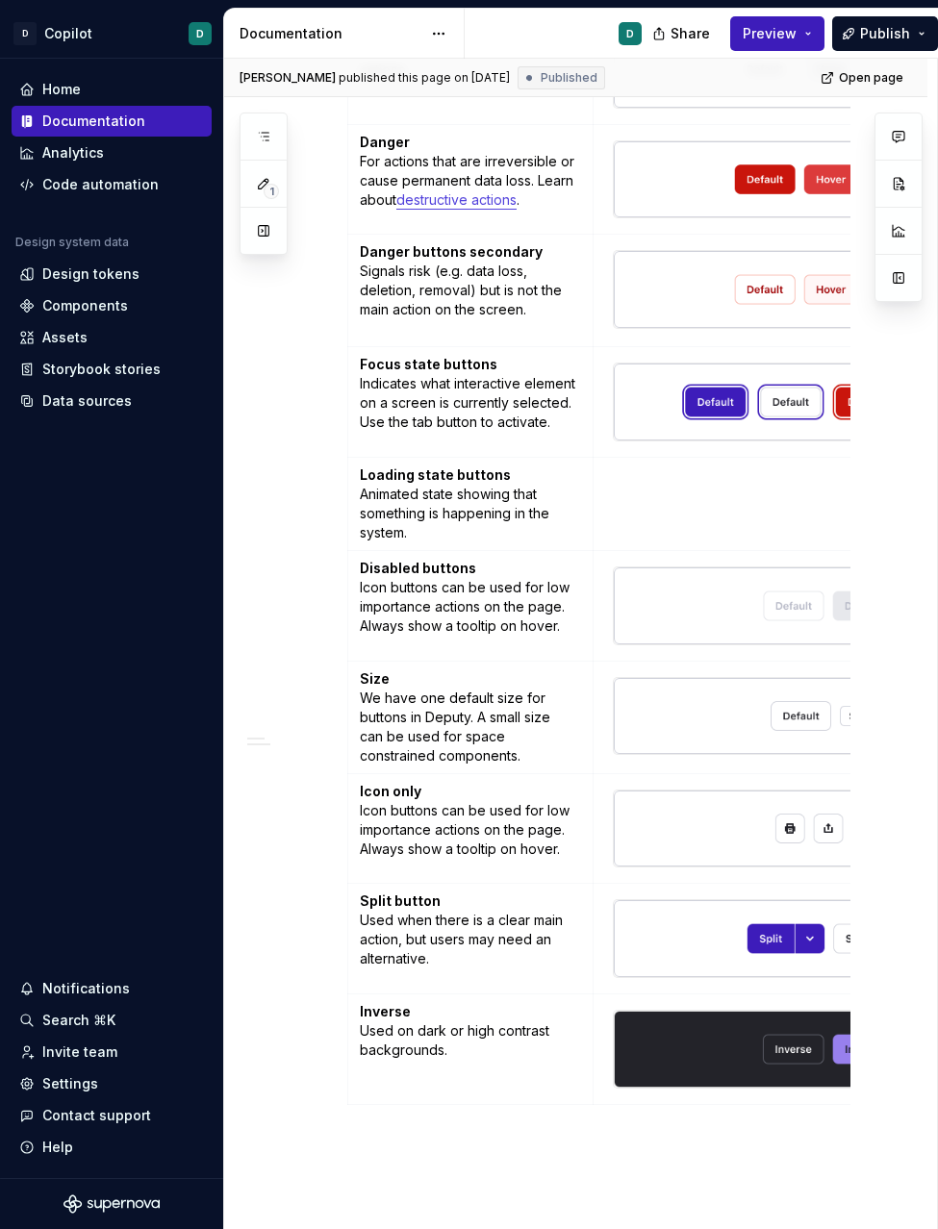
scroll to position [1240, 0]
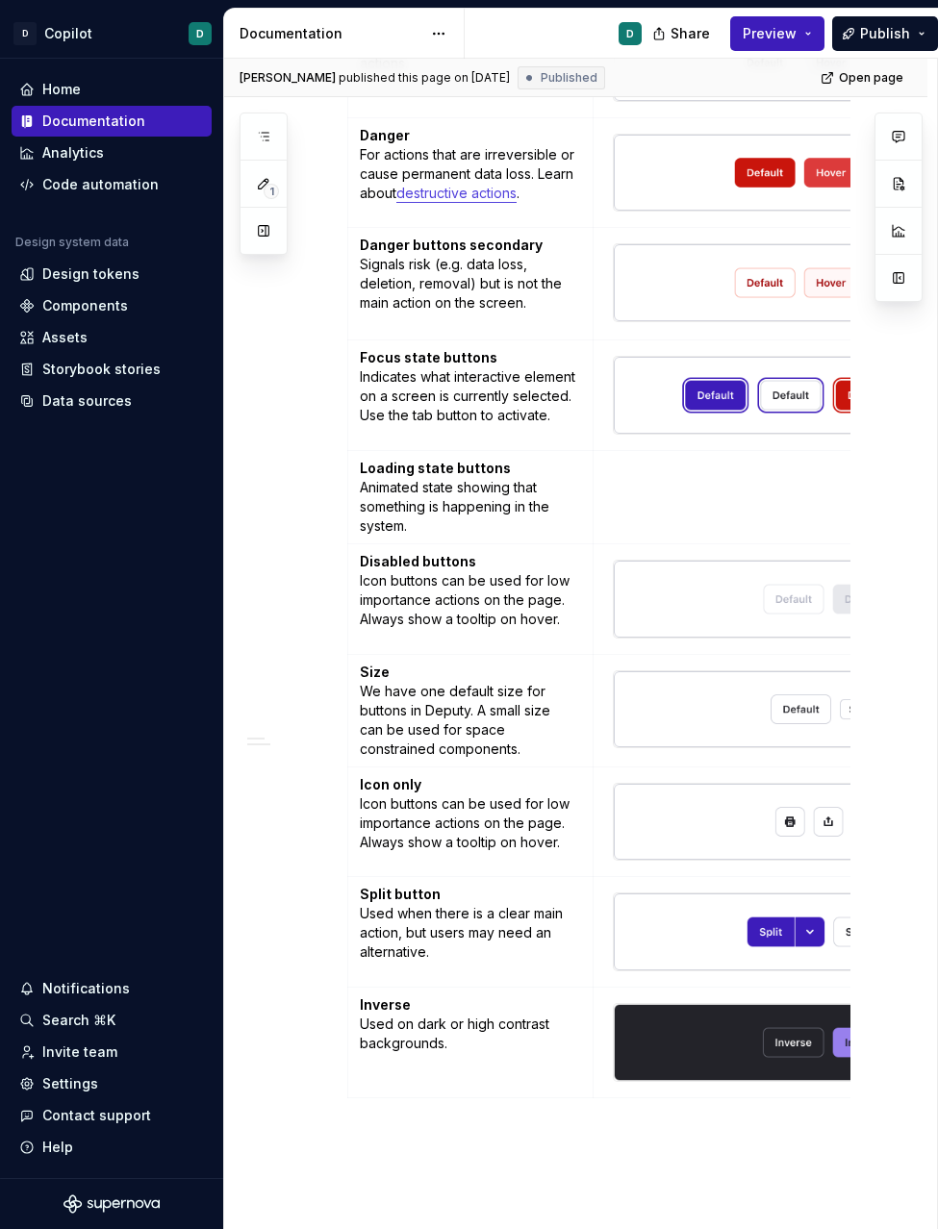
click at [298, 891] on div "**********" at bounding box center [575, 362] width 703 height 2501
click at [110, 1113] on div "Contact support" at bounding box center [96, 1115] width 109 height 19
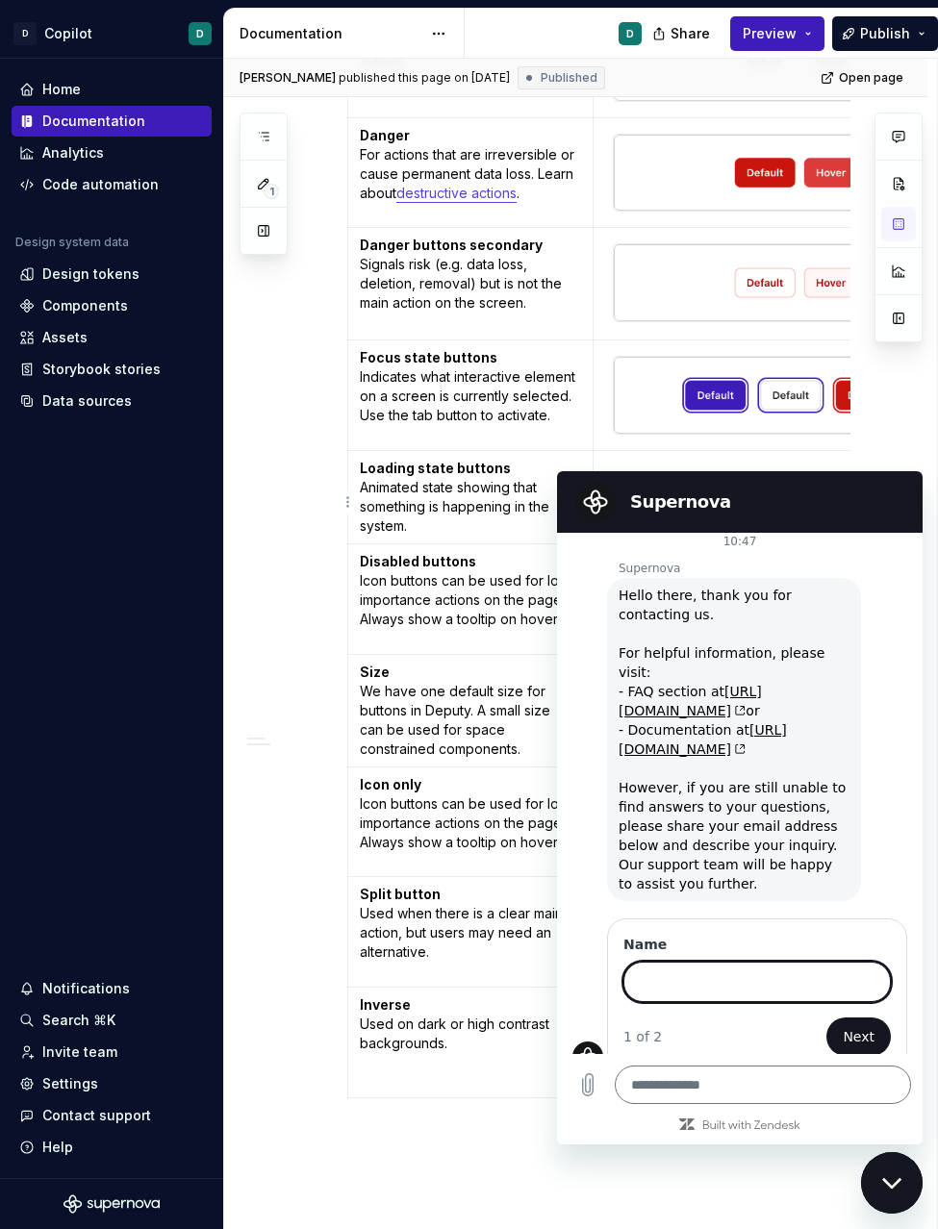
scroll to position [9, 0]
click at [872, 1186] on div "Close messaging window" at bounding box center [892, 1183] width 58 height 58
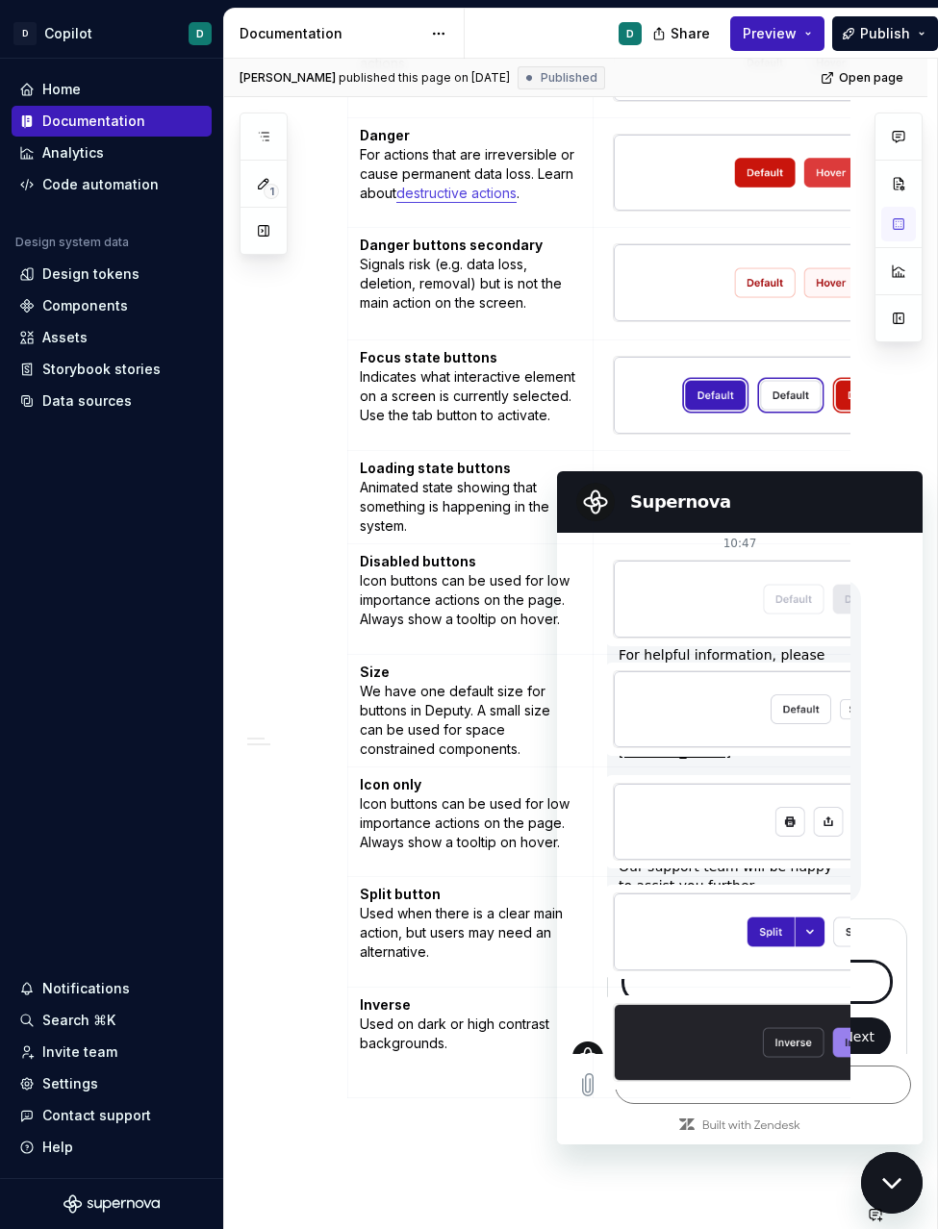
type textarea "*"
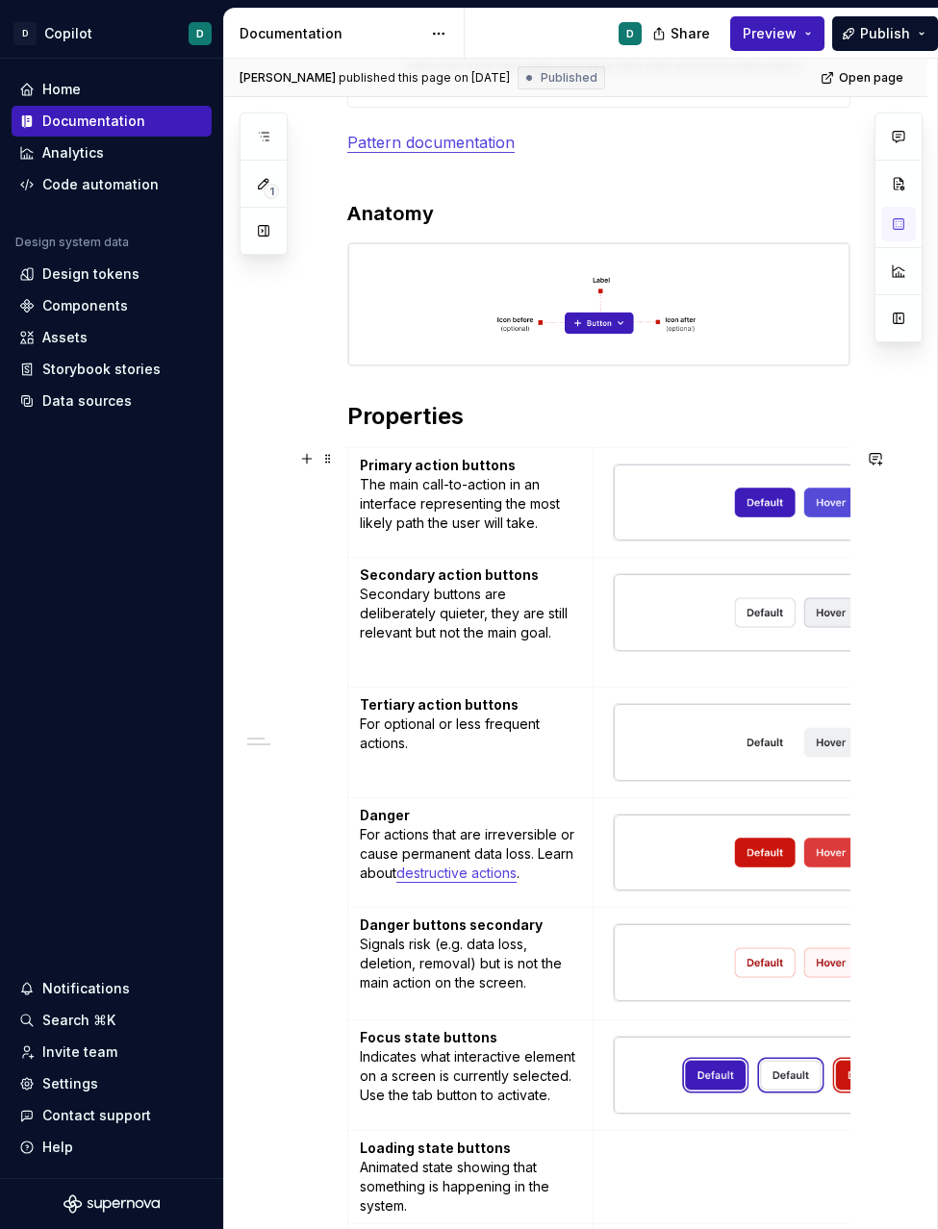
scroll to position [0, 0]
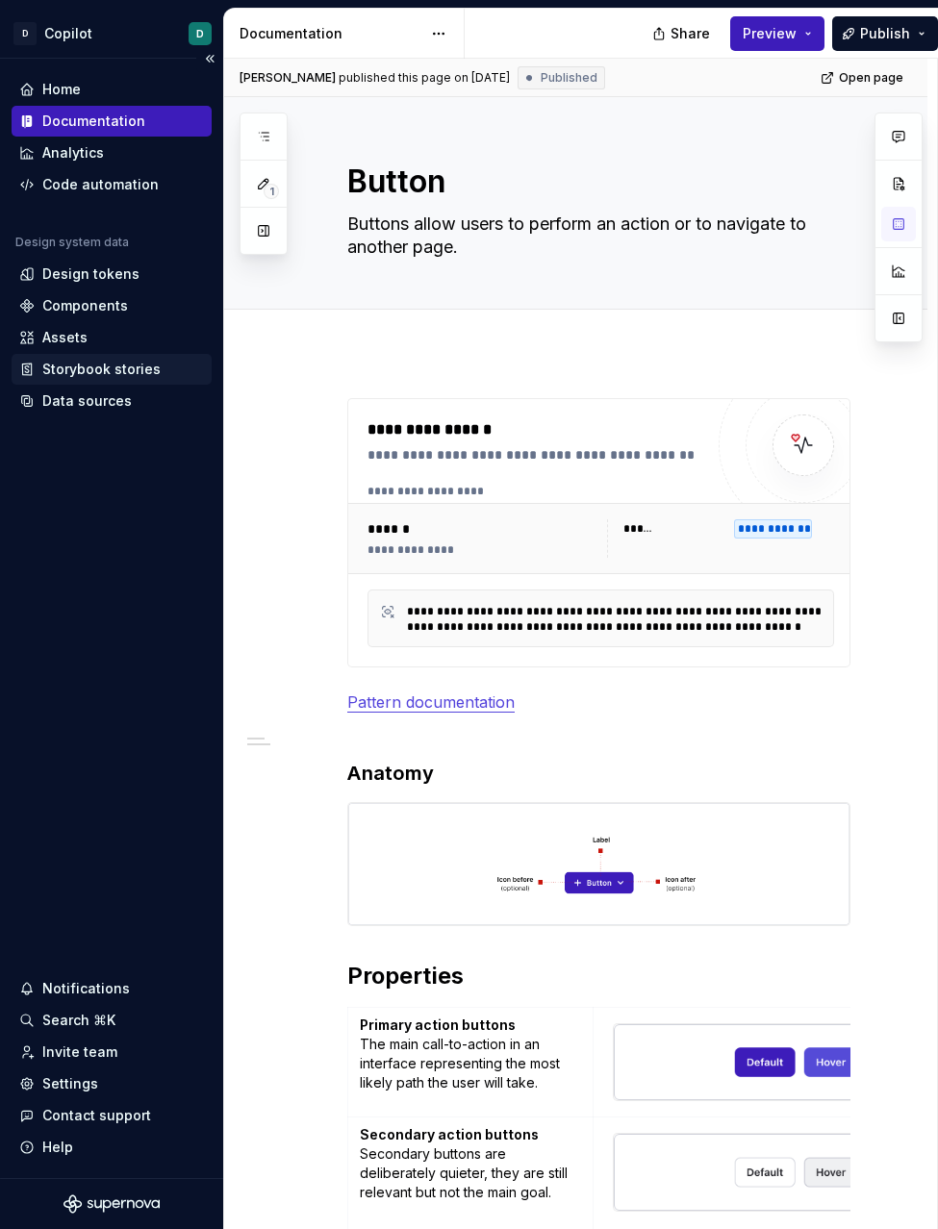
type textarea "*"
